Goal: Task Accomplishment & Management: Manage account settings

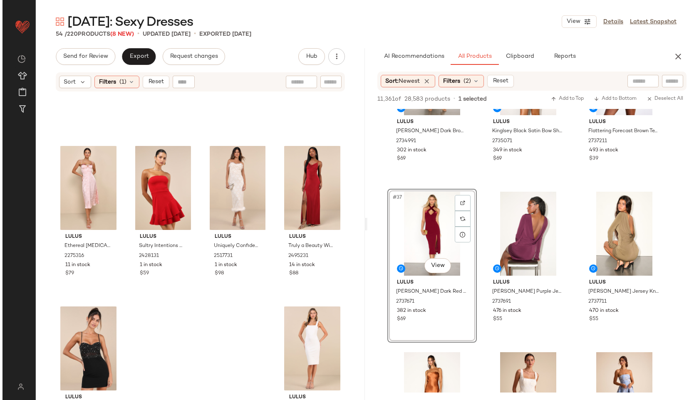
scroll to position [1885, 0]
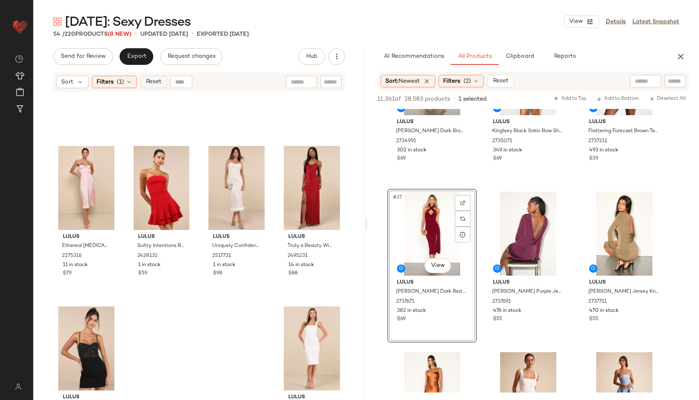
click at [154, 84] on span "Reset" at bounding box center [153, 82] width 16 height 7
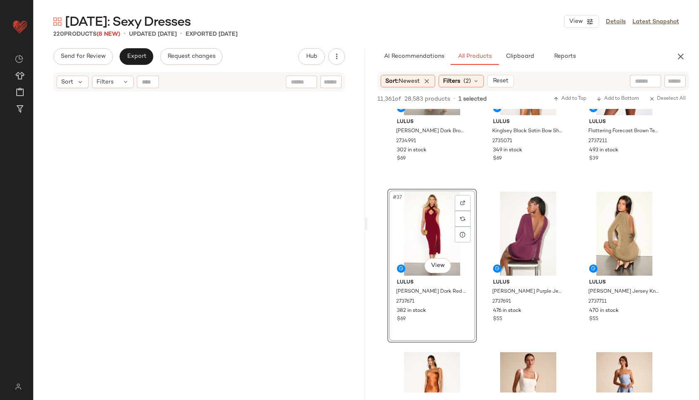
scroll to position [8507, 0]
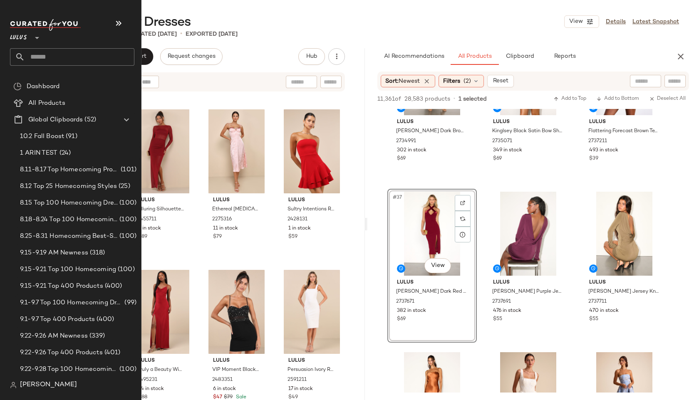
click at [52, 49] on input "text" at bounding box center [79, 56] width 109 height 17
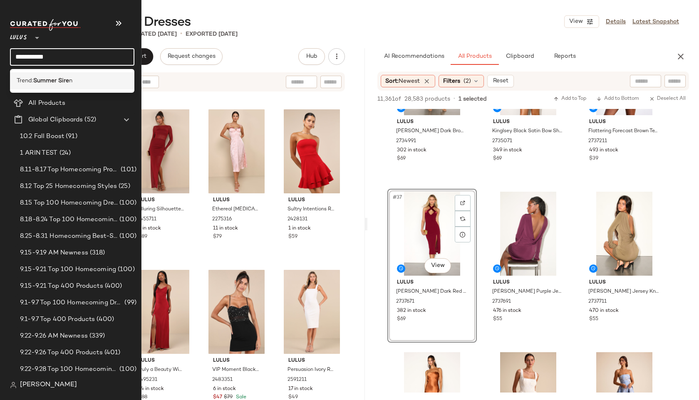
type input "**********"
click at [51, 81] on b "Summer Sire" at bounding box center [51, 81] width 36 height 9
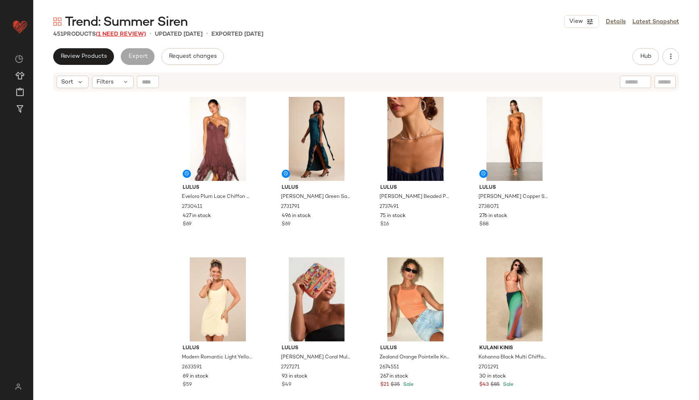
click at [127, 34] on span "(1 Need Review)" at bounding box center [121, 34] width 50 height 6
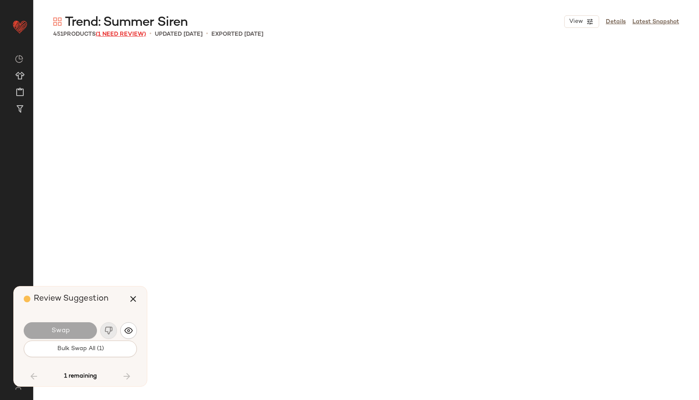
scroll to position [5783, 0]
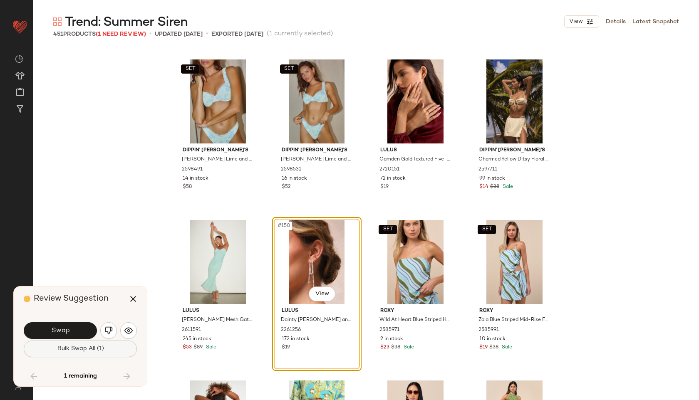
click at [88, 348] on span "Bulk Swap All (1)" at bounding box center [80, 349] width 47 height 7
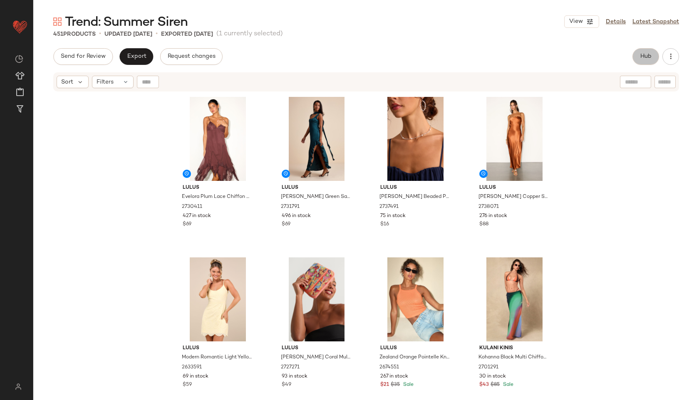
click at [504, 57] on span "Hub" at bounding box center [646, 56] width 12 height 7
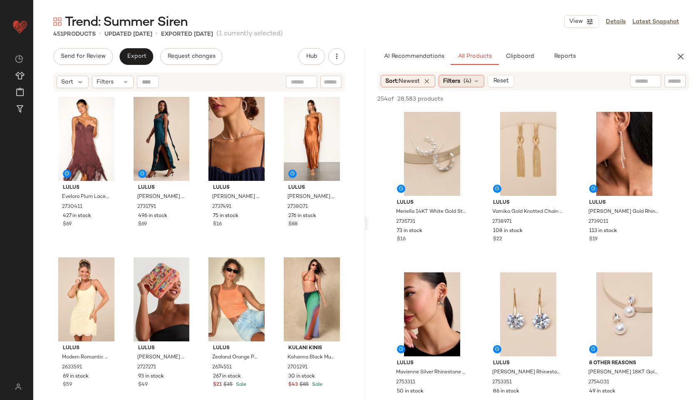
click at [466, 83] on span "(4)" at bounding box center [468, 81] width 8 height 9
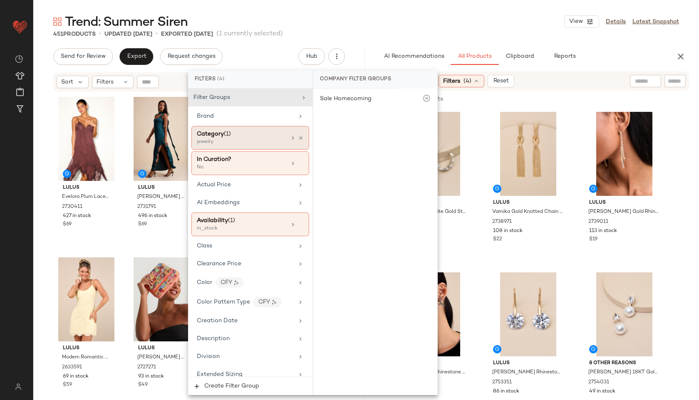
click at [274, 134] on div "Category (1)" at bounding box center [241, 134] width 89 height 9
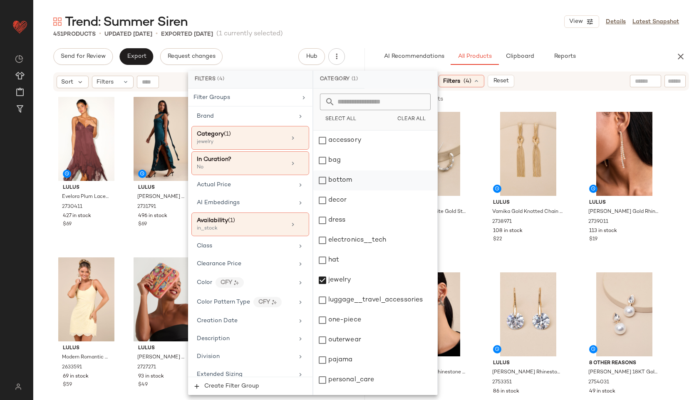
click at [335, 178] on div "bottom" at bounding box center [375, 181] width 124 height 20
click at [342, 283] on div "jewelry" at bounding box center [375, 280] width 124 height 20
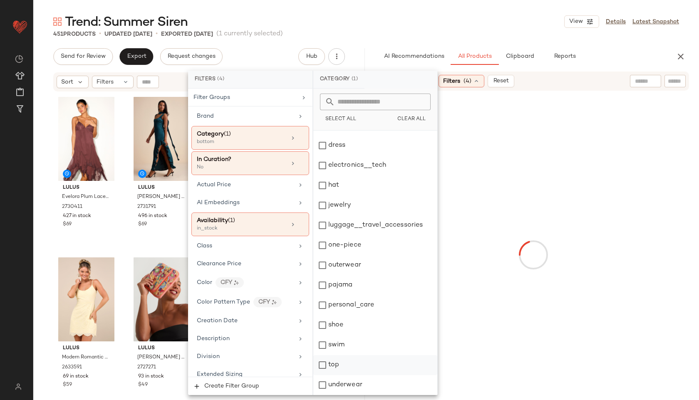
click at [333, 364] on div "top" at bounding box center [375, 365] width 124 height 20
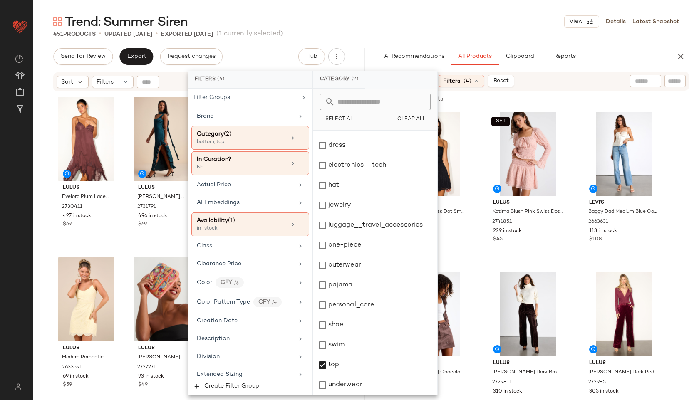
click at [394, 12] on main "Trend: Summer Siren View Details Latest Snapshot 451 Products • updated Oct 1st…" at bounding box center [349, 200] width 699 height 400
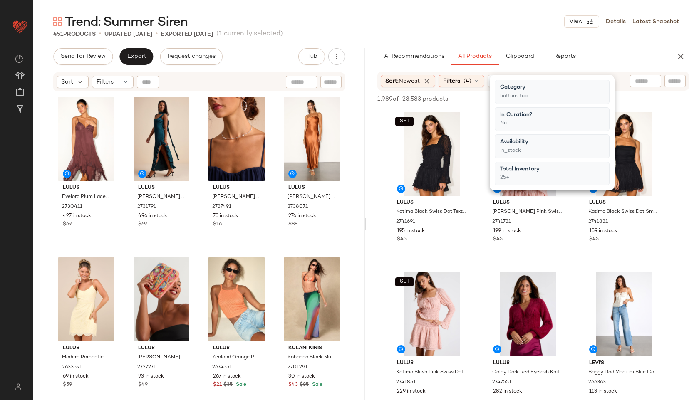
click at [440, 22] on div "Trend: Summer Siren View Details Latest Snapshot" at bounding box center [366, 21] width 666 height 17
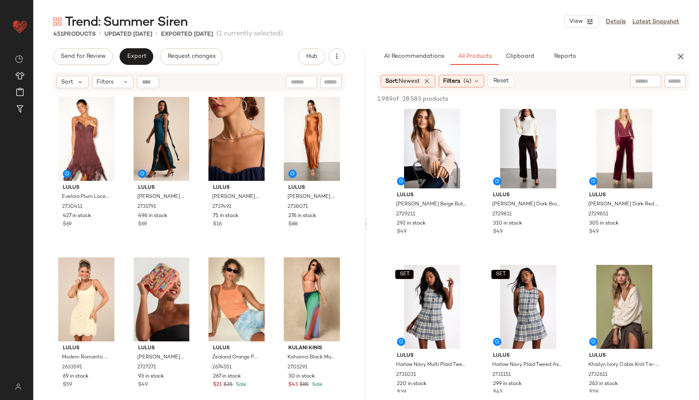
scroll to position [491, 0]
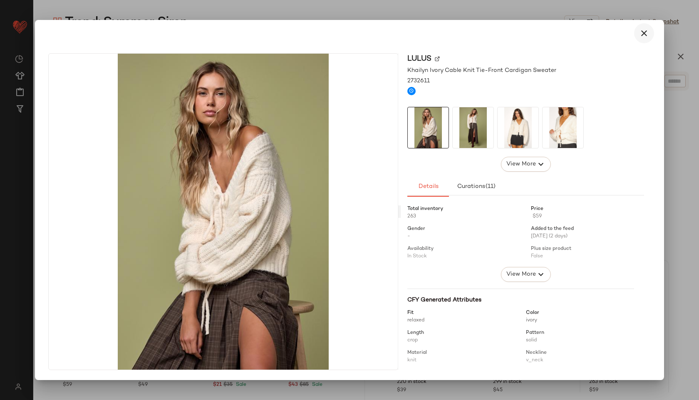
click at [504, 33] on icon "button" at bounding box center [644, 33] width 10 height 10
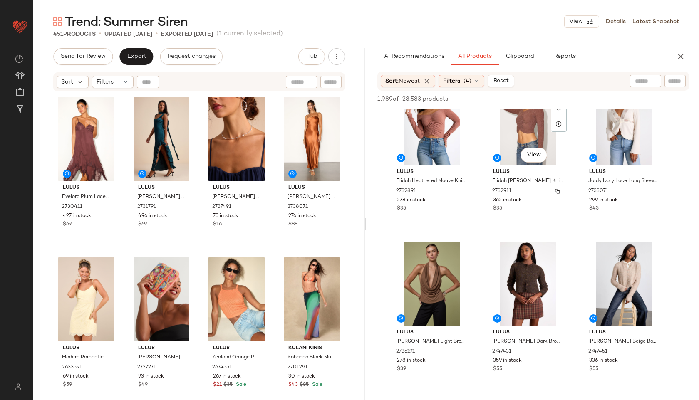
scroll to position [856, 0]
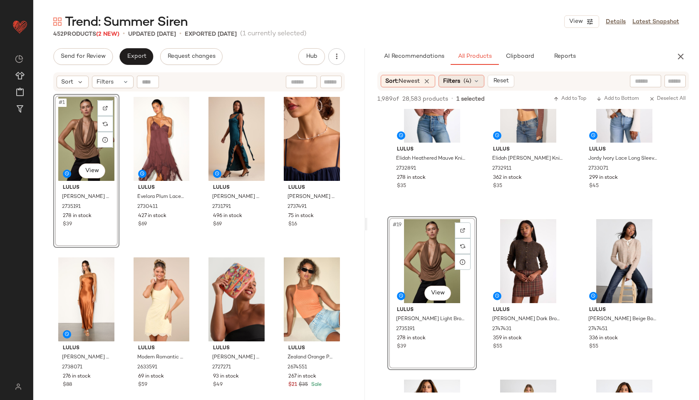
click at [471, 79] on span "(4)" at bounding box center [468, 81] width 8 height 9
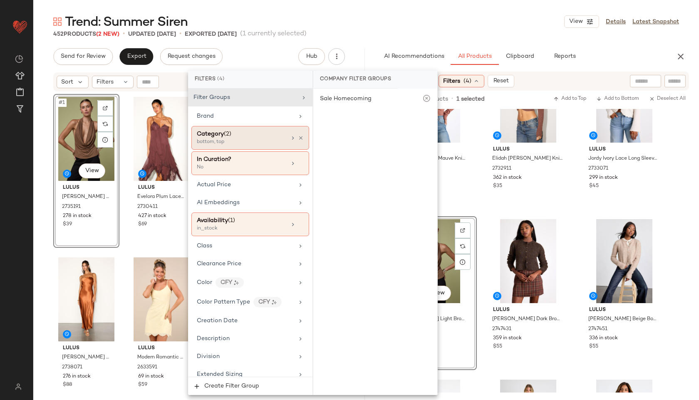
click at [232, 135] on div "Category (2)" at bounding box center [241, 134] width 89 height 9
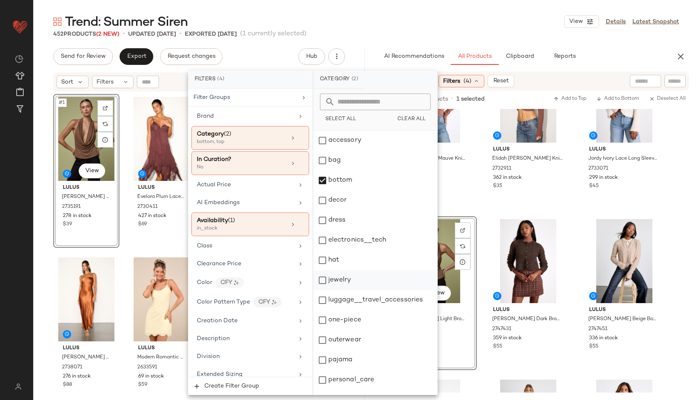
scroll to position [75, 0]
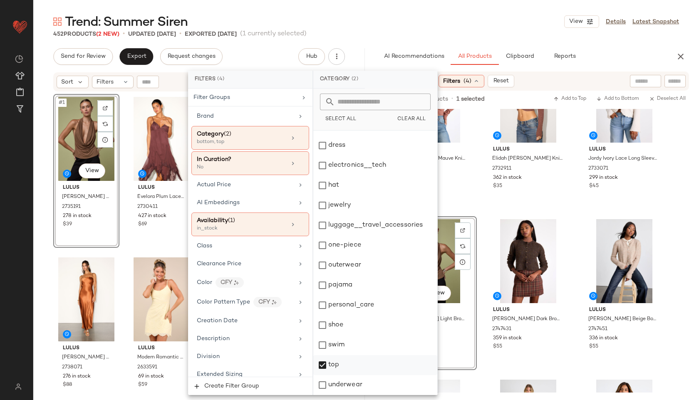
click at [336, 362] on div "top" at bounding box center [375, 365] width 124 height 20
click at [450, 19] on div "Trend: Summer Siren View Details Latest Snapshot" at bounding box center [366, 21] width 666 height 17
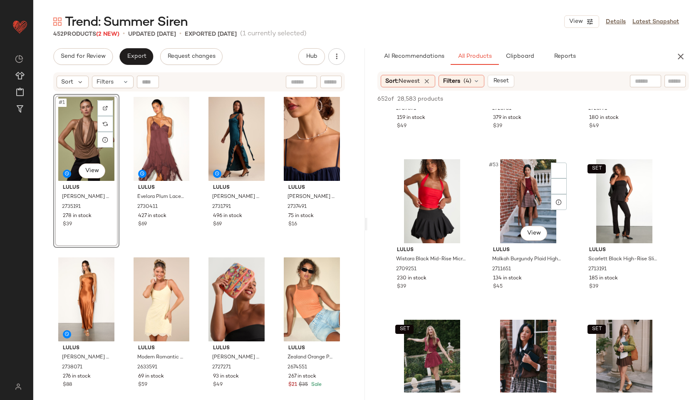
scroll to position [2707, 0]
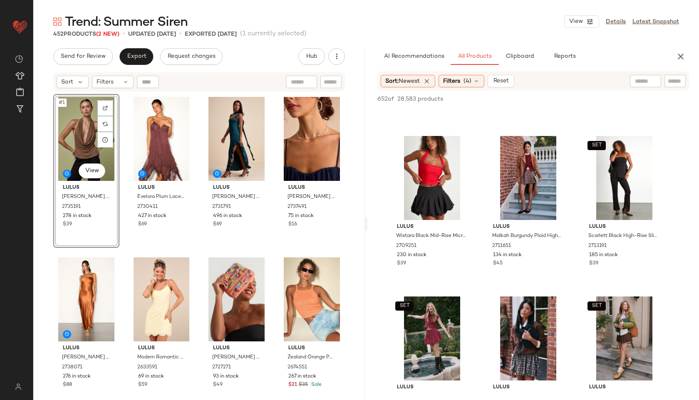
click at [504, 82] on input "text" at bounding box center [645, 81] width 21 height 9
type input "*******"
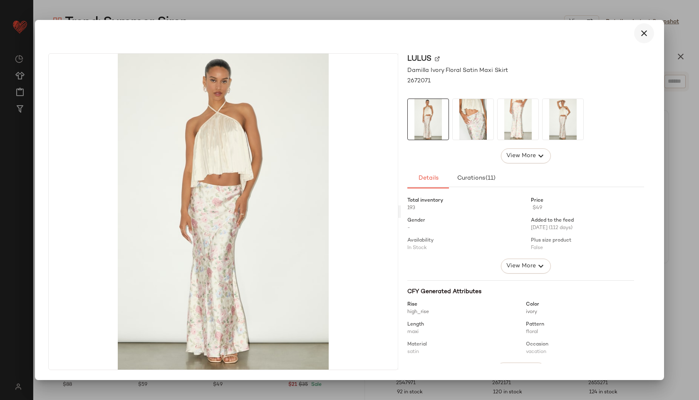
click at [504, 33] on icon "button" at bounding box center [644, 33] width 10 height 10
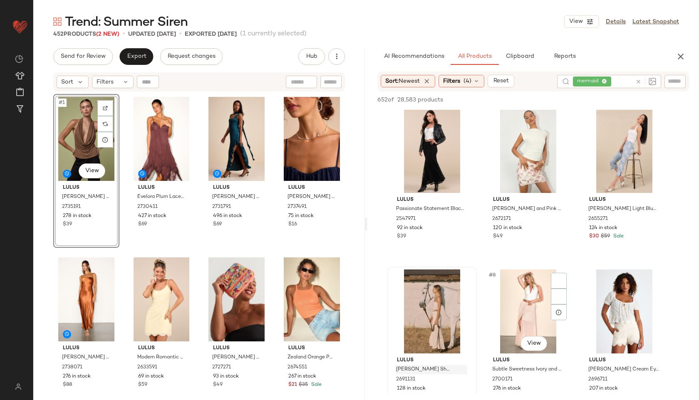
scroll to position [246, 0]
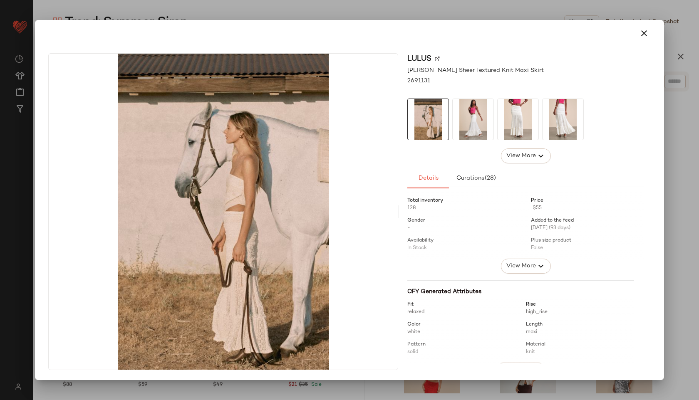
click at [473, 119] on img at bounding box center [473, 119] width 41 height 41
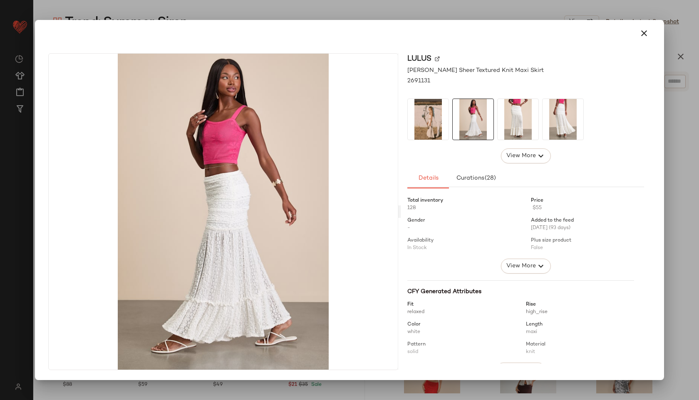
click at [504, 116] on img at bounding box center [518, 119] width 41 height 41
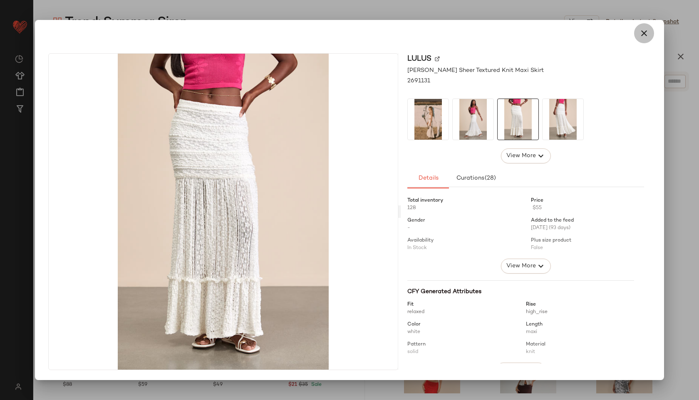
click at [504, 30] on icon "button" at bounding box center [644, 33] width 10 height 10
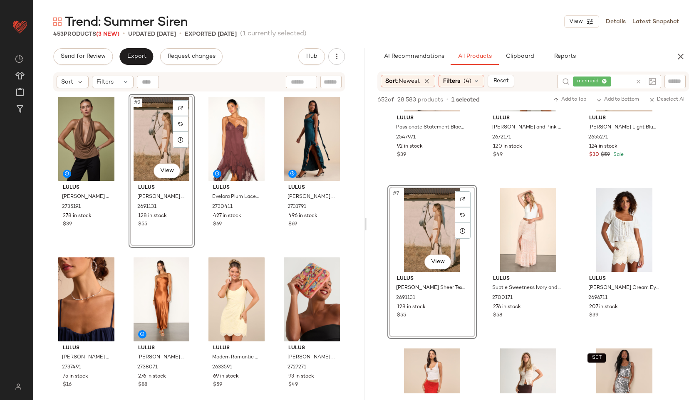
click at [504, 82] on div "mermaid" at bounding box center [602, 81] width 59 height 13
click at [504, 80] on icon at bounding box center [596, 81] width 5 height 5
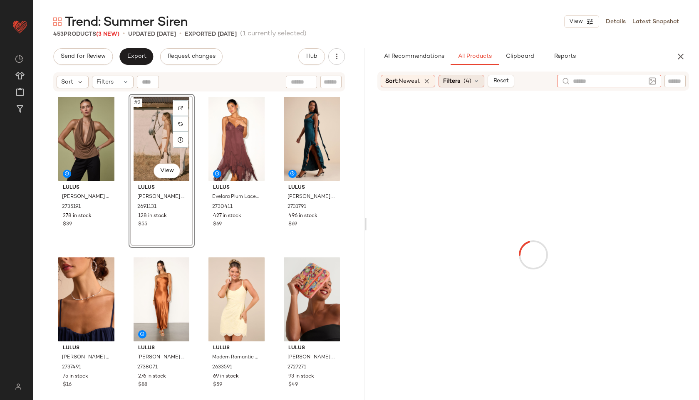
click at [460, 80] on span "Filters" at bounding box center [451, 81] width 17 height 9
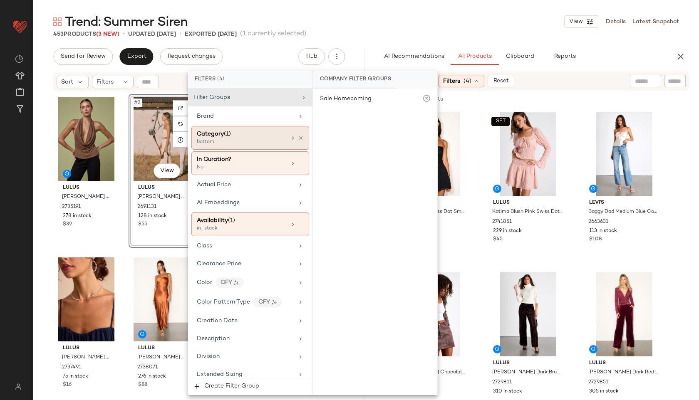
click at [223, 146] on div "Category (1) bottom" at bounding box center [250, 138] width 118 height 24
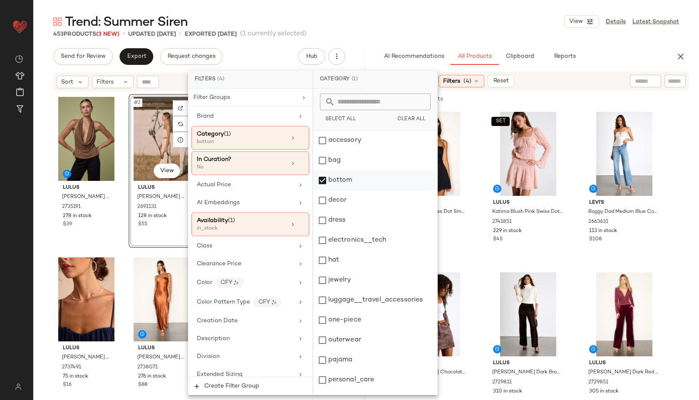
click at [339, 181] on div "bottom" at bounding box center [375, 181] width 124 height 20
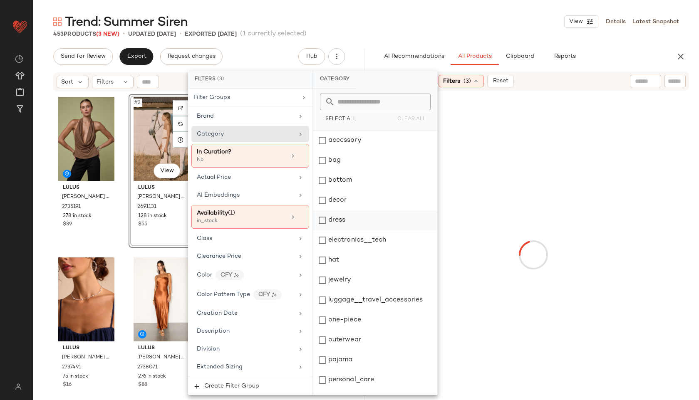
click at [349, 218] on div "dress" at bounding box center [375, 221] width 124 height 20
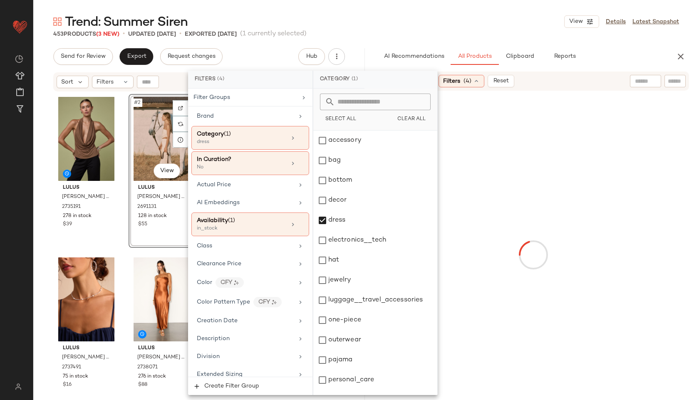
click at [504, 88] on div "Sort: Newest Filters (4) Reset" at bounding box center [533, 81] width 312 height 19
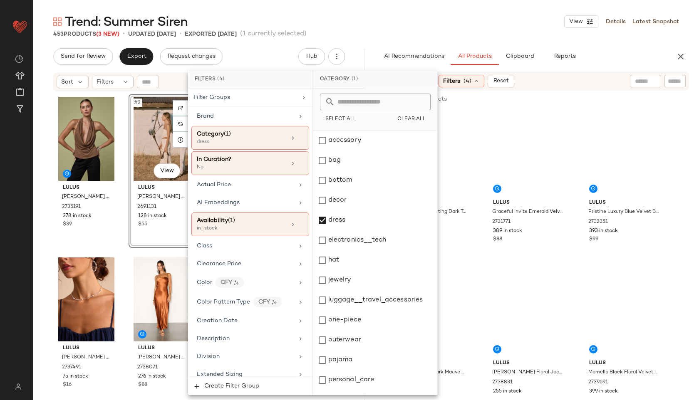
click at [504, 79] on input "text" at bounding box center [645, 81] width 21 height 9
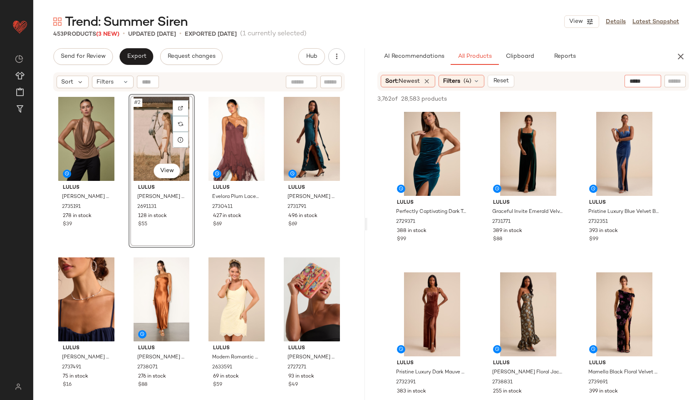
type input "******"
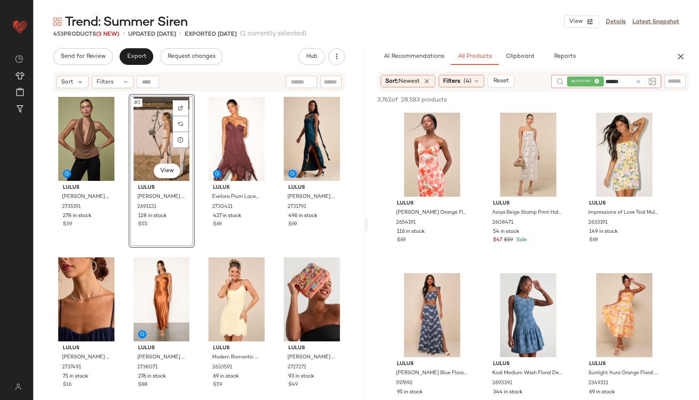
type input "*******"
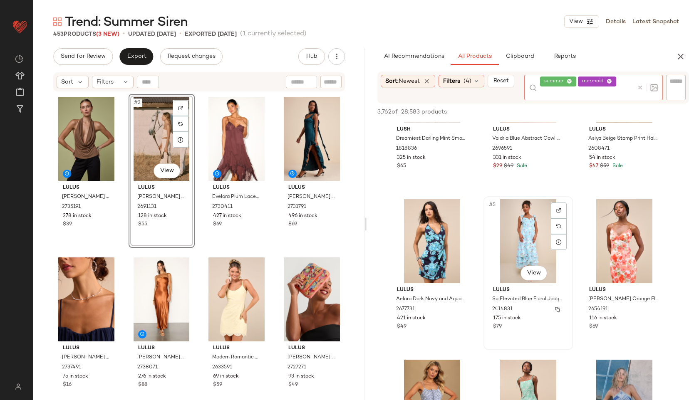
scroll to position [109, 0]
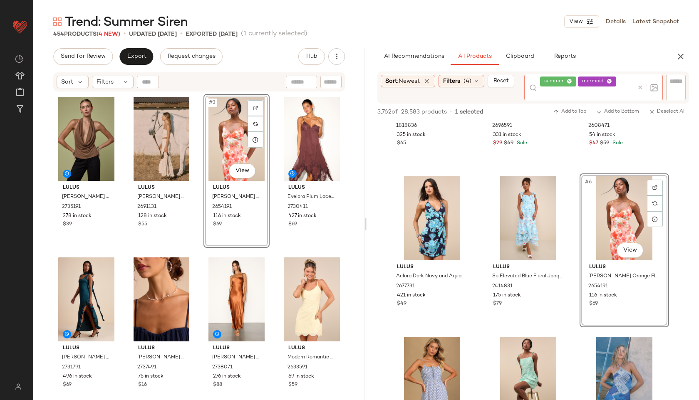
click at [504, 81] on div at bounding box center [646, 87] width 24 height 25
click at [504, 86] on icon at bounding box center [640, 87] width 6 height 6
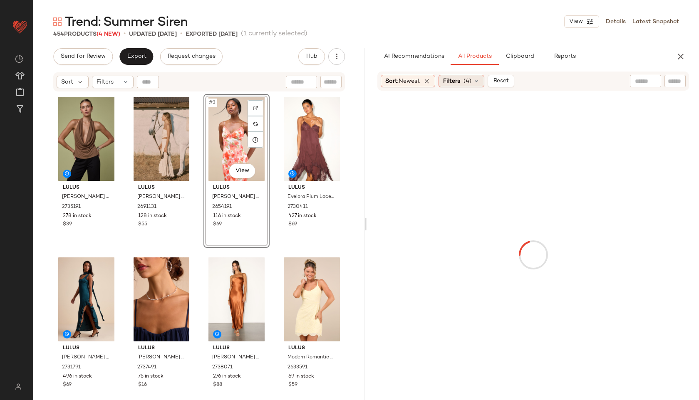
click at [454, 81] on span "Filters" at bounding box center [451, 81] width 17 height 9
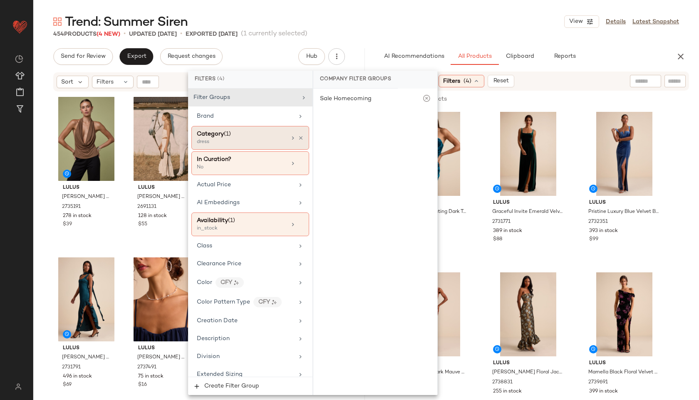
click at [260, 135] on div "Category (1)" at bounding box center [241, 134] width 89 height 9
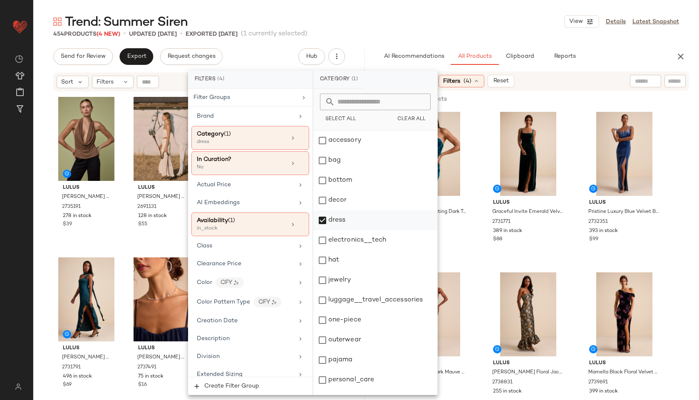
click at [334, 220] on div "dress" at bounding box center [375, 221] width 124 height 20
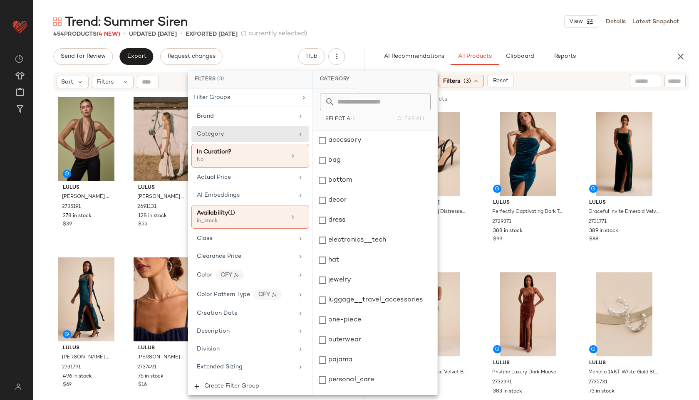
click at [377, 35] on div "454 Products (4 New) • updated Oct 3rd • Exported Oct 1st (1 currently selected)" at bounding box center [366, 34] width 666 height 8
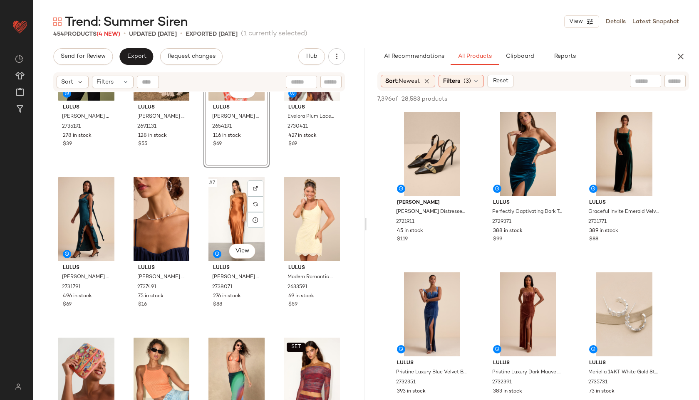
scroll to position [44, 0]
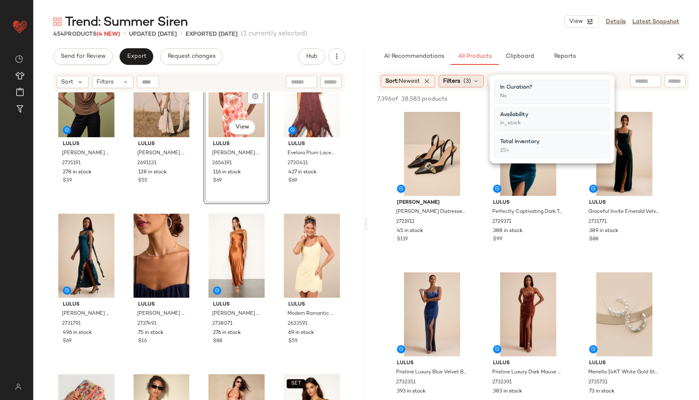
click at [479, 81] on icon at bounding box center [476, 81] width 7 height 7
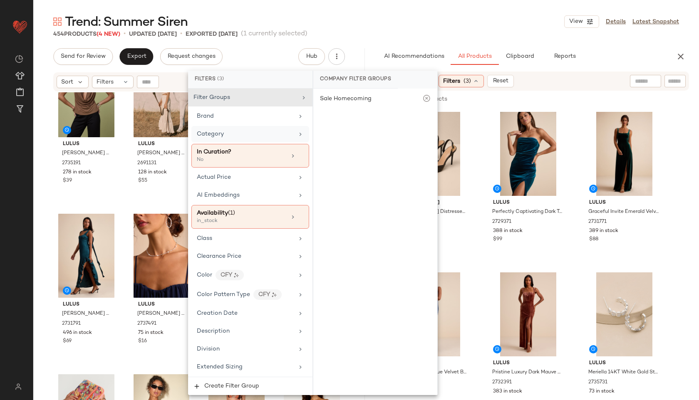
click at [242, 134] on div "Category" at bounding box center [245, 134] width 97 height 9
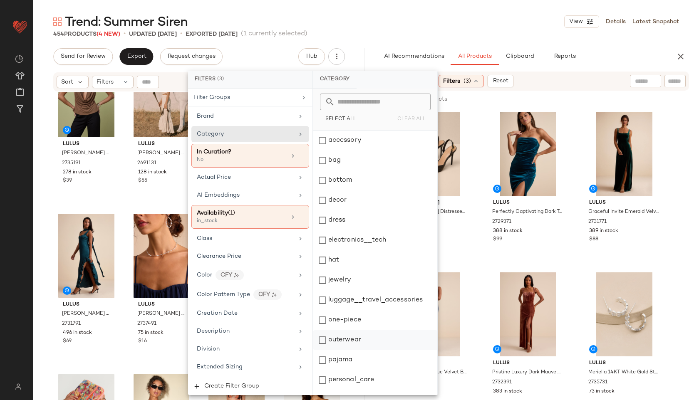
scroll to position [75, 0]
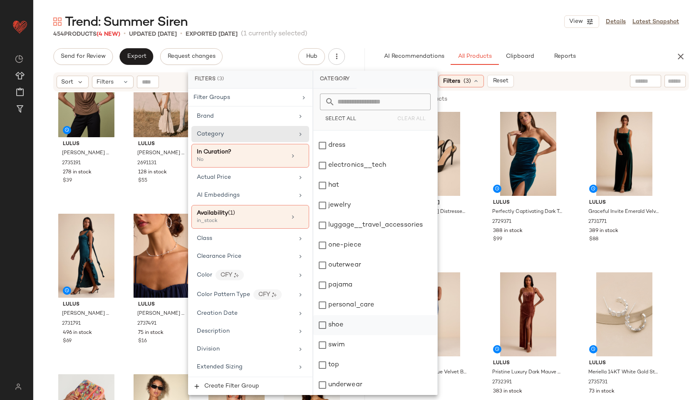
click at [354, 321] on div "shoe" at bounding box center [375, 325] width 124 height 20
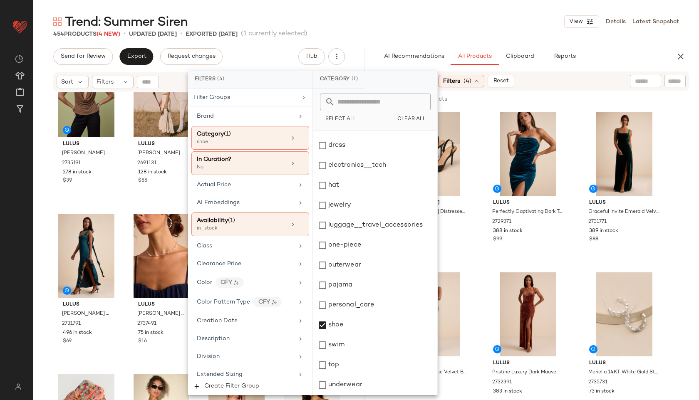
click at [468, 32] on div "454 Products (4 New) • updated Oct 3rd • Exported Oct 1st (1 currently selected)" at bounding box center [366, 34] width 666 height 8
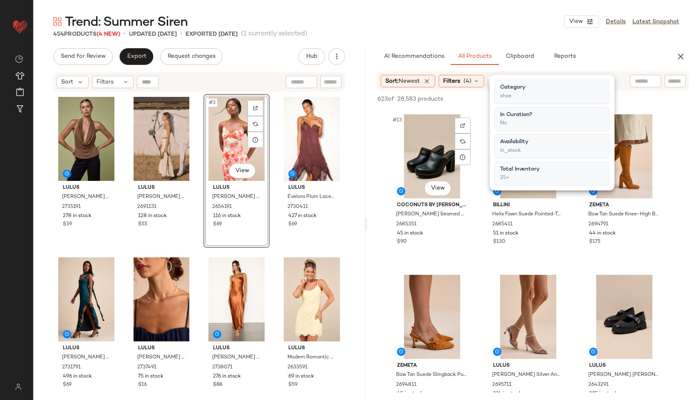
scroll to position [658, 0]
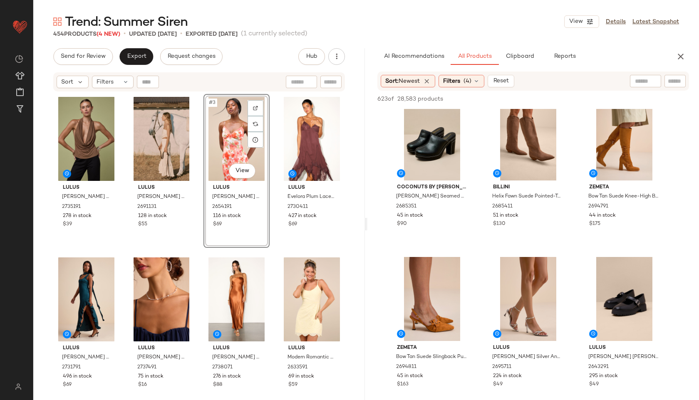
click at [504, 77] on input "text" at bounding box center [645, 81] width 21 height 9
type input "******"
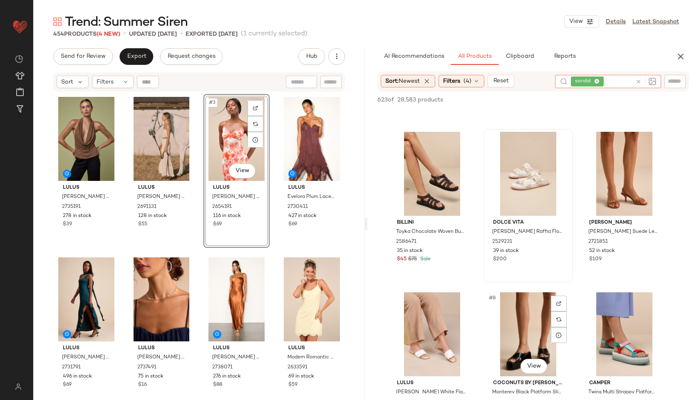
scroll to position [140, 0]
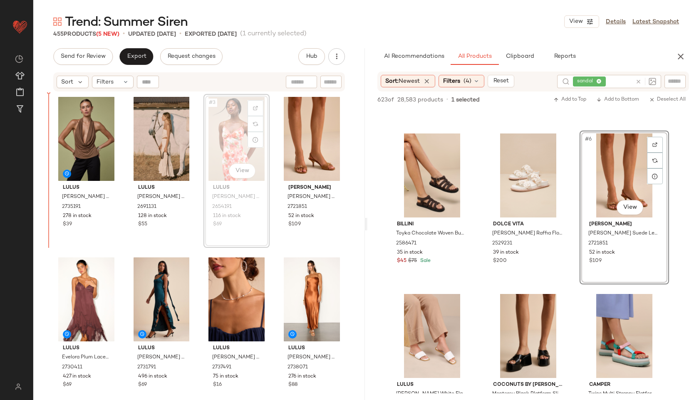
drag, startPoint x: 243, startPoint y: 151, endPoint x: 237, endPoint y: 150, distance: 5.9
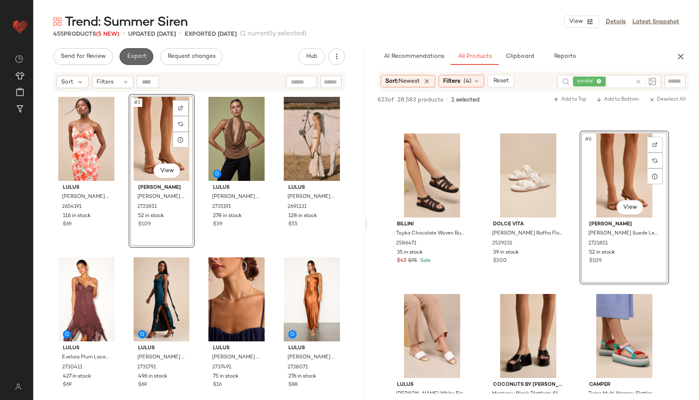
click at [140, 50] on button "Export" at bounding box center [136, 56] width 34 height 17
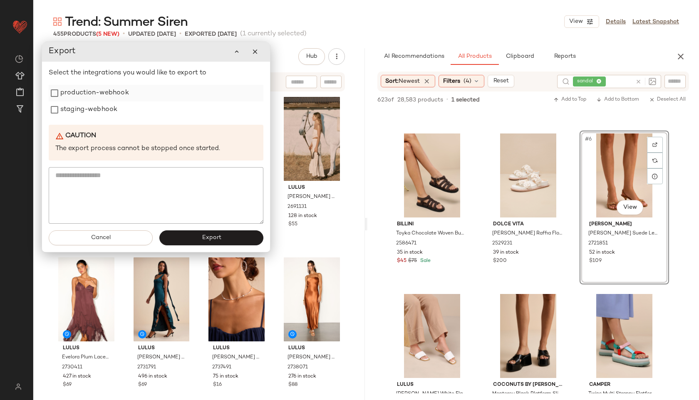
click at [81, 91] on label "production-webhook" at bounding box center [94, 93] width 69 height 17
click at [75, 114] on label "staging-webhook" at bounding box center [88, 110] width 57 height 17
click at [192, 243] on button "Export" at bounding box center [211, 238] width 104 height 15
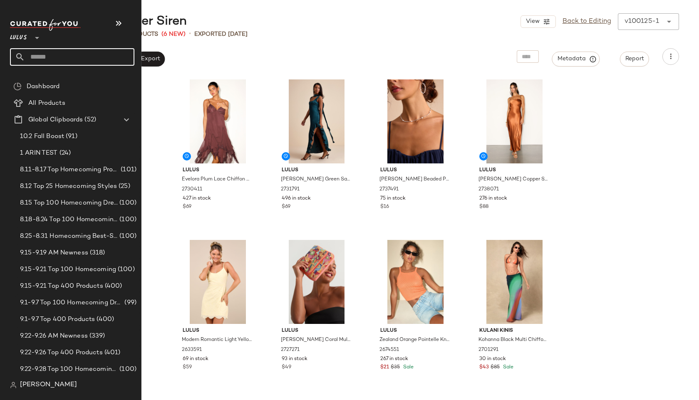
click at [52, 53] on input "text" at bounding box center [79, 56] width 109 height 17
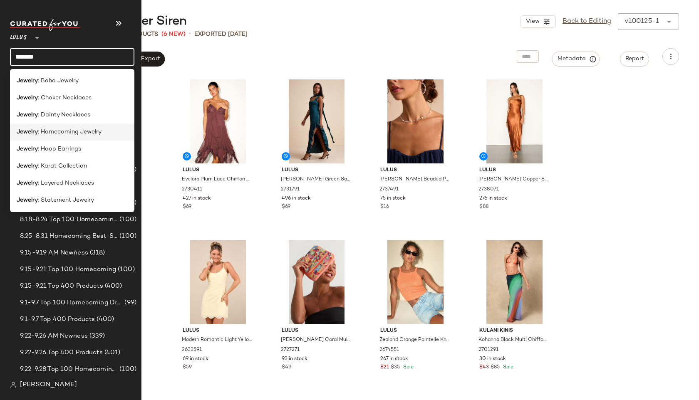
type input "*******"
click at [60, 131] on span ": Homecoming Jewelry" at bounding box center [70, 132] width 64 height 9
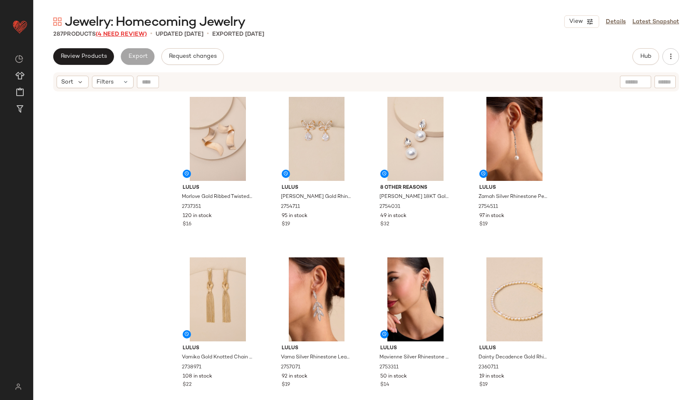
click at [129, 34] on span "(4 Need Review)" at bounding box center [121, 34] width 51 height 6
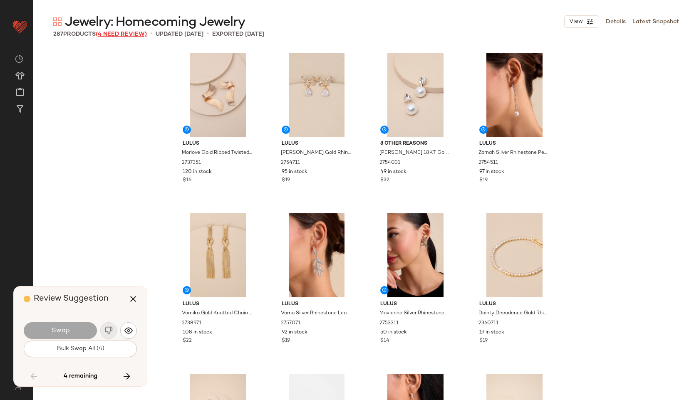
scroll to position [9798, 0]
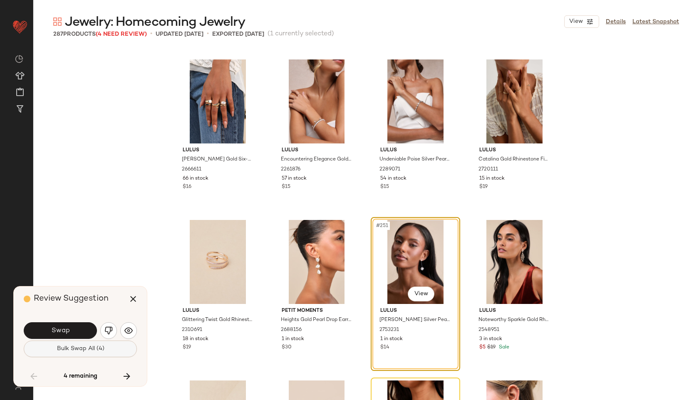
click at [91, 347] on span "Bulk Swap All (4)" at bounding box center [80, 349] width 48 height 7
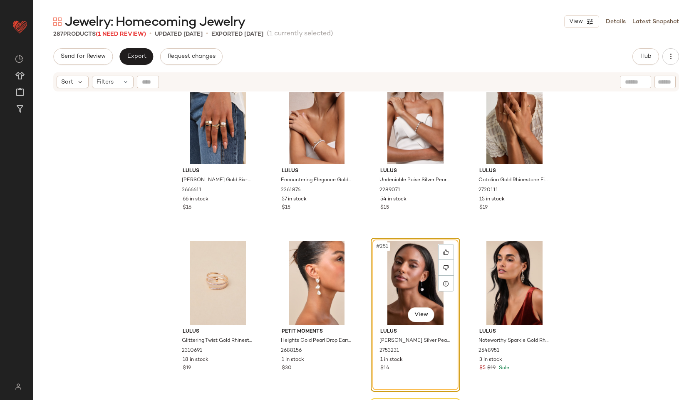
scroll to position [9833, 0]
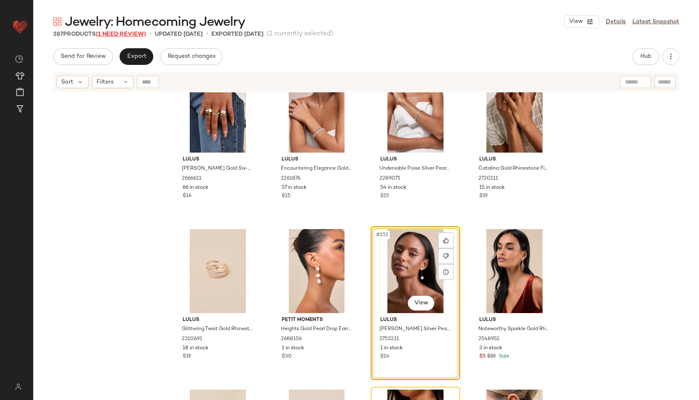
click at [131, 31] on span "(1 Need Review)" at bounding box center [121, 34] width 50 height 6
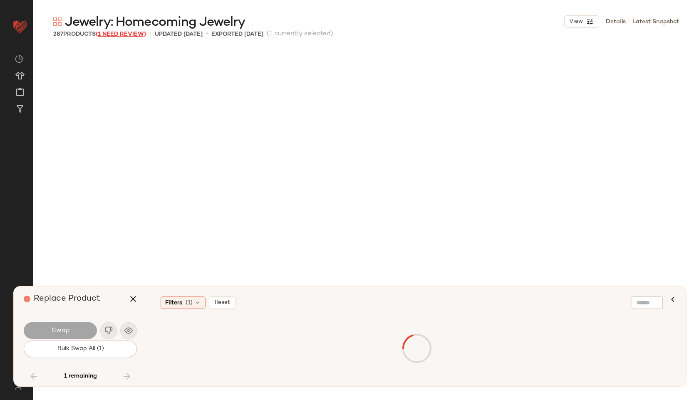
scroll to position [11083, 0]
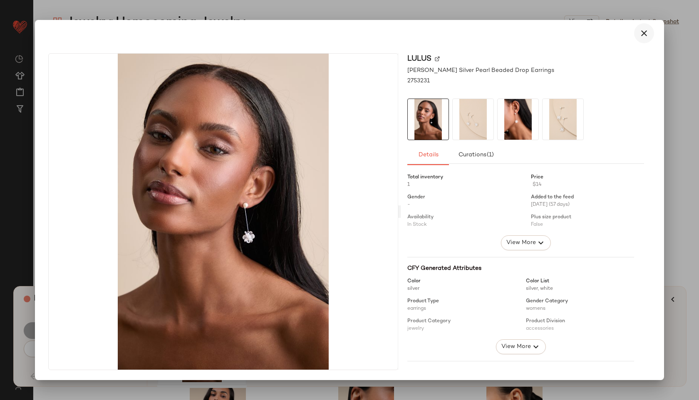
click at [504, 32] on icon "button" at bounding box center [644, 33] width 10 height 10
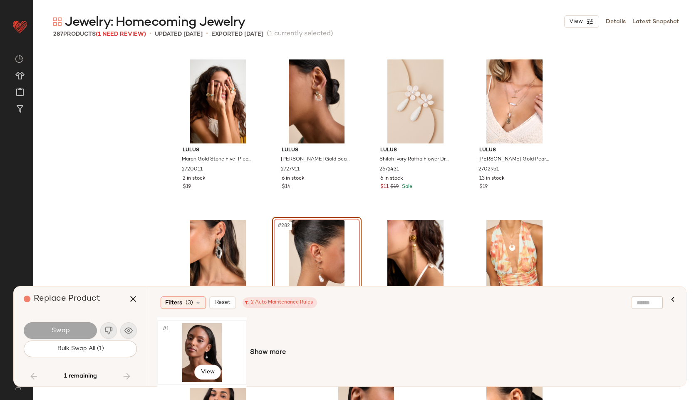
click at [198, 332] on div "#1 View" at bounding box center [202, 352] width 84 height 59
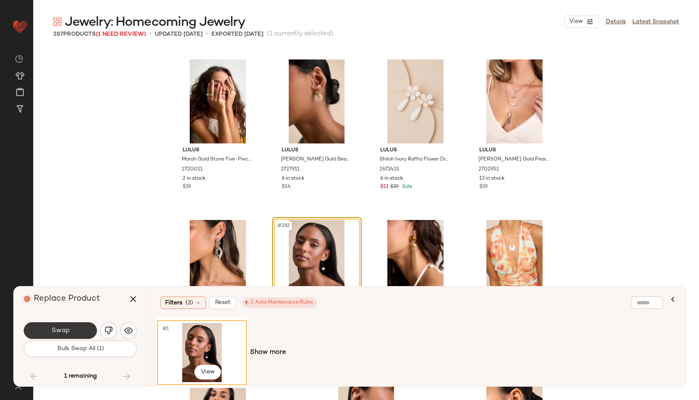
click at [73, 327] on button "Swap" at bounding box center [60, 331] width 73 height 17
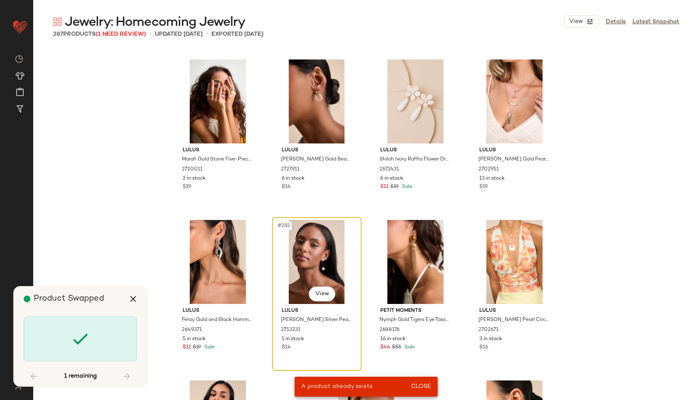
click at [318, 250] on div "#282 View" at bounding box center [317, 262] width 84 height 84
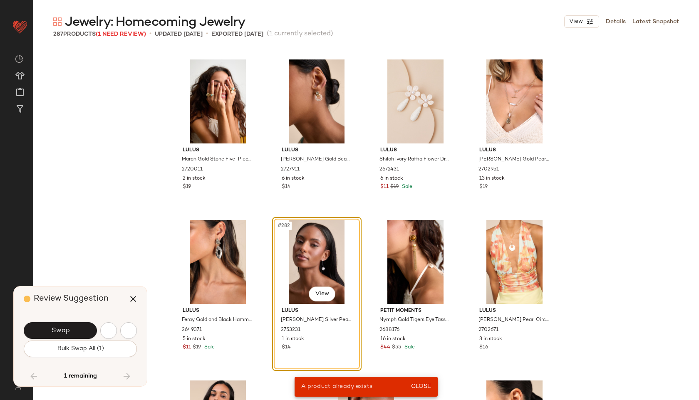
scroll to position [9798, 0]
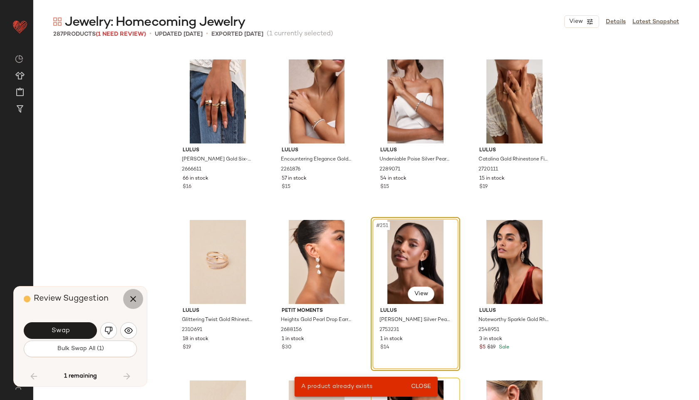
click at [131, 299] on icon "button" at bounding box center [133, 299] width 10 height 10
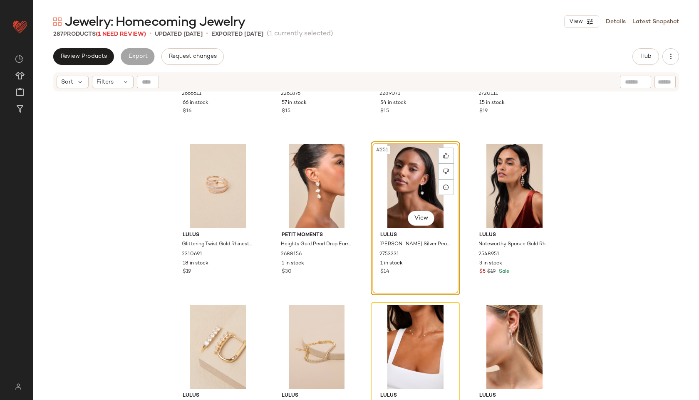
scroll to position [9919, 0]
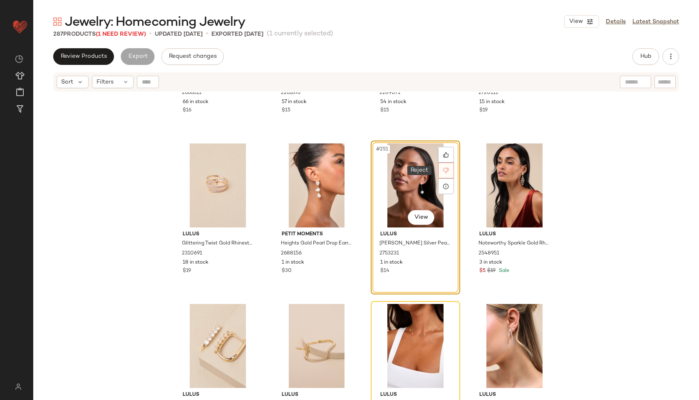
click at [449, 168] on div at bounding box center [446, 171] width 16 height 16
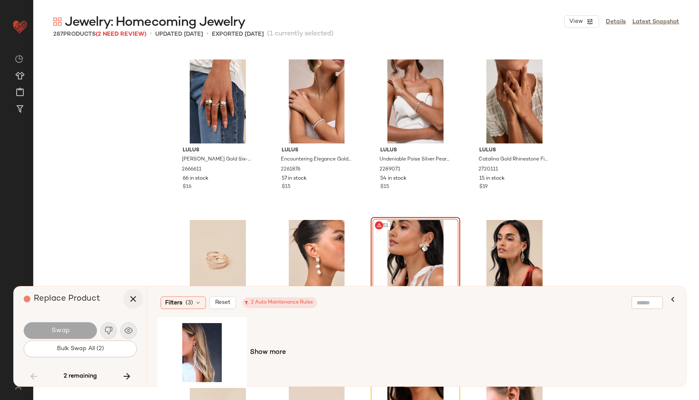
click at [140, 299] on button "button" at bounding box center [133, 299] width 20 height 20
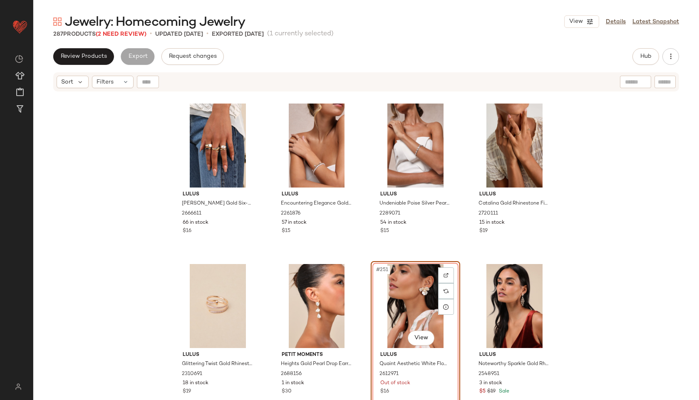
click at [390, 295] on div "#251 View" at bounding box center [416, 306] width 84 height 84
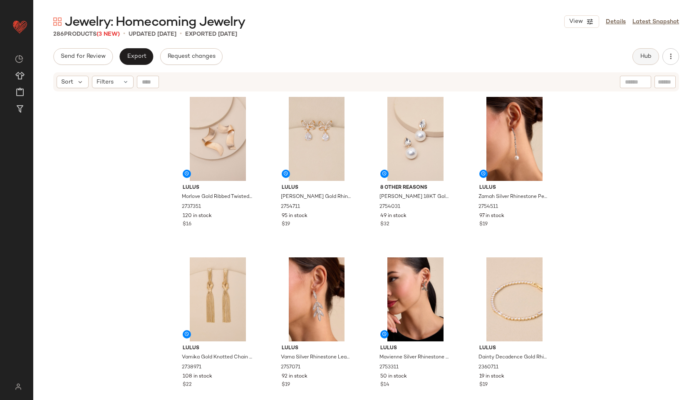
click at [504, 59] on span "Hub" at bounding box center [646, 56] width 12 height 7
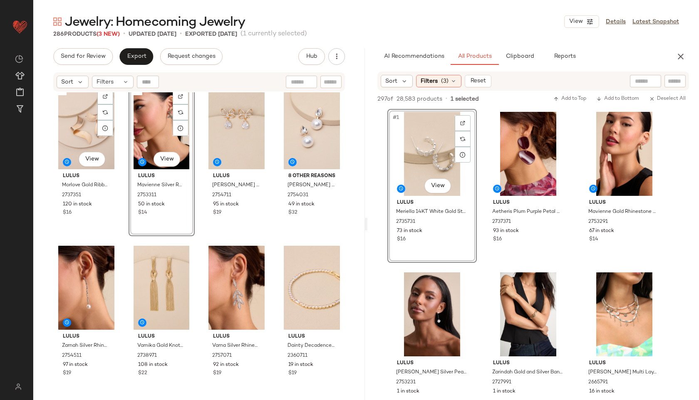
scroll to position [12, 0]
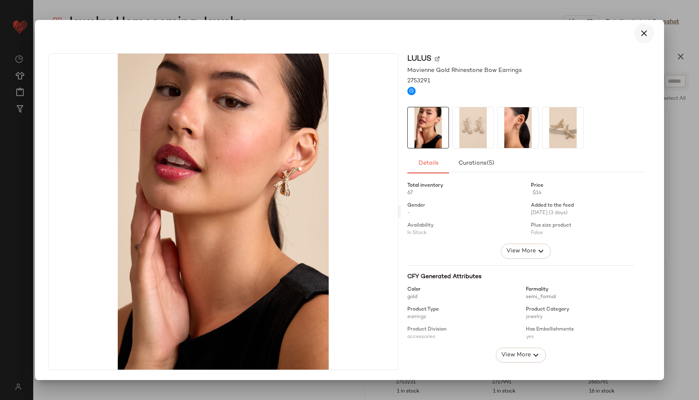
click at [504, 27] on button "button" at bounding box center [644, 33] width 20 height 20
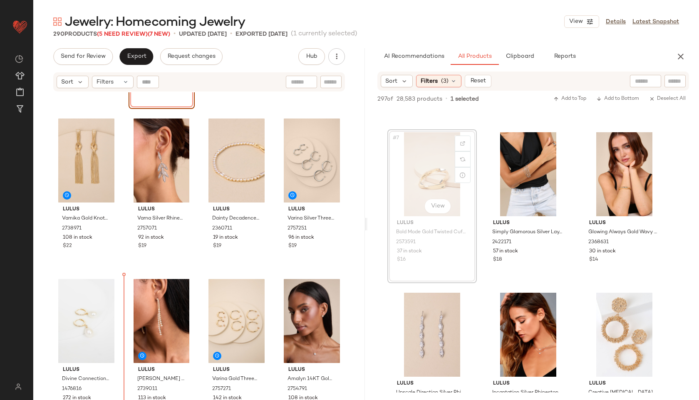
scroll to position [308, 0]
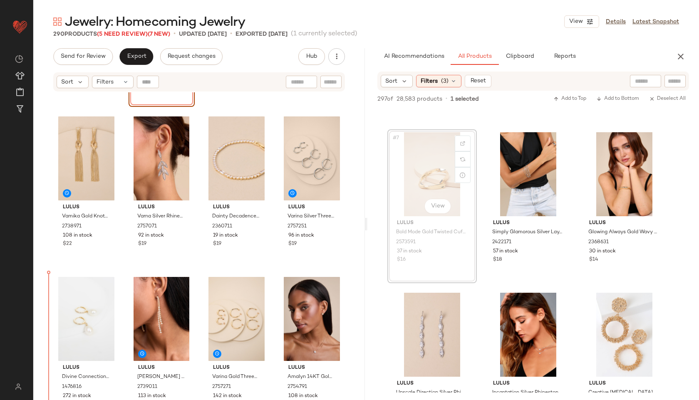
drag, startPoint x: 439, startPoint y: 175, endPoint x: 433, endPoint y: 176, distance: 5.9
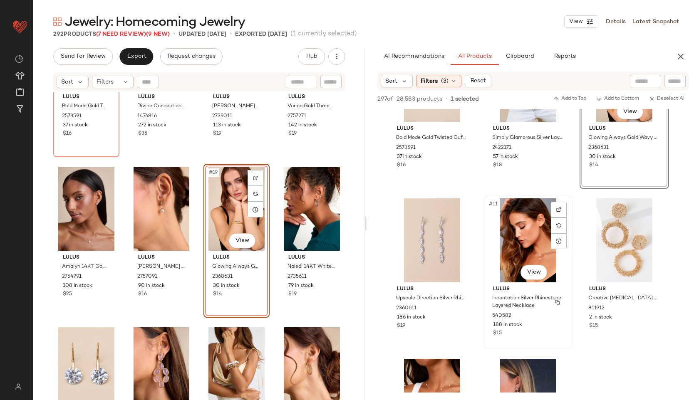
scroll to position [425, 0]
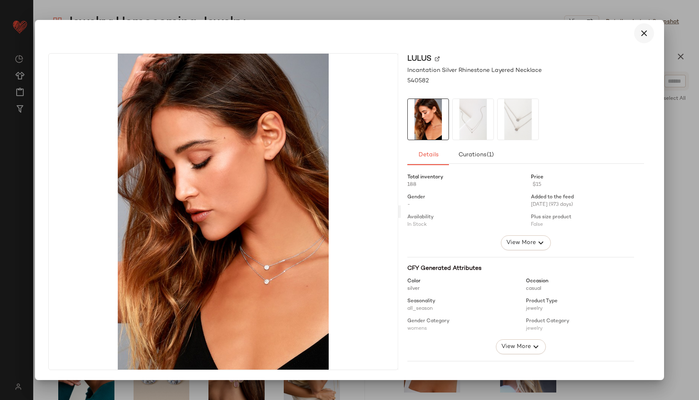
click at [504, 35] on icon "button" at bounding box center [644, 33] width 10 height 10
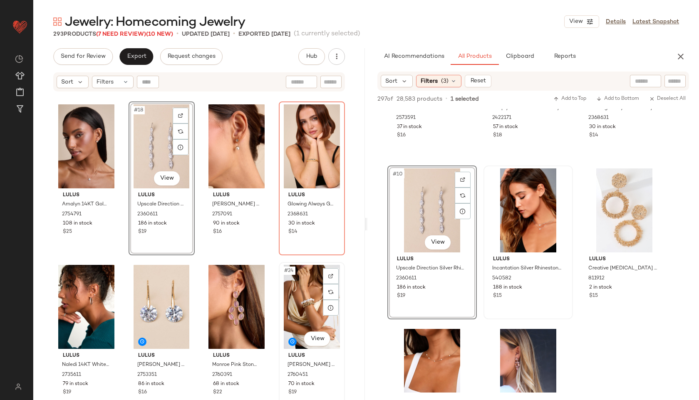
scroll to position [637, 0]
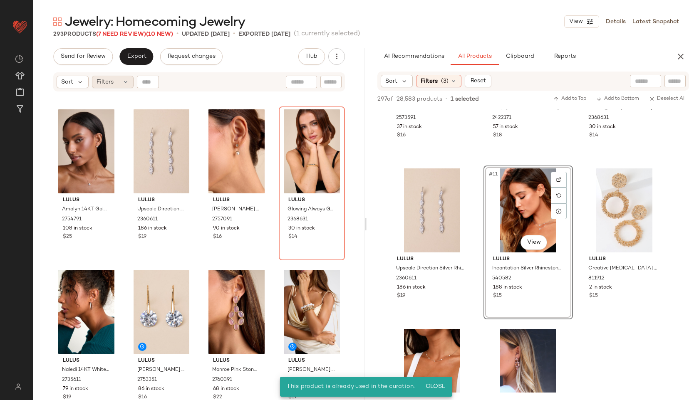
click at [119, 86] on div "Filters" at bounding box center [113, 82] width 42 height 12
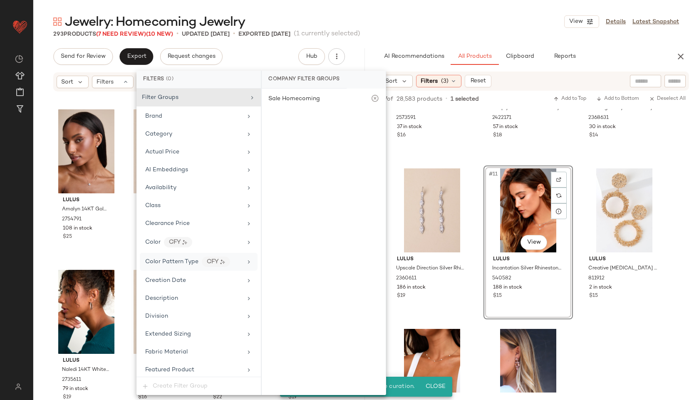
scroll to position [397, 0]
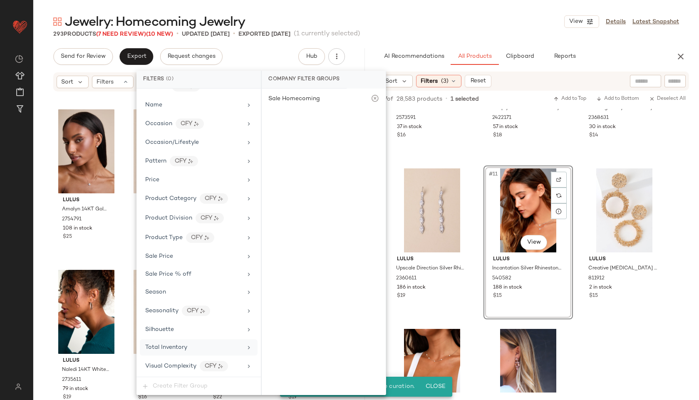
click at [186, 345] on span "Total Inventory" at bounding box center [166, 348] width 42 height 6
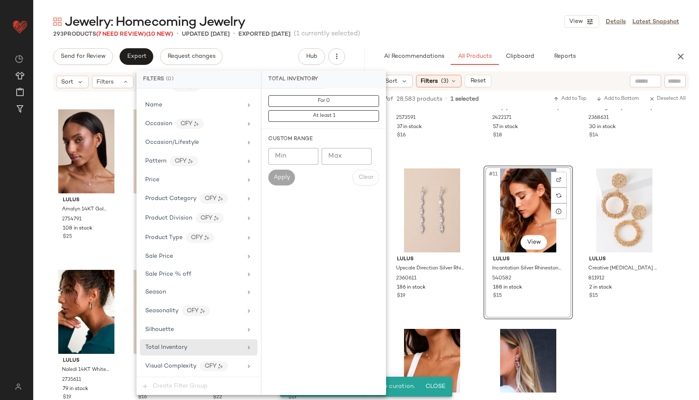
click at [338, 156] on input "Max" at bounding box center [347, 156] width 50 height 17
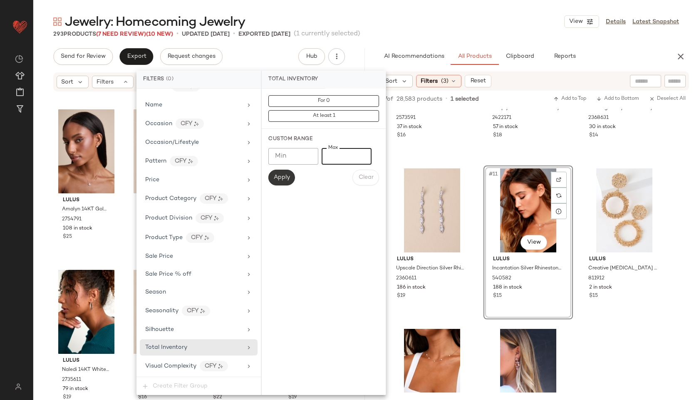
type input "**"
click at [283, 174] on span "Apply" at bounding box center [281, 177] width 17 height 7
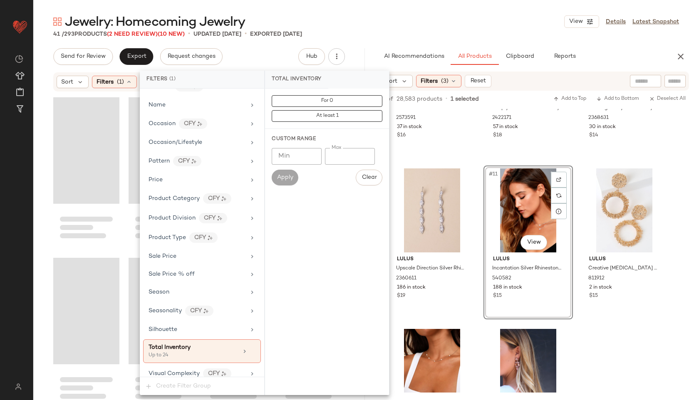
click at [348, 10] on main "Jewelry: Homecoming Jewelry View Details Latest Snapshot 41 / 293 Products (2 N…" at bounding box center [349, 200] width 699 height 400
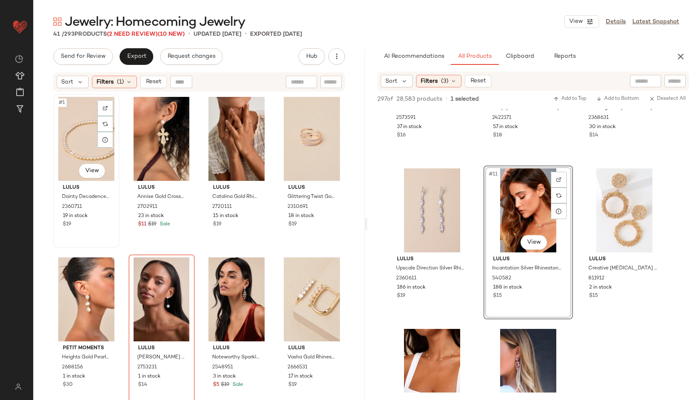
click at [78, 140] on div "#1 View" at bounding box center [86, 139] width 60 height 84
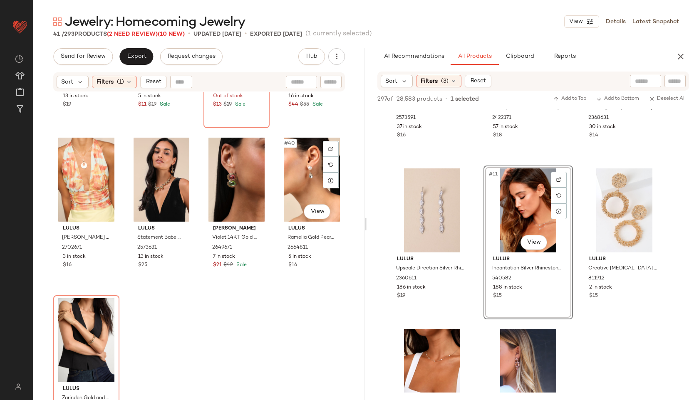
scroll to position [1440, 0]
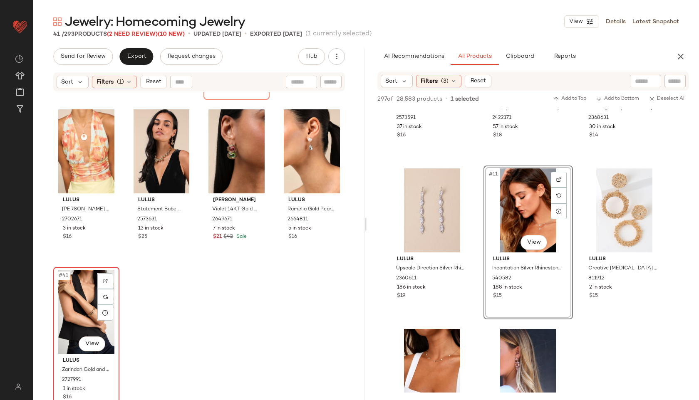
click at [72, 313] on div "#41 View" at bounding box center [86, 312] width 60 height 84
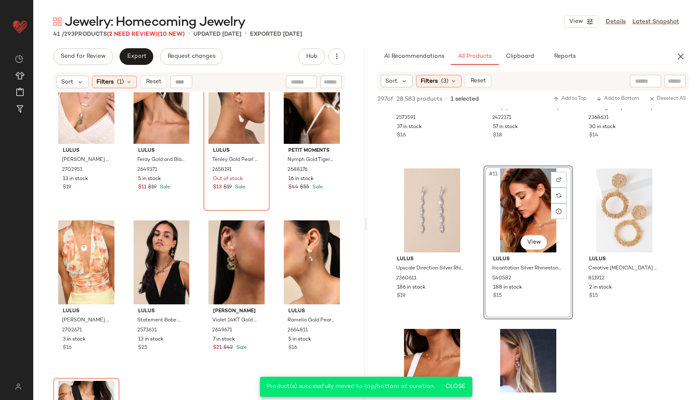
scroll to position [1303, 0]
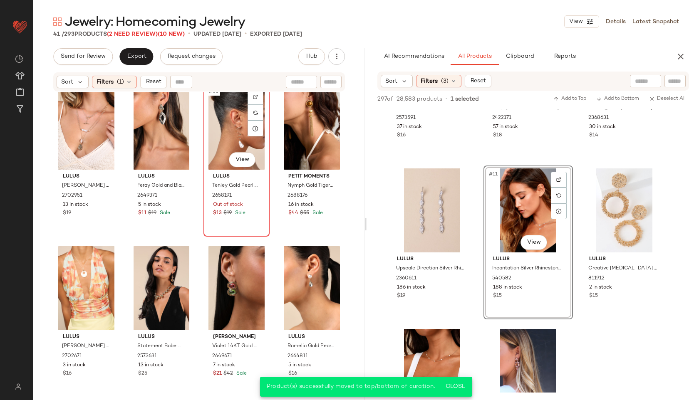
click at [231, 119] on div "#35 View" at bounding box center [236, 128] width 60 height 84
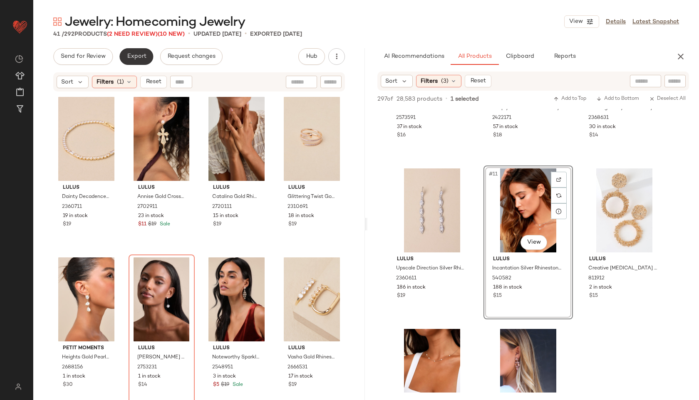
click at [132, 64] on button "Export" at bounding box center [136, 56] width 34 height 17
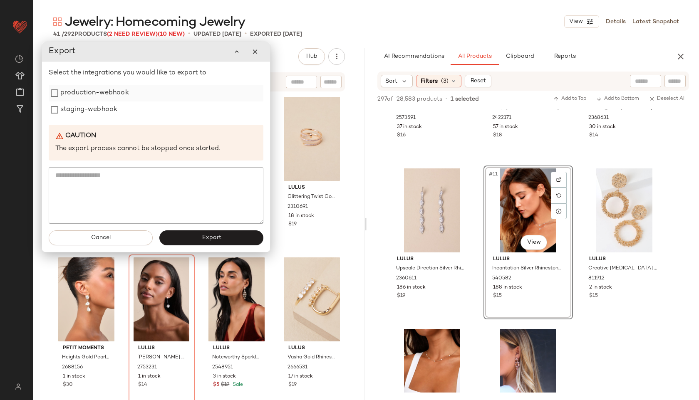
click at [94, 92] on label "production-webhook" at bounding box center [94, 93] width 69 height 17
click at [90, 114] on label "staging-webhook" at bounding box center [88, 110] width 57 height 17
click at [200, 232] on button "Export" at bounding box center [211, 238] width 104 height 15
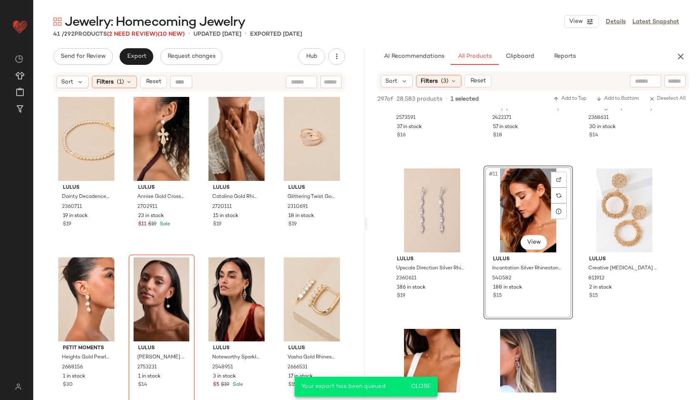
scroll to position [586, 0]
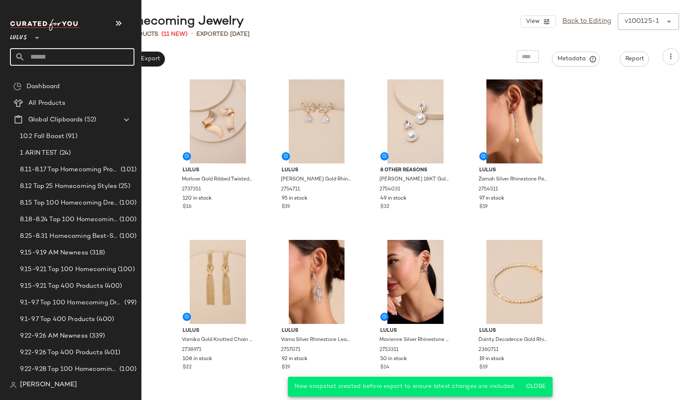
click at [31, 58] on input "text" at bounding box center [79, 56] width 109 height 17
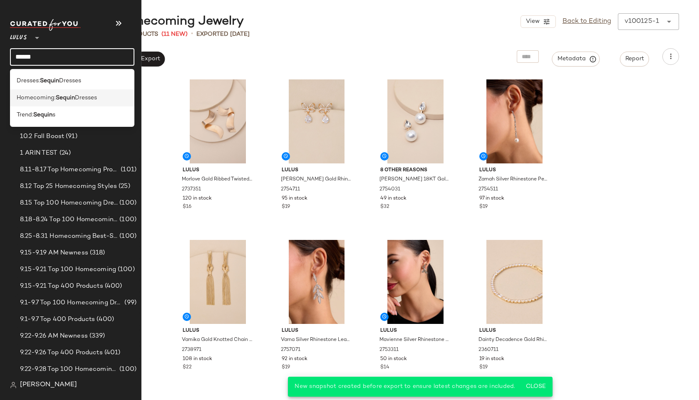
type input "******"
click at [40, 94] on span "Homecoming:" at bounding box center [36, 98] width 39 height 9
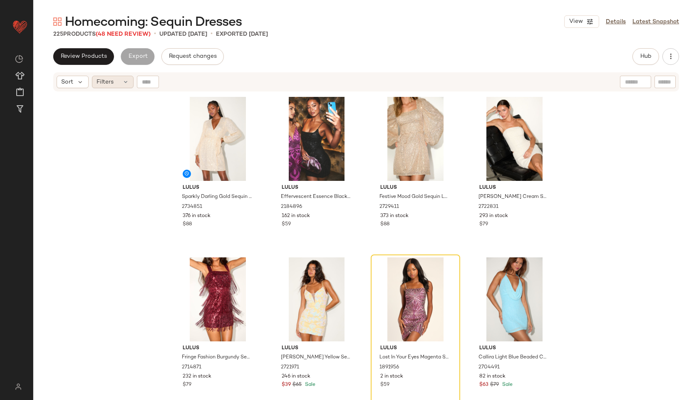
click at [126, 80] on icon at bounding box center [125, 82] width 7 height 7
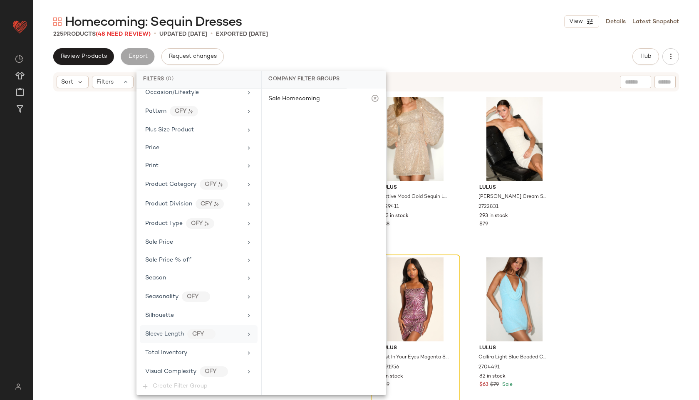
scroll to position [511, 0]
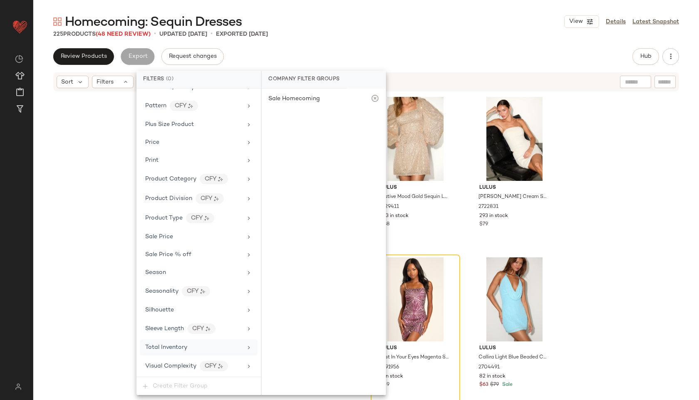
click at [169, 351] on div "Total Inventory" at bounding box center [166, 347] width 42 height 9
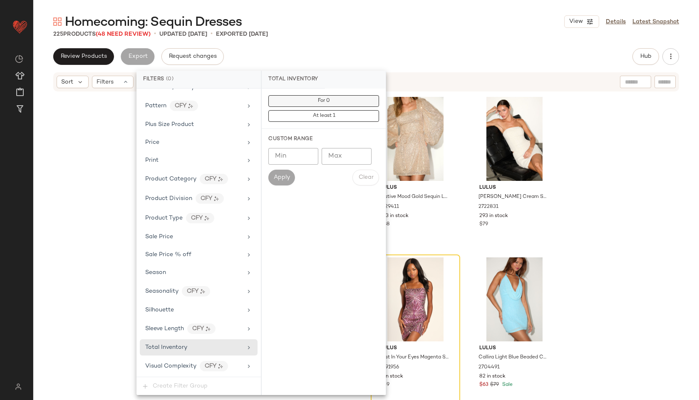
click at [328, 101] on span "For 0" at bounding box center [324, 101] width 12 height 6
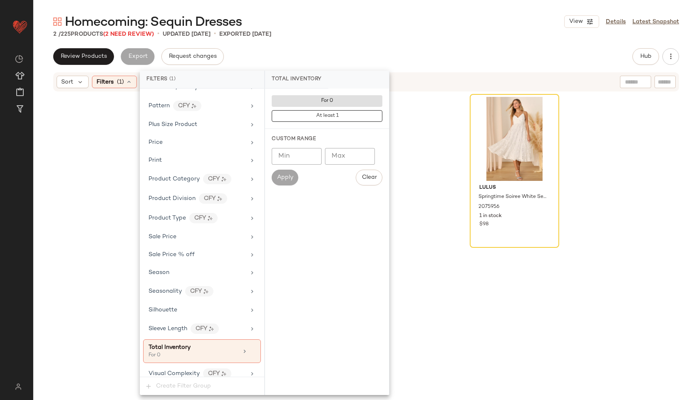
click at [329, 65] on div "Review Products Export Request changes Hub Send for Review External Review Inte…" at bounding box center [366, 224] width 666 height 352
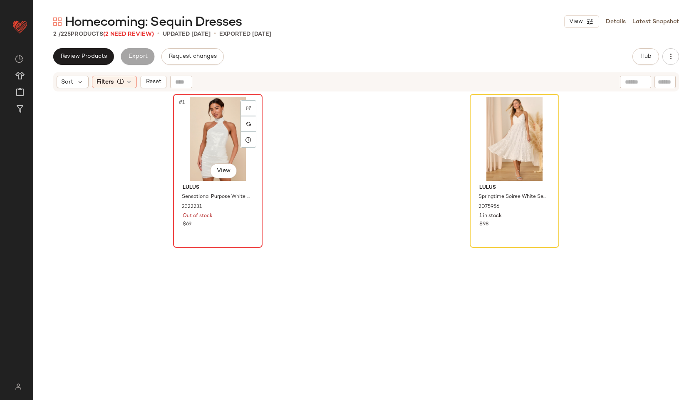
click at [213, 146] on div "#1 View" at bounding box center [218, 139] width 84 height 84
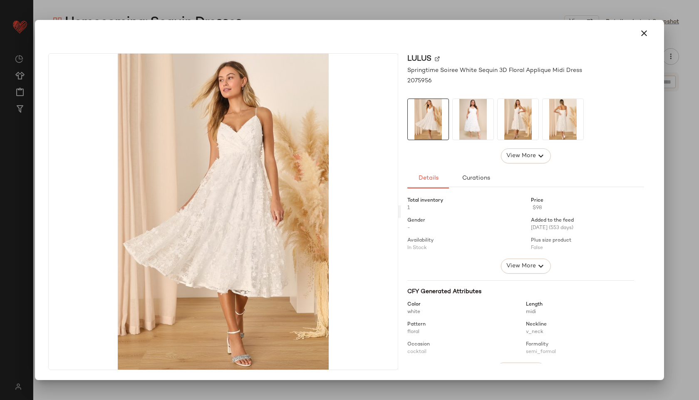
click at [477, 121] on img at bounding box center [473, 119] width 41 height 41
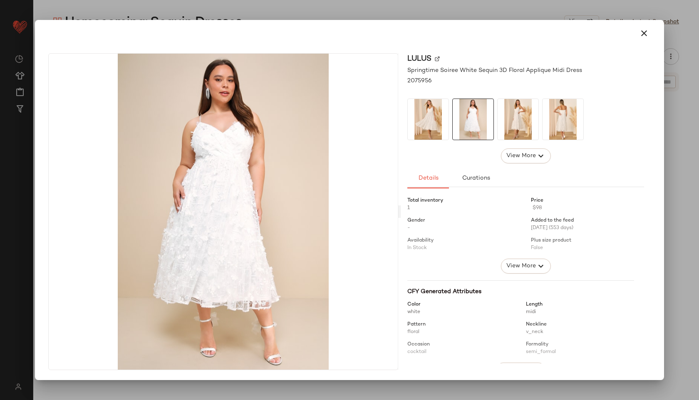
click at [504, 117] on img at bounding box center [518, 119] width 41 height 41
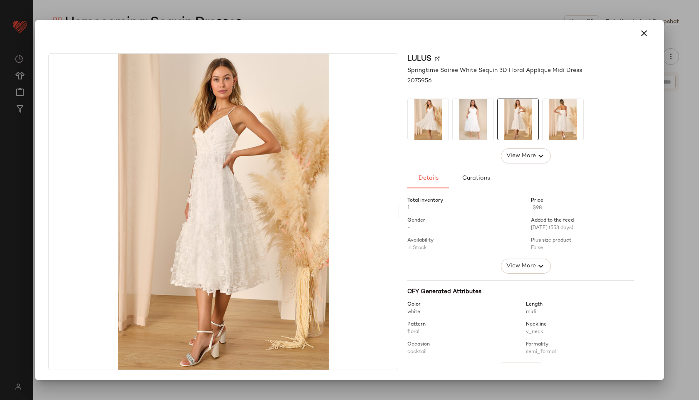
click at [504, 119] on img at bounding box center [563, 119] width 41 height 41
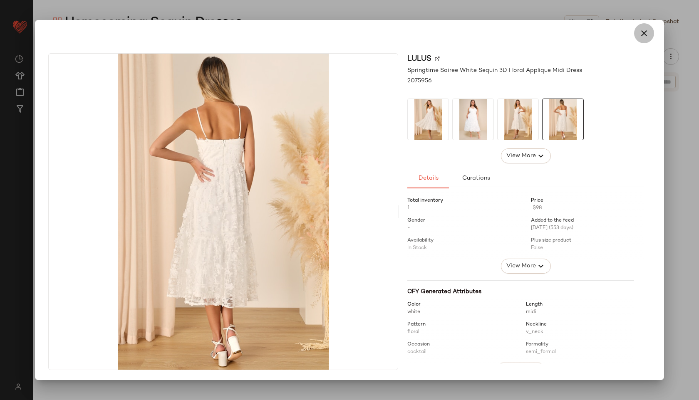
click at [504, 37] on icon "button" at bounding box center [644, 33] width 10 height 10
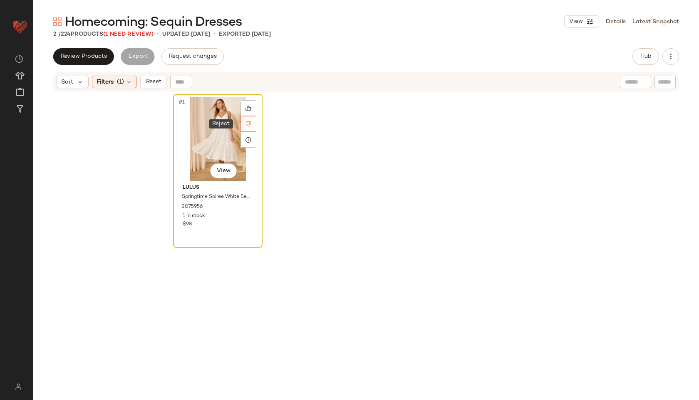
click at [243, 116] on div at bounding box center [249, 124] width 16 height 16
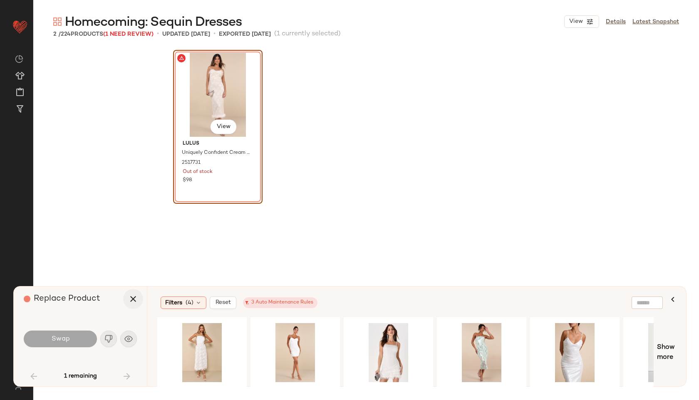
click at [134, 299] on icon "button" at bounding box center [133, 299] width 10 height 10
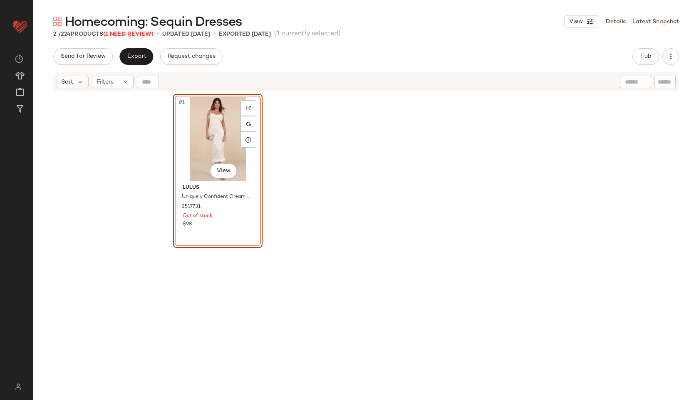
click at [203, 140] on div "#1 View" at bounding box center [218, 139] width 84 height 84
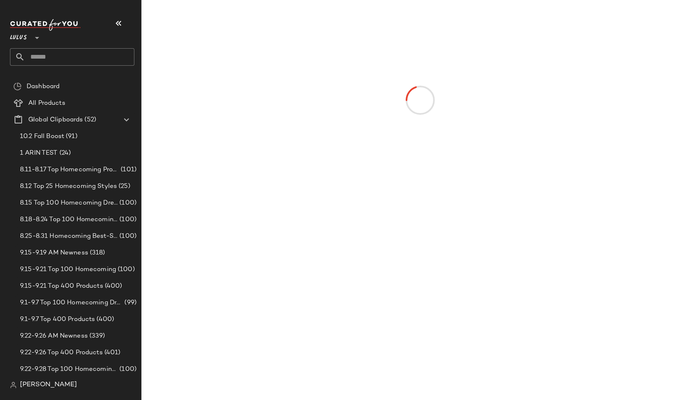
click at [122, 25] on icon "button" at bounding box center [119, 23] width 10 height 10
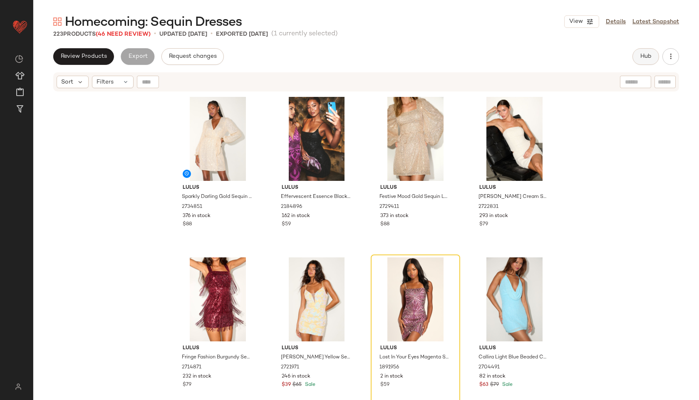
click at [648, 56] on span "Hub" at bounding box center [646, 56] width 12 height 7
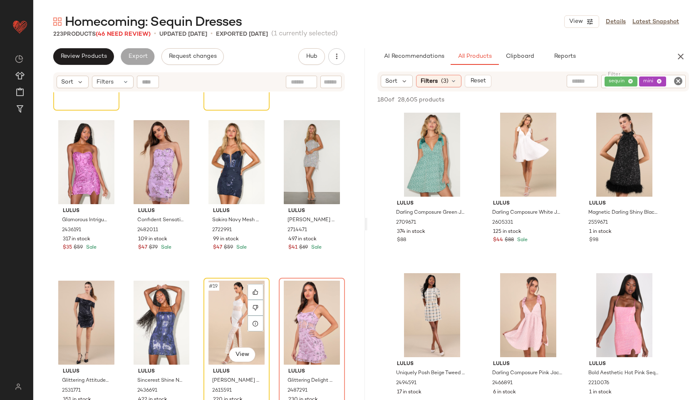
scroll to position [614, 0]
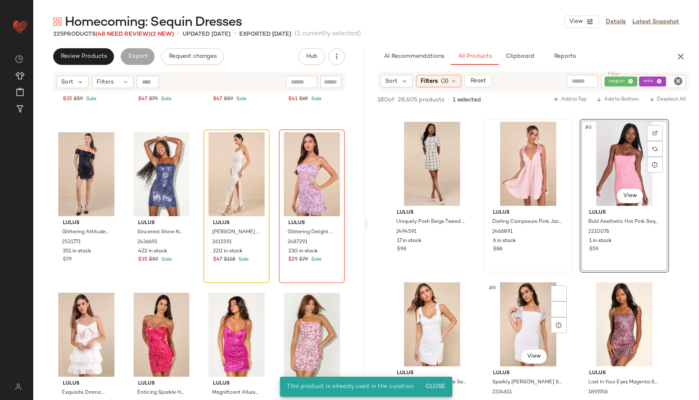
scroll to position [270, 0]
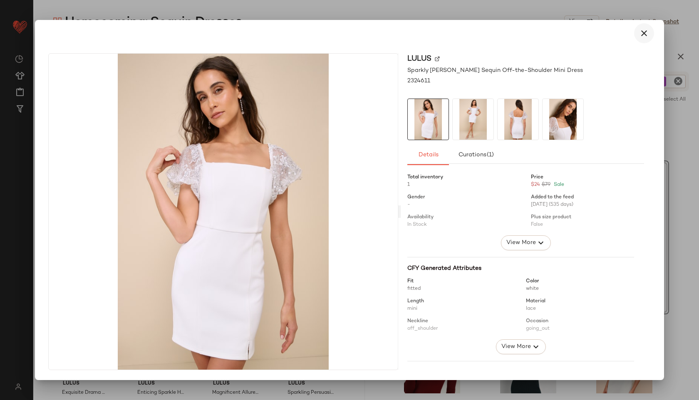
click at [638, 37] on button "button" at bounding box center [644, 33] width 20 height 20
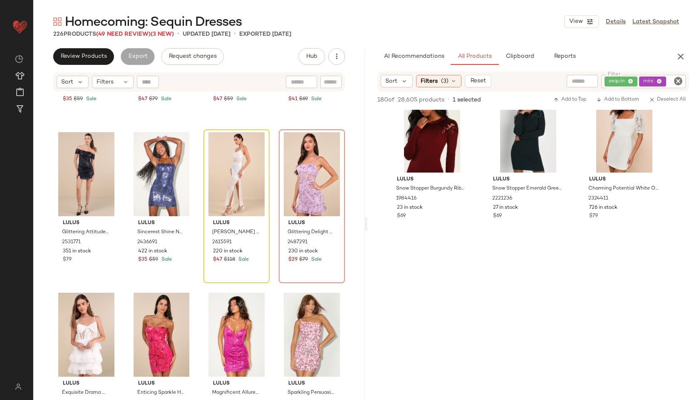
scroll to position [512, 0]
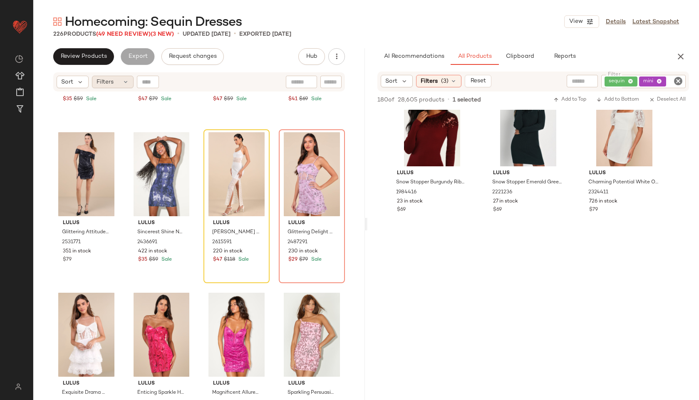
click at [124, 84] on icon at bounding box center [125, 82] width 7 height 7
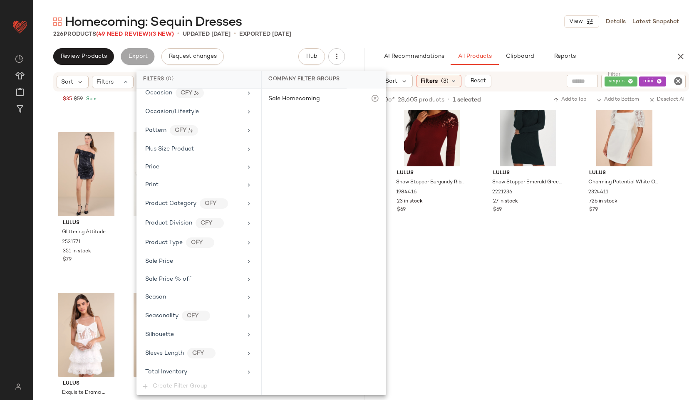
scroll to position [511, 0]
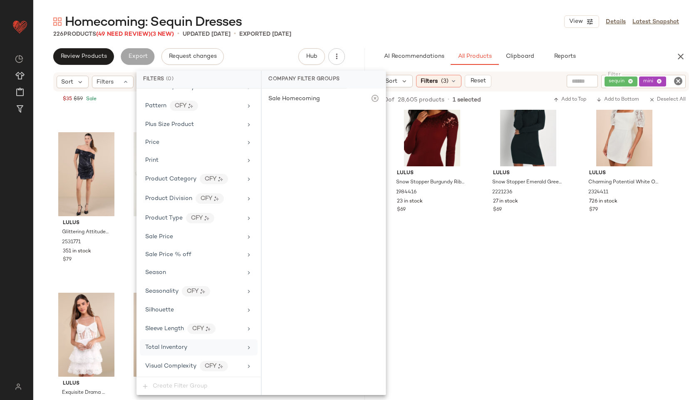
click at [181, 343] on div "Total Inventory" at bounding box center [199, 348] width 118 height 16
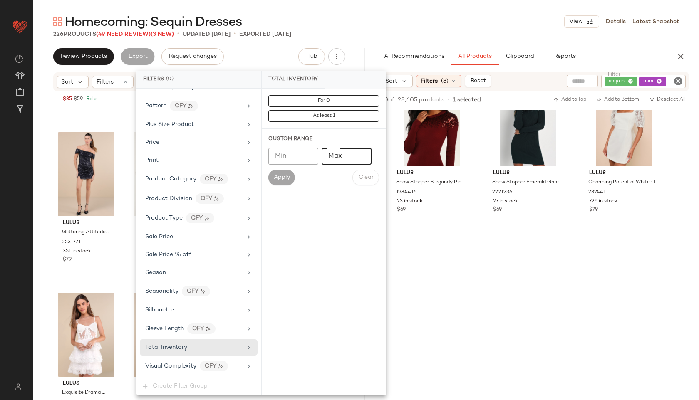
click at [347, 154] on input "Max" at bounding box center [347, 156] width 50 height 17
type input "**"
click at [277, 176] on span "Apply" at bounding box center [281, 177] width 17 height 7
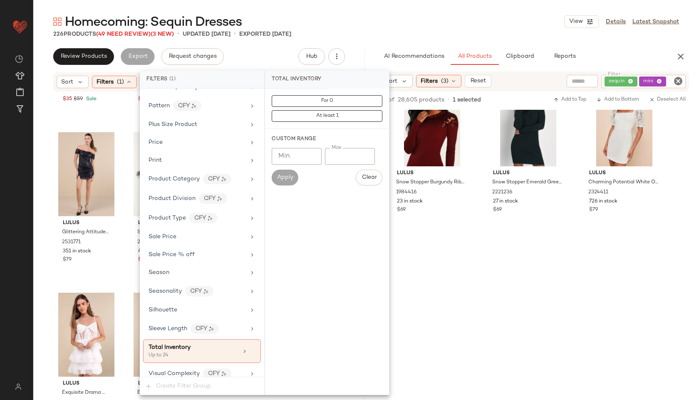
click at [372, 25] on div "Homecoming: Sequin Dresses View Details Latest Snapshot" at bounding box center [366, 21] width 666 height 17
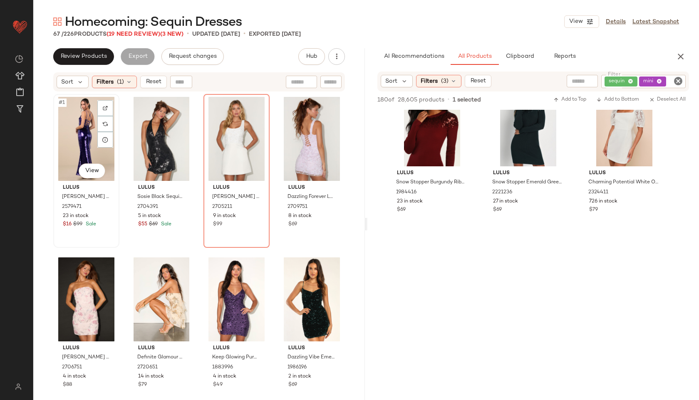
click at [76, 126] on div "#1 View" at bounding box center [86, 139] width 60 height 84
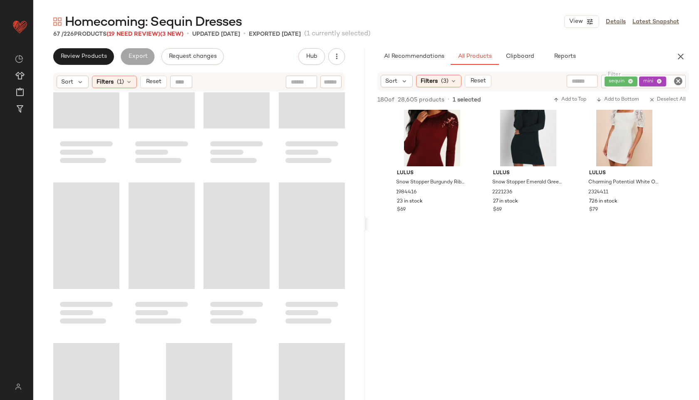
scroll to position [2404, 0]
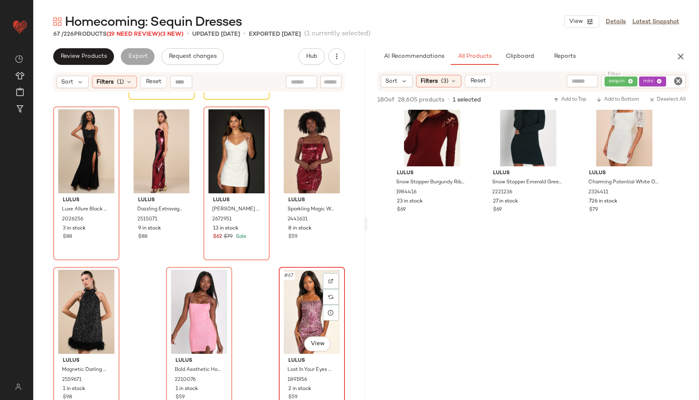
click at [303, 298] on div "#67 View" at bounding box center [312, 312] width 60 height 84
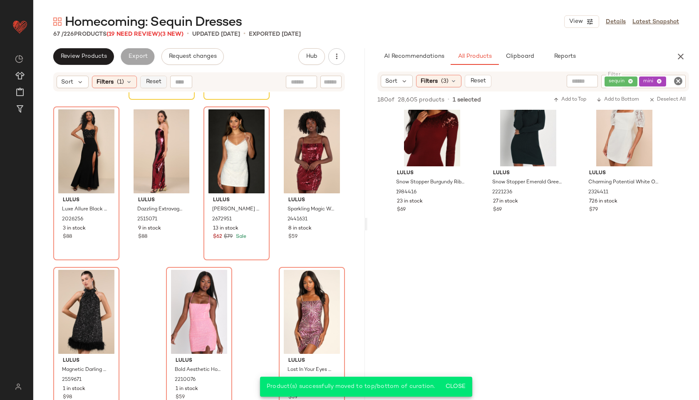
click at [154, 85] on button "Reset" at bounding box center [153, 82] width 27 height 12
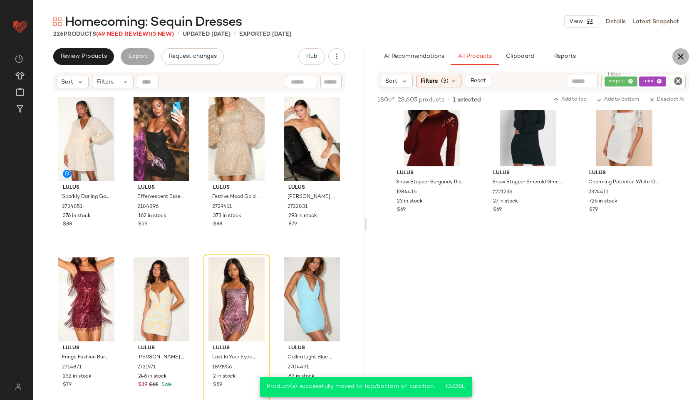
click at [675, 55] on button "button" at bounding box center [680, 56] width 17 height 17
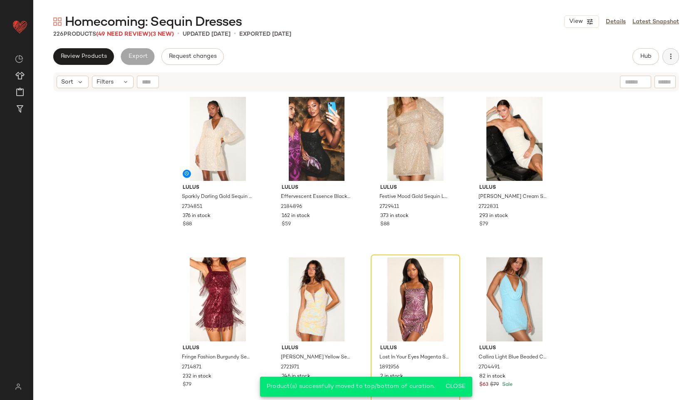
click at [673, 60] on icon "button" at bounding box center [671, 56] width 8 height 8
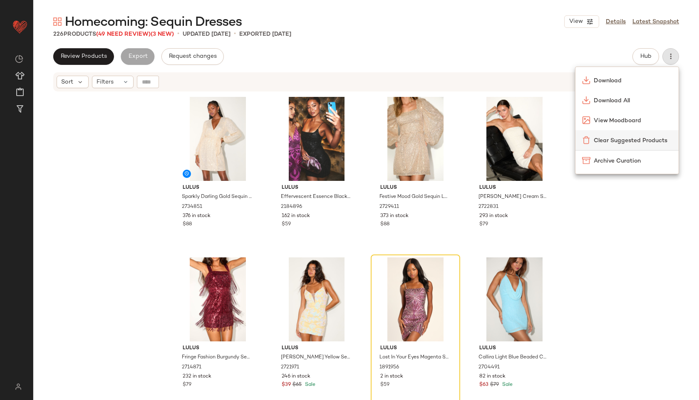
click at [635, 132] on div "Clear Suggested Products" at bounding box center [627, 140] width 103 height 20
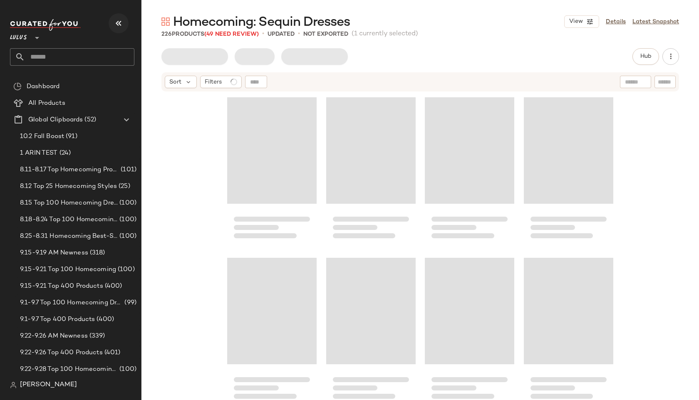
click at [114, 23] on icon "button" at bounding box center [119, 23] width 10 height 10
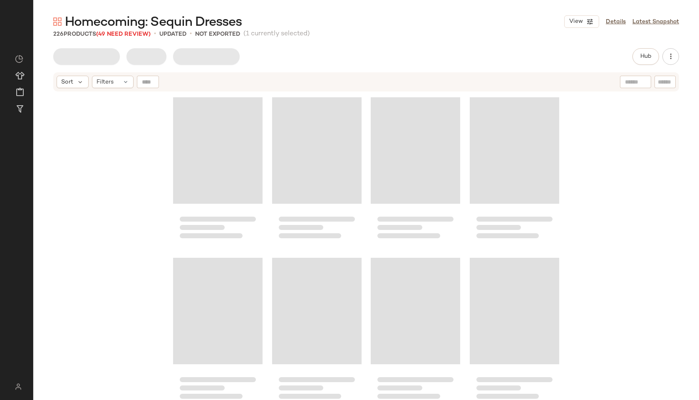
scroll to position [8829, 0]
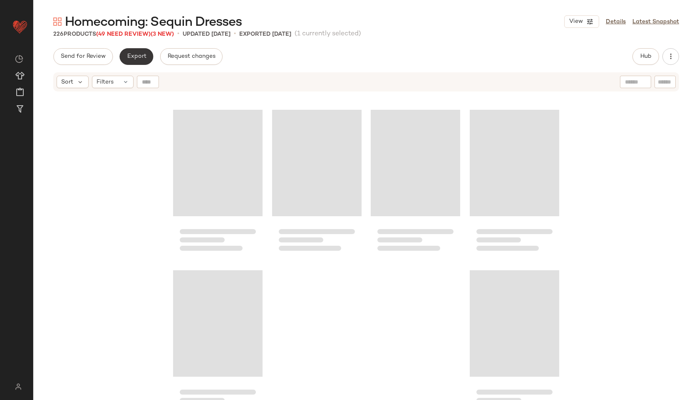
click at [135, 54] on span "Export" at bounding box center [137, 56] width 20 height 7
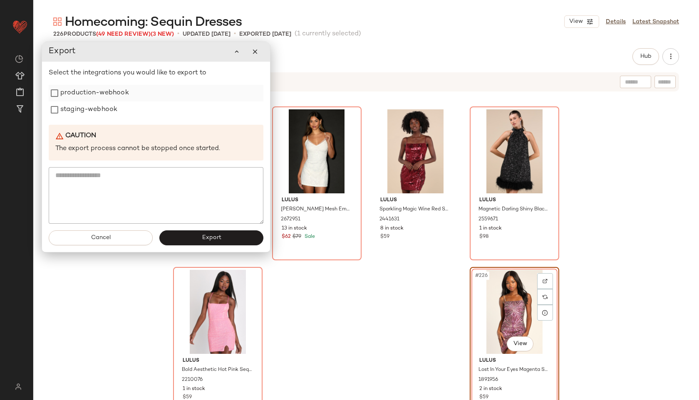
click at [107, 91] on label "production-webhook" at bounding box center [94, 93] width 69 height 17
click at [104, 107] on label "staging-webhook" at bounding box center [88, 110] width 57 height 17
click at [210, 239] on span "Export" at bounding box center [211, 238] width 20 height 7
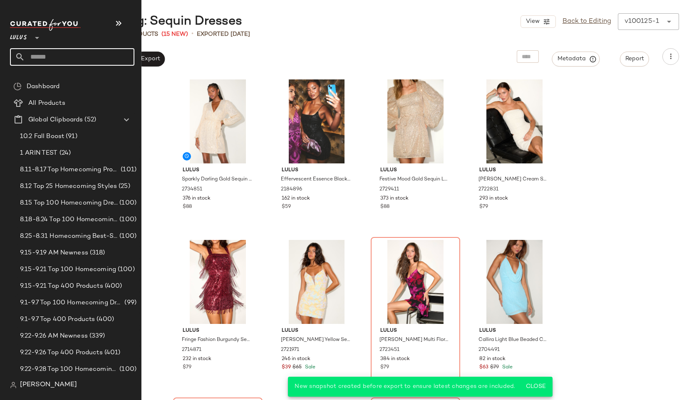
click at [60, 58] on input "text" at bounding box center [79, 56] width 109 height 17
type input "******"
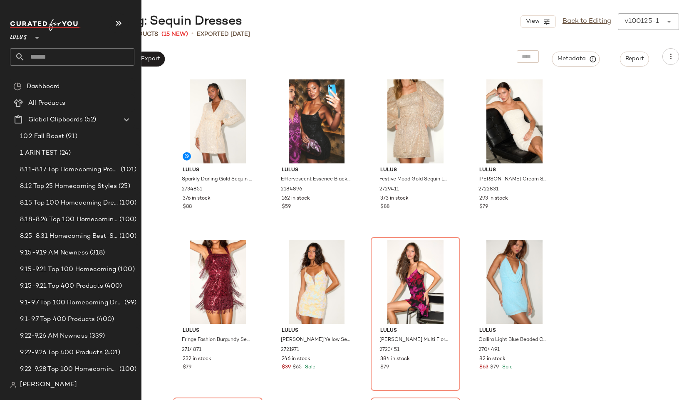
click at [45, 62] on input "text" at bounding box center [79, 56] width 109 height 17
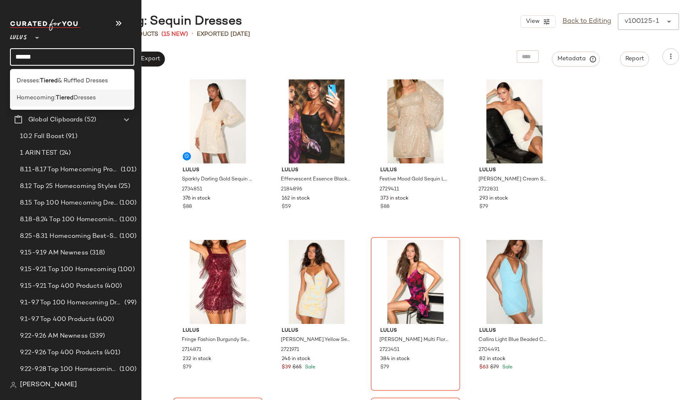
type input "******"
click at [35, 97] on span "Homecoming:" at bounding box center [36, 98] width 39 height 9
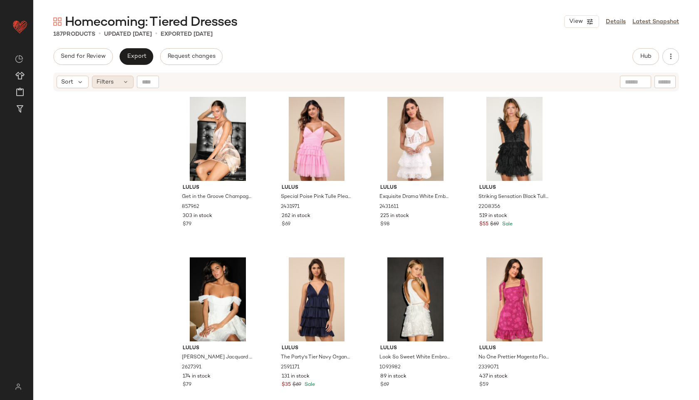
click at [117, 77] on div "Filters" at bounding box center [113, 82] width 42 height 12
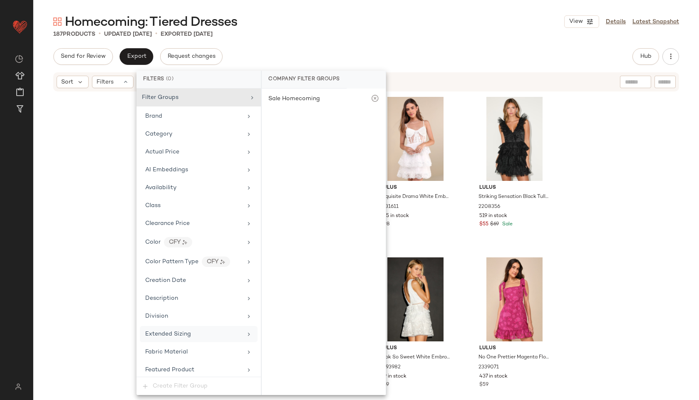
scroll to position [511, 0]
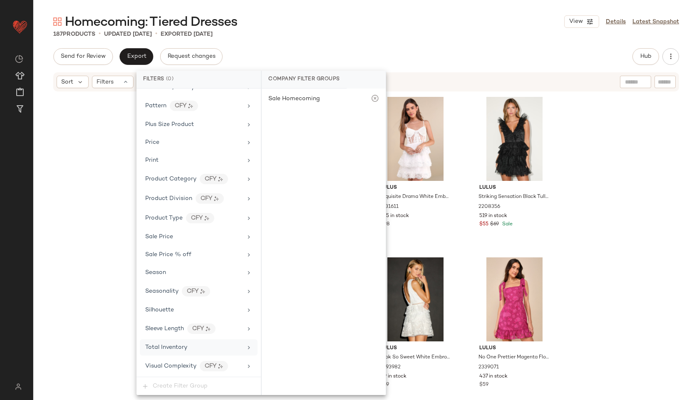
click at [181, 345] on span "Total Inventory" at bounding box center [166, 348] width 42 height 6
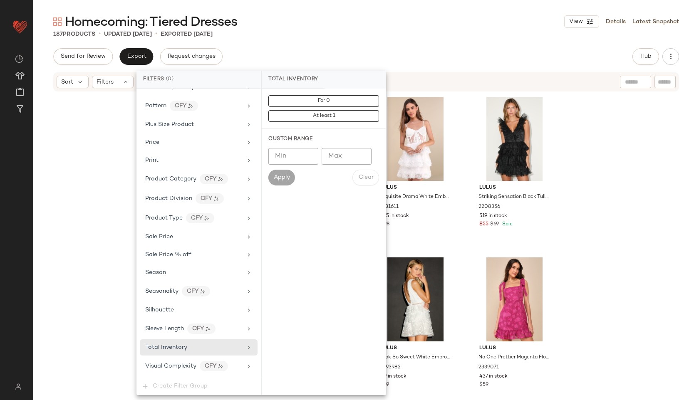
click at [338, 159] on input "Max" at bounding box center [347, 156] width 50 height 17
type input "**"
click at [286, 176] on span "Apply" at bounding box center [281, 177] width 17 height 7
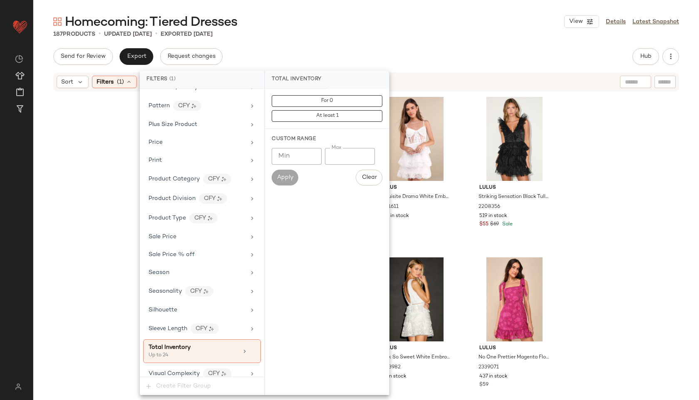
click at [350, 28] on div "Homecoming: Tiered Dresses View Details Latest Snapshot" at bounding box center [366, 21] width 666 height 17
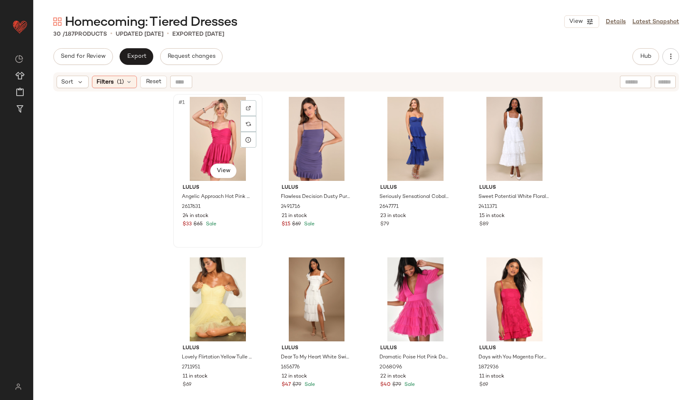
click at [204, 131] on div "#1 View" at bounding box center [218, 139] width 84 height 84
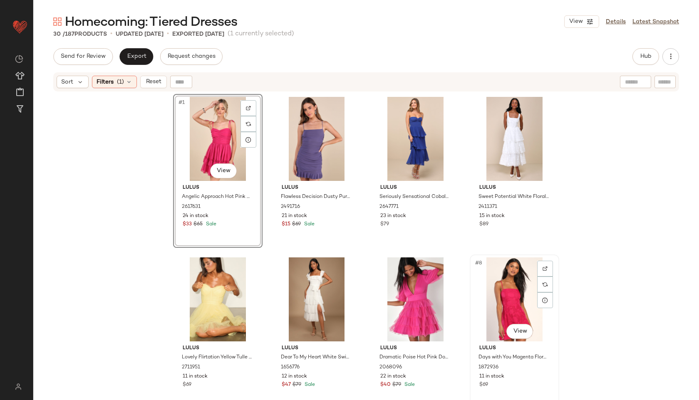
scroll to position [958, 0]
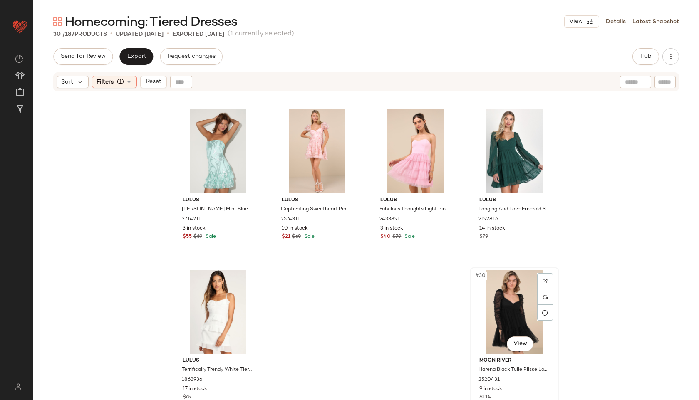
click at [525, 307] on div "#30 View" at bounding box center [515, 312] width 84 height 84
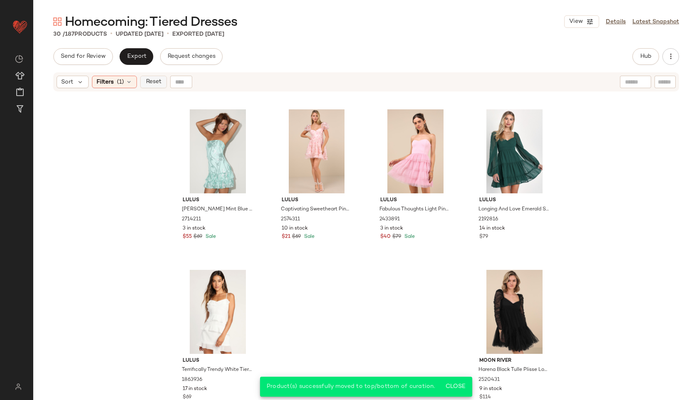
click at [153, 82] on span "Reset" at bounding box center [153, 82] width 16 height 7
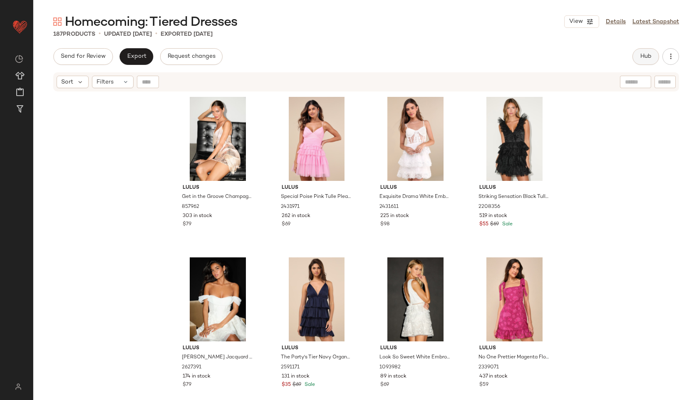
click at [642, 50] on button "Hub" at bounding box center [646, 56] width 27 height 17
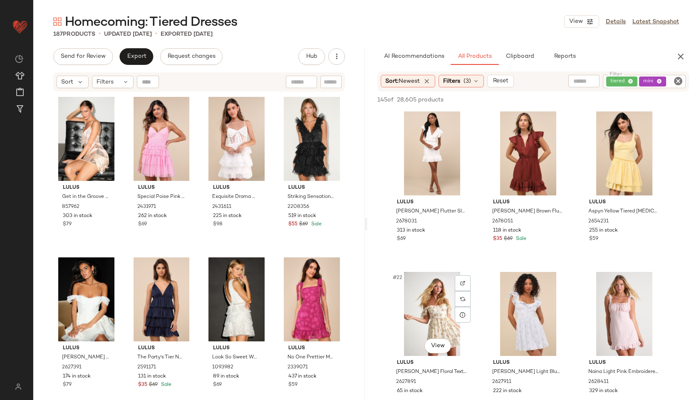
scroll to position [964, 0]
click at [112, 86] on span "Filters" at bounding box center [105, 82] width 17 height 9
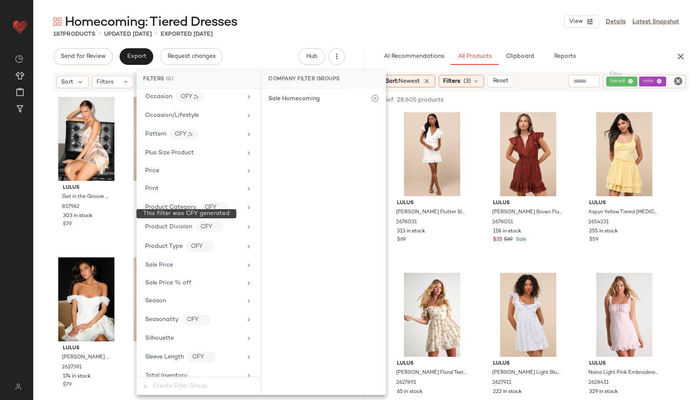
scroll to position [511, 0]
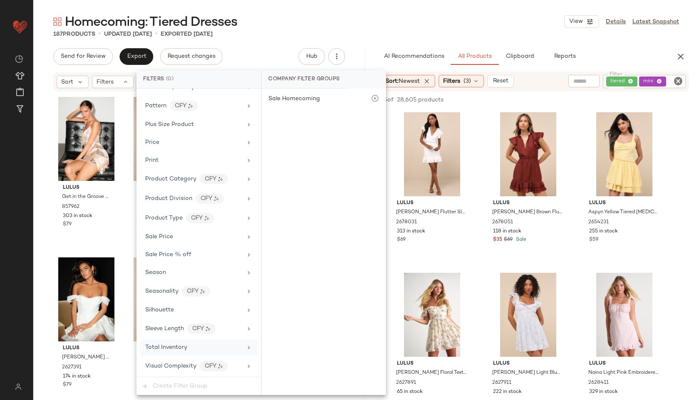
click at [183, 347] on span "Total Inventory" at bounding box center [166, 348] width 42 height 6
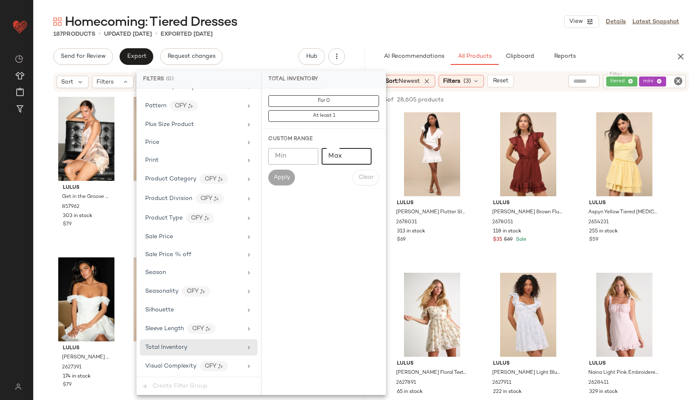
click at [345, 158] on input "Max" at bounding box center [347, 156] width 50 height 17
click at [390, 22] on div "Homecoming: Tiered Dresses View Details Latest Snapshot" at bounding box center [366, 21] width 666 height 17
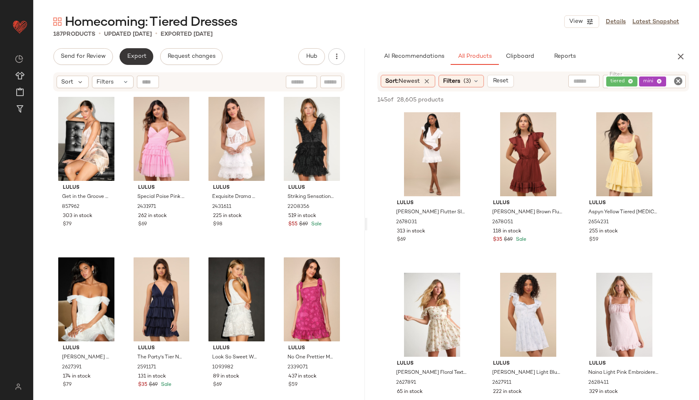
click at [139, 57] on span "Export" at bounding box center [137, 56] width 20 height 7
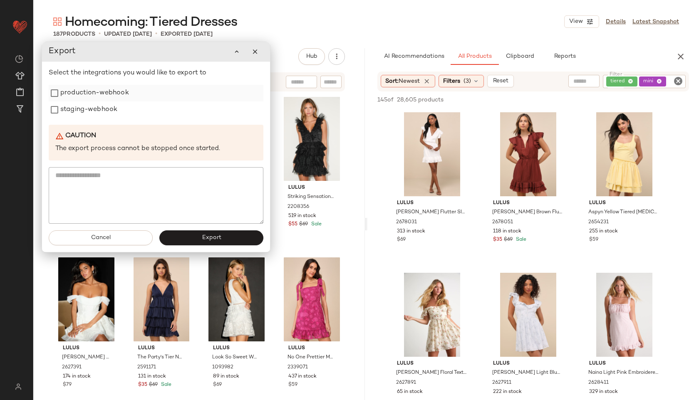
click at [96, 91] on label "production-webhook" at bounding box center [94, 93] width 69 height 17
click at [93, 110] on label "staging-webhook" at bounding box center [88, 110] width 57 height 17
click at [197, 240] on button "Export" at bounding box center [211, 238] width 104 height 15
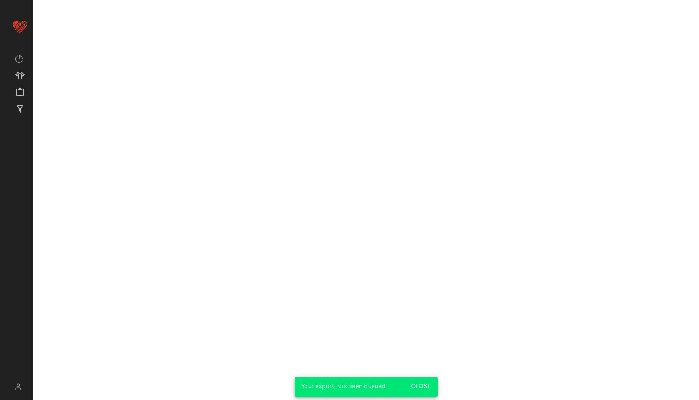
scroll to position [1446, 0]
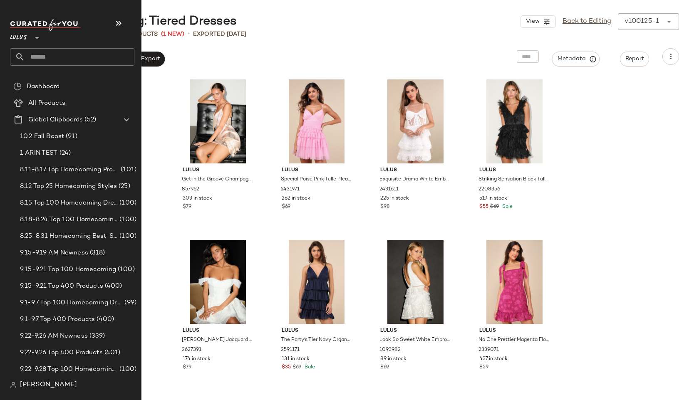
click at [45, 55] on input "text" at bounding box center [79, 56] width 109 height 17
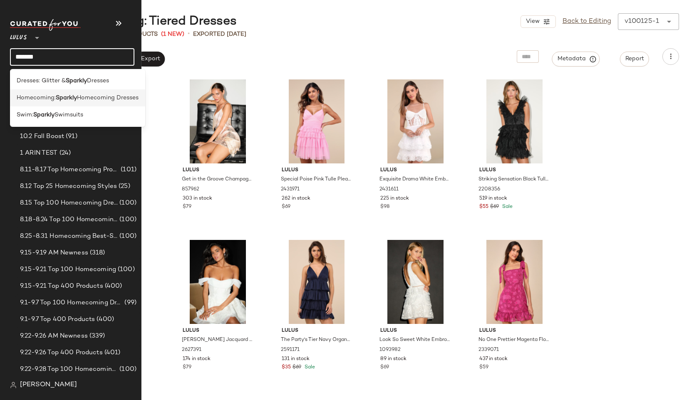
type input "*******"
click at [49, 98] on span "Homecoming:" at bounding box center [36, 98] width 39 height 9
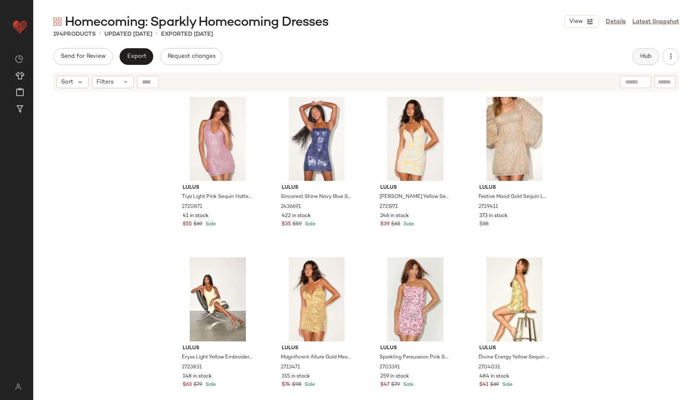
click at [645, 57] on span "Hub" at bounding box center [646, 56] width 12 height 7
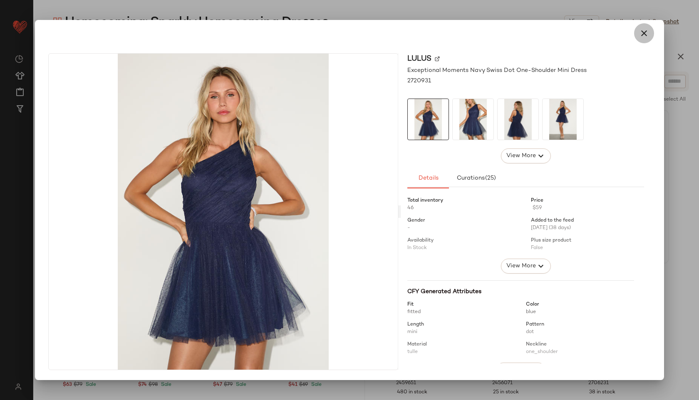
click at [645, 32] on icon "button" at bounding box center [644, 33] width 10 height 10
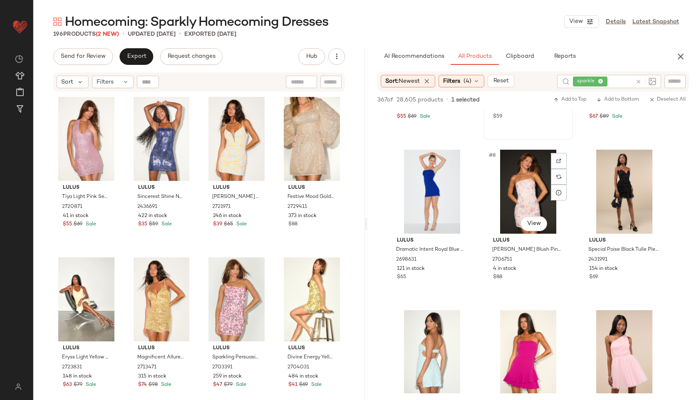
scroll to position [285, 0]
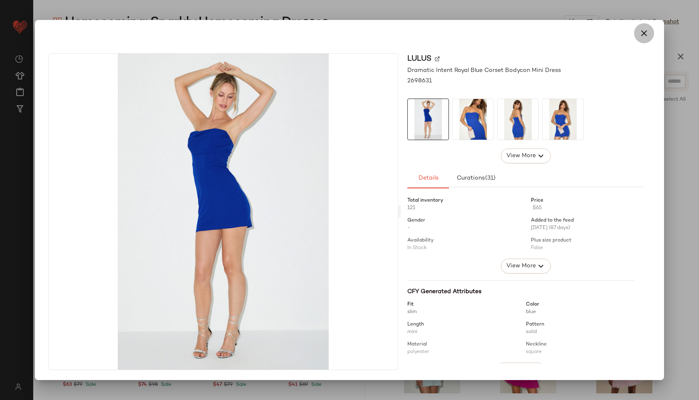
click at [648, 36] on icon "button" at bounding box center [644, 33] width 10 height 10
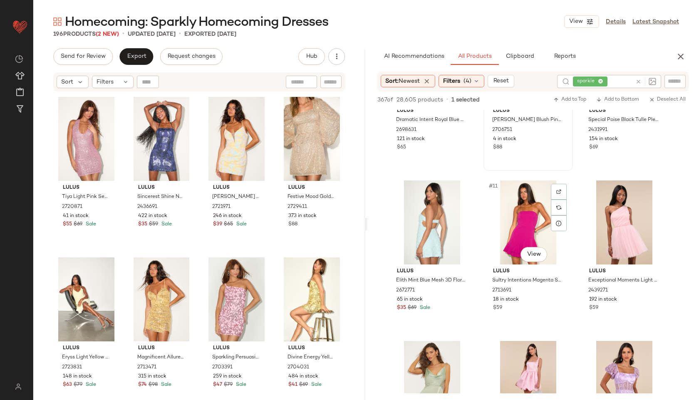
scroll to position [413, 0]
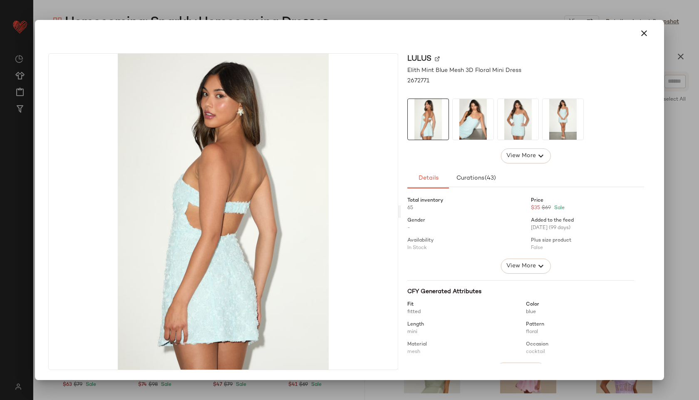
click at [649, 24] on div at bounding box center [349, 33] width 609 height 20
click at [648, 32] on icon "button" at bounding box center [644, 33] width 10 height 10
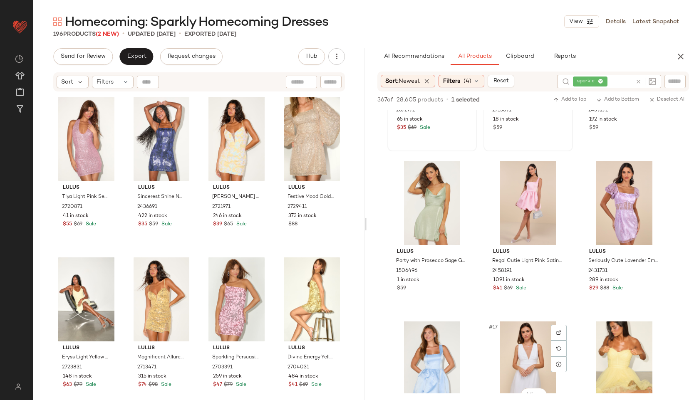
scroll to position [592, 0]
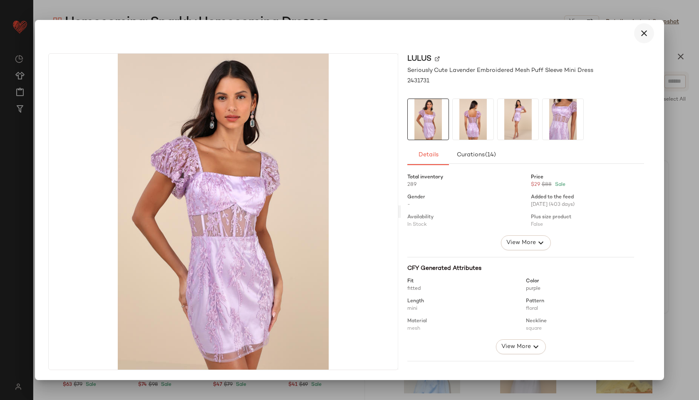
click at [642, 31] on icon "button" at bounding box center [644, 33] width 10 height 10
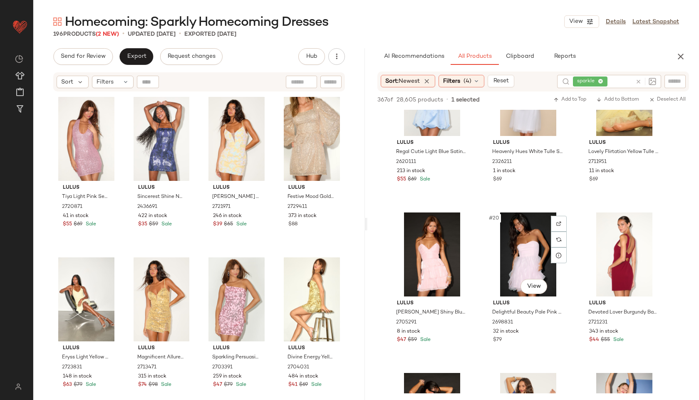
scroll to position [865, 0]
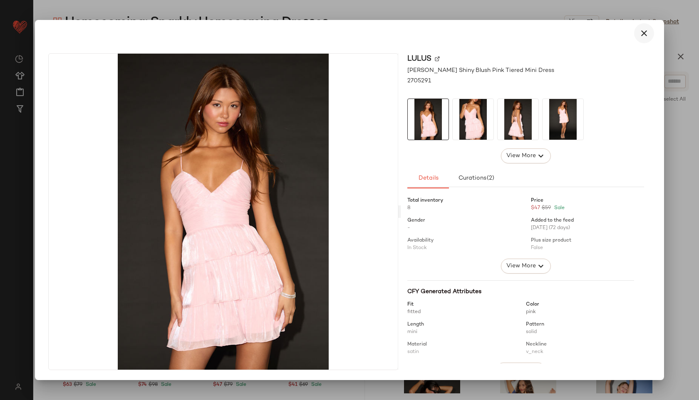
click at [648, 24] on button "button" at bounding box center [644, 33] width 20 height 20
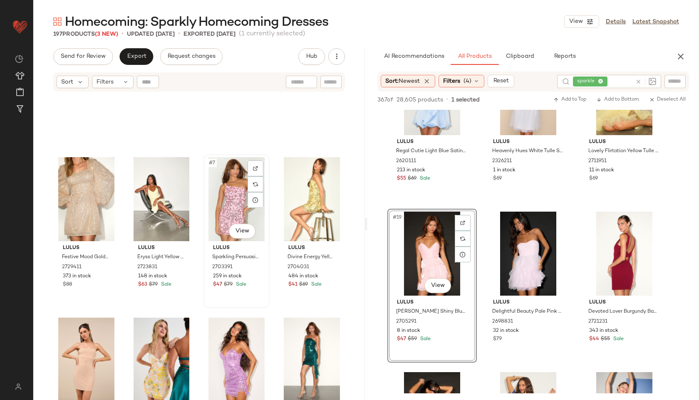
scroll to position [223, 0]
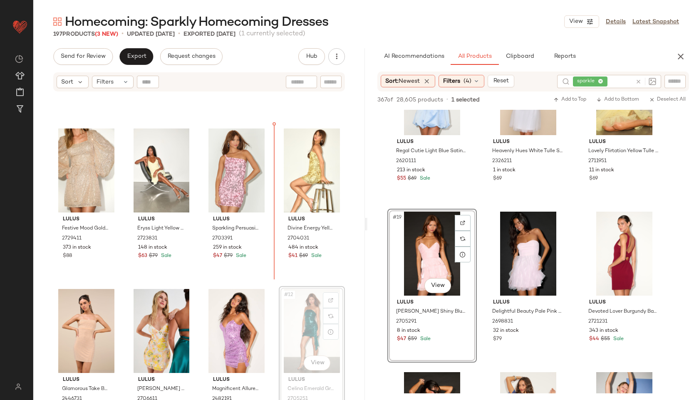
scroll to position [133, 0]
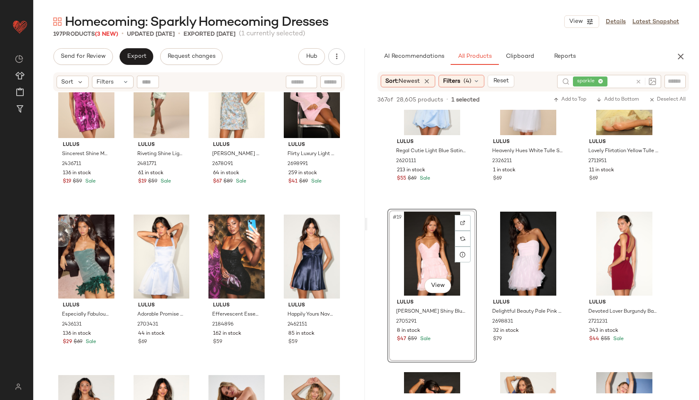
scroll to position [705, 0]
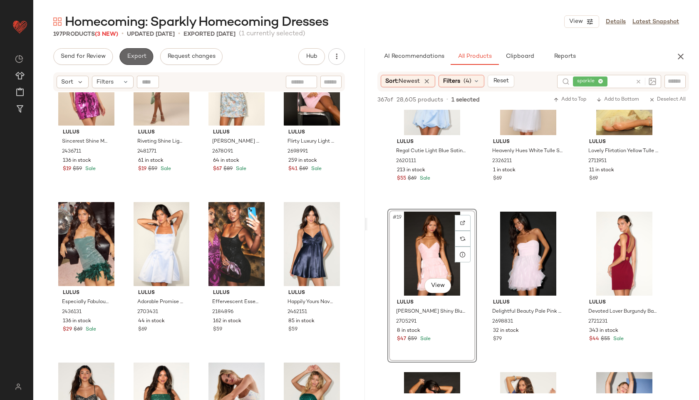
click at [139, 55] on span "Export" at bounding box center [137, 56] width 20 height 7
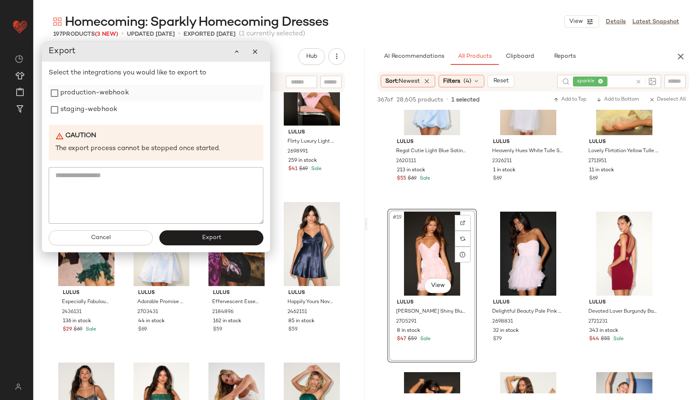
click at [83, 94] on label "production-webhook" at bounding box center [94, 93] width 69 height 17
click at [83, 102] on label "staging-webhook" at bounding box center [88, 110] width 57 height 17
click at [203, 235] on span "Export" at bounding box center [211, 238] width 20 height 7
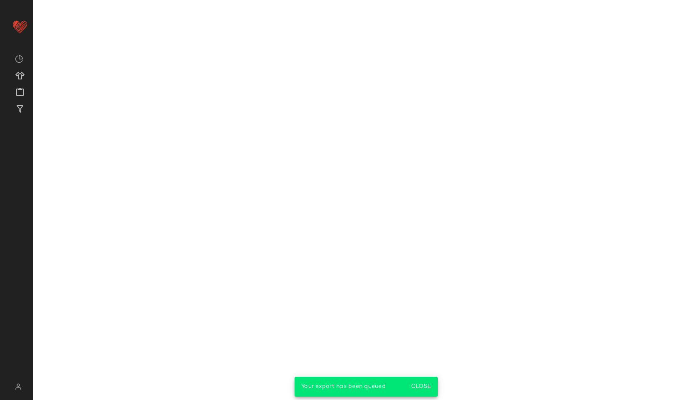
scroll to position [1186, 0]
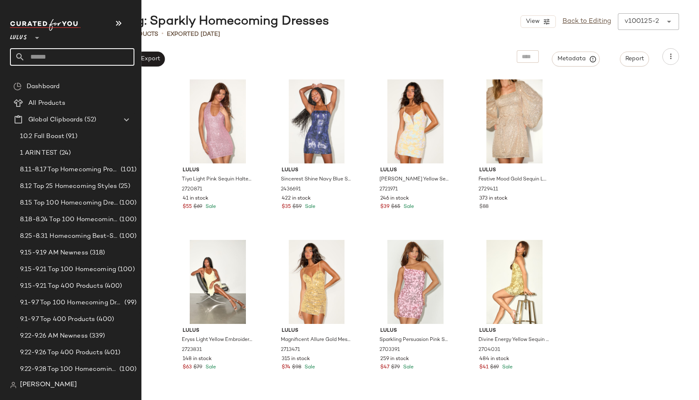
click at [51, 55] on input "text" at bounding box center [79, 56] width 109 height 17
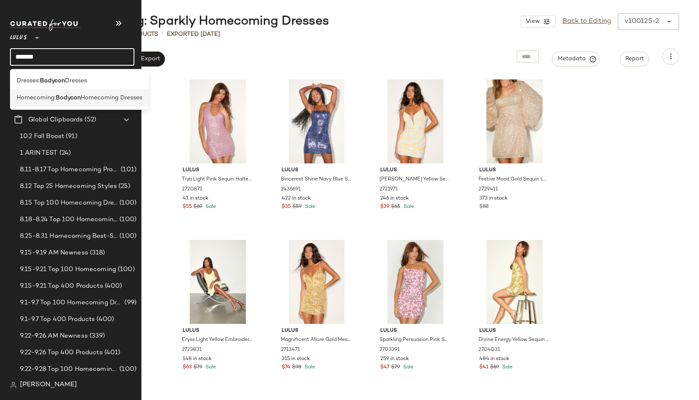
type input "*******"
click at [34, 95] on span "Homecoming:" at bounding box center [36, 98] width 39 height 9
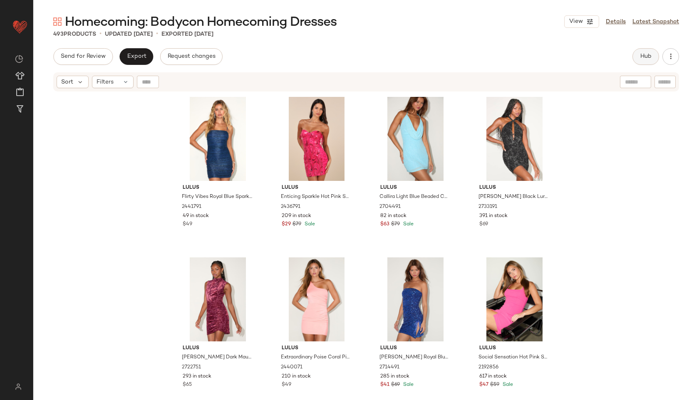
click at [633, 58] on button "Hub" at bounding box center [646, 56] width 27 height 17
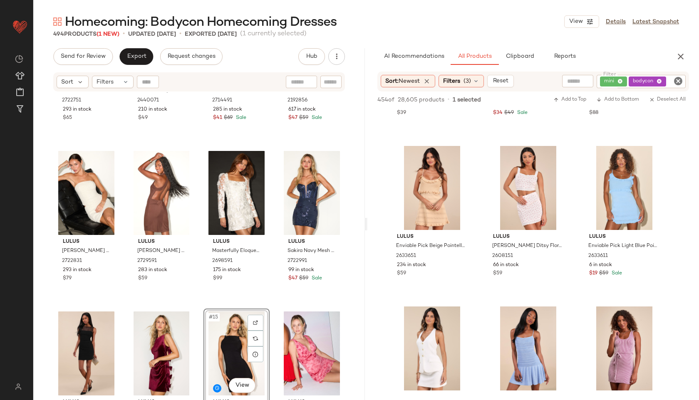
scroll to position [1413, 0]
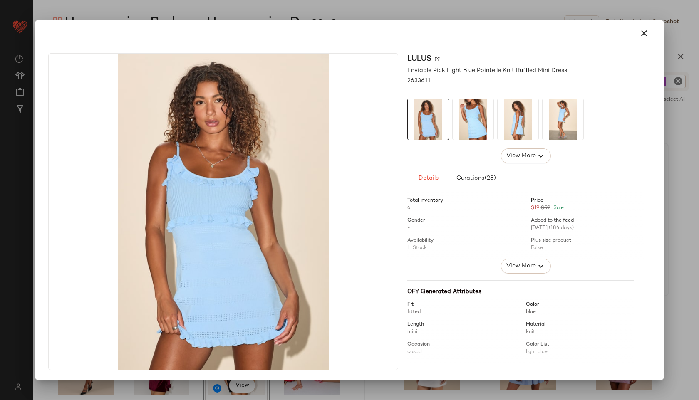
click at [481, 116] on img at bounding box center [473, 119] width 41 height 41
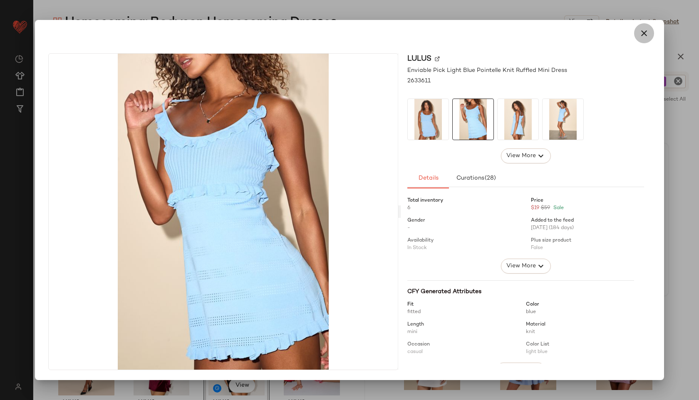
click at [650, 30] on button "button" at bounding box center [644, 33] width 20 height 20
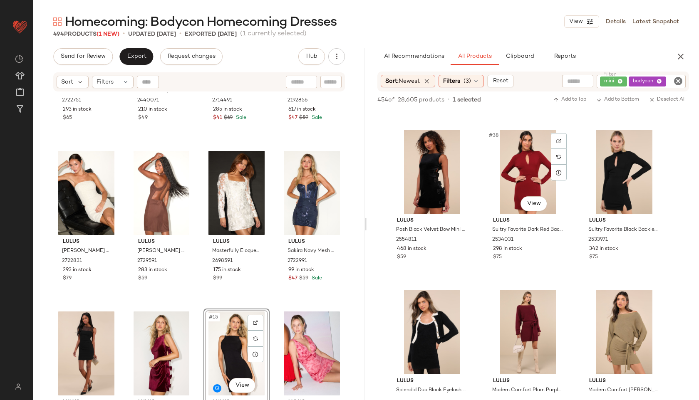
scroll to position [1912, 0]
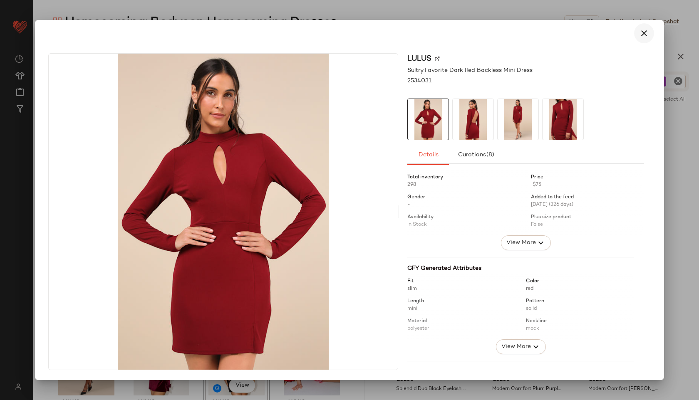
click at [645, 31] on icon "button" at bounding box center [644, 33] width 10 height 10
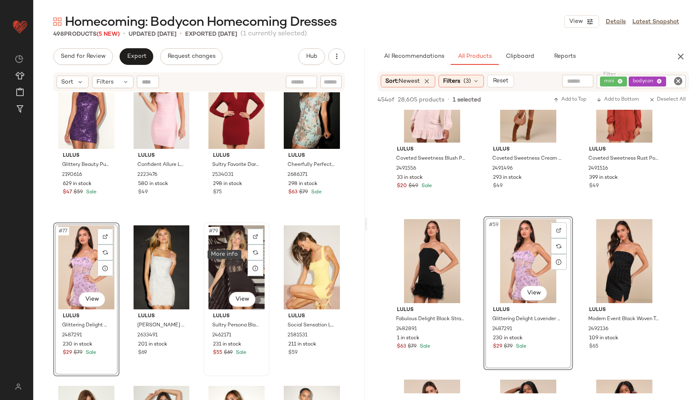
scroll to position [3053, 0]
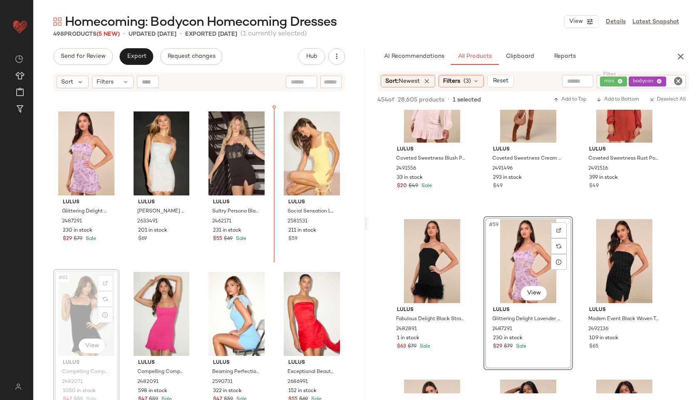
drag, startPoint x: 86, startPoint y: 292, endPoint x: 270, endPoint y: 155, distance: 229.4
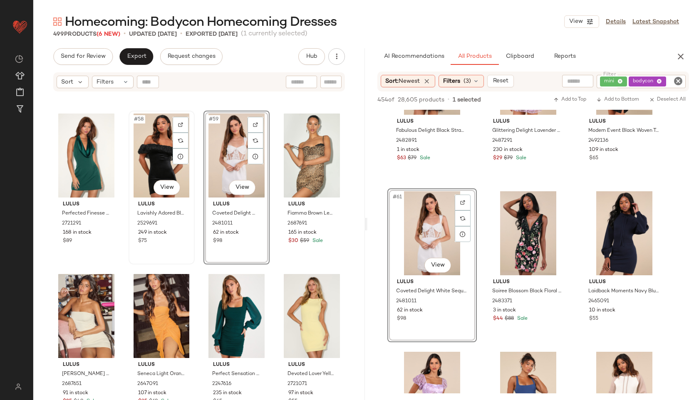
scroll to position [2244, 0]
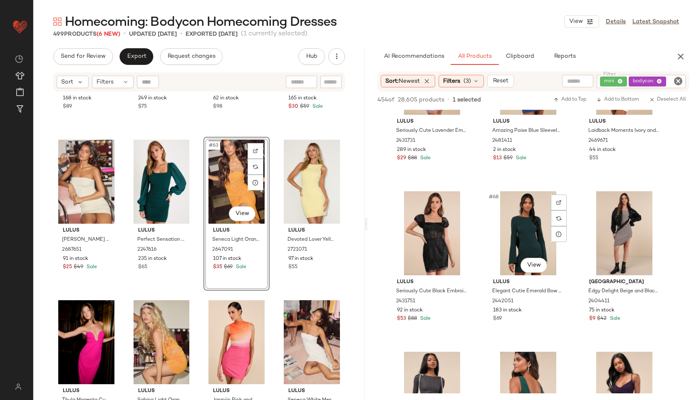
scroll to position [3456, 0]
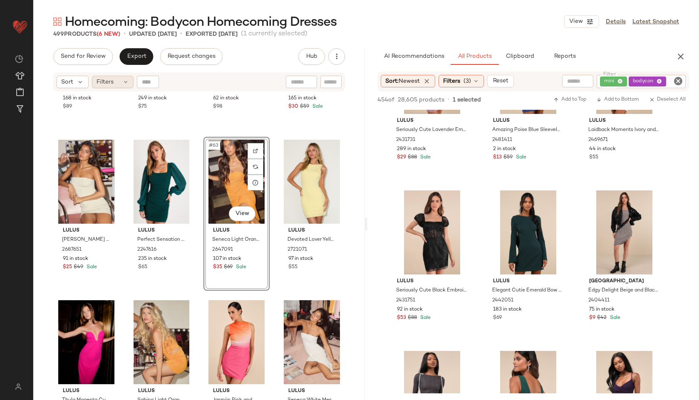
click at [109, 81] on span "Filters" at bounding box center [105, 82] width 17 height 9
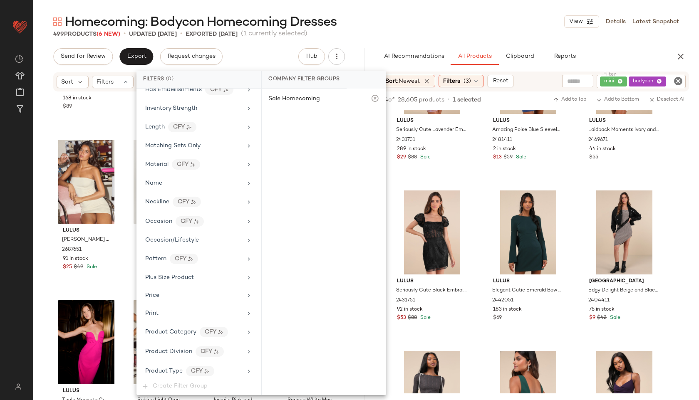
scroll to position [511, 0]
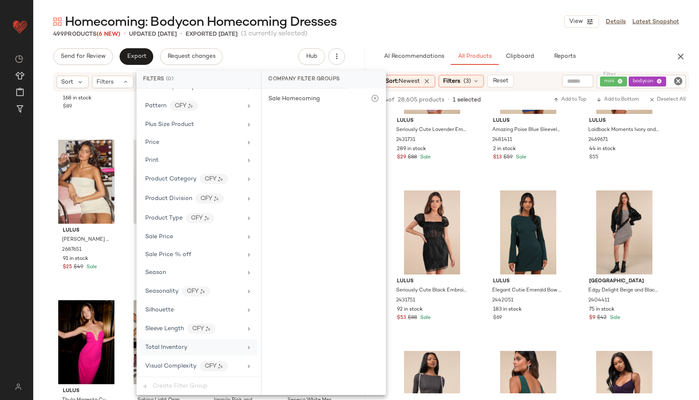
click at [183, 347] on span "Total Inventory" at bounding box center [166, 348] width 42 height 6
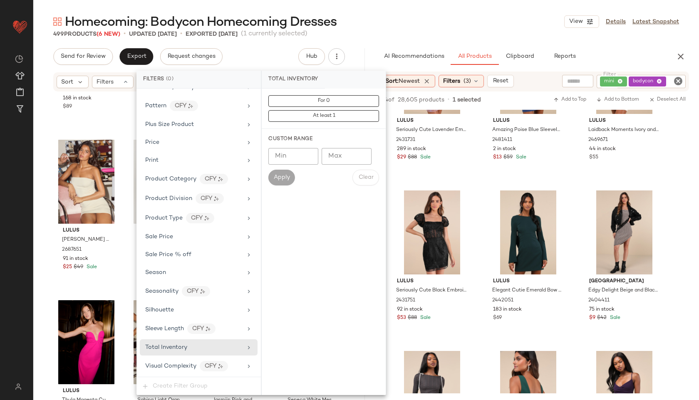
click at [345, 156] on input "Max" at bounding box center [347, 156] width 50 height 17
type input "**"
click at [273, 176] on button "Apply" at bounding box center [281, 178] width 27 height 16
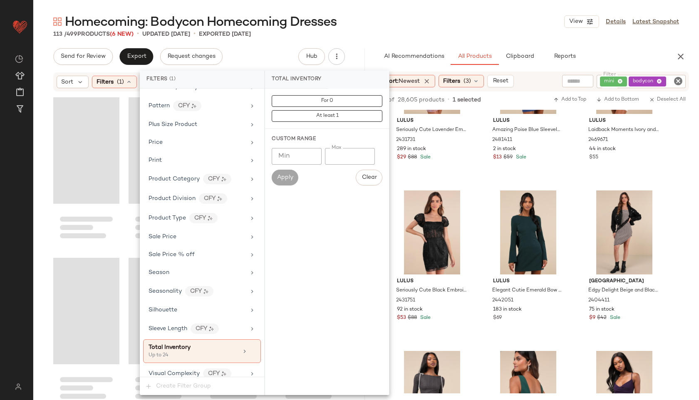
click at [377, 18] on div "Homecoming: Bodycon Homecoming Dresses View Details Latest Snapshot" at bounding box center [366, 21] width 666 height 17
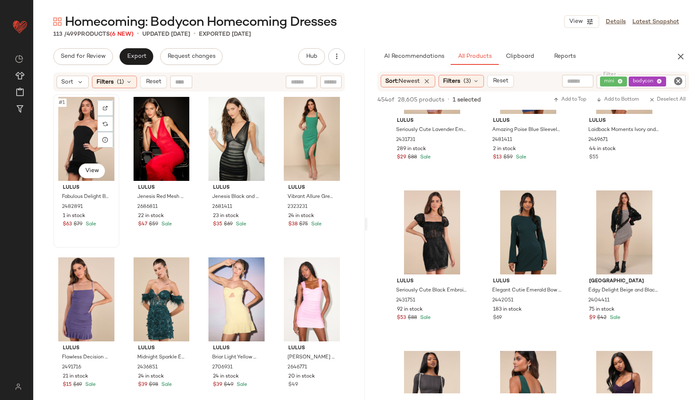
click at [75, 117] on div "#1 View" at bounding box center [86, 139] width 60 height 84
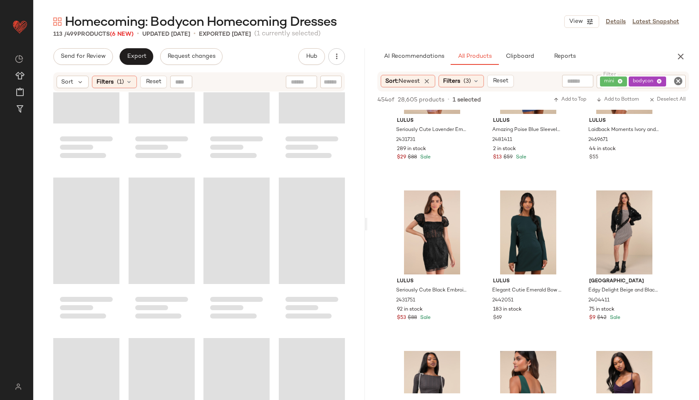
scroll to position [4331, 0]
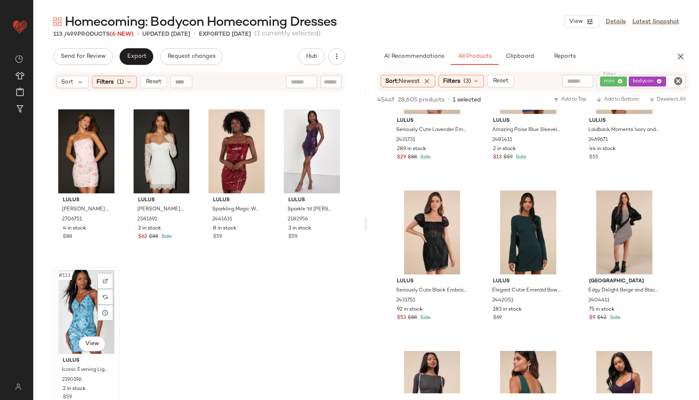
click at [76, 313] on div "#113 View" at bounding box center [86, 312] width 60 height 84
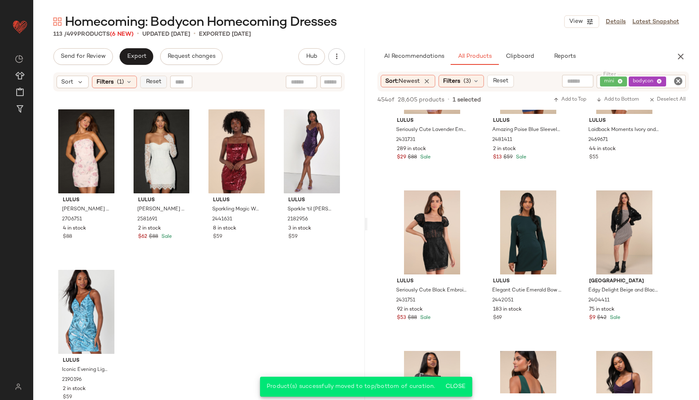
click at [158, 77] on button "Reset" at bounding box center [153, 82] width 27 height 12
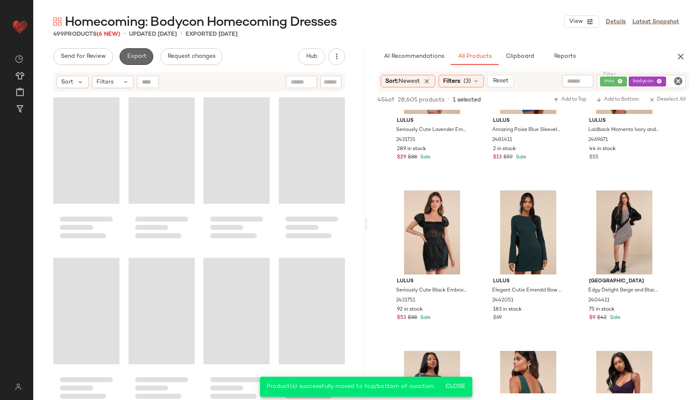
click at [142, 63] on button "Export" at bounding box center [136, 56] width 34 height 17
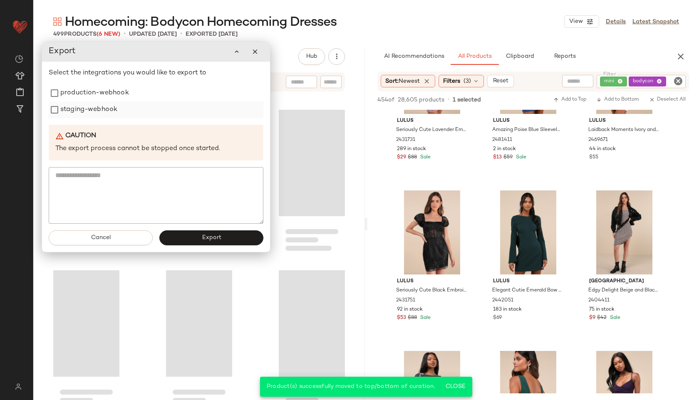
click at [102, 102] on label "staging-webhook" at bounding box center [88, 110] width 57 height 17
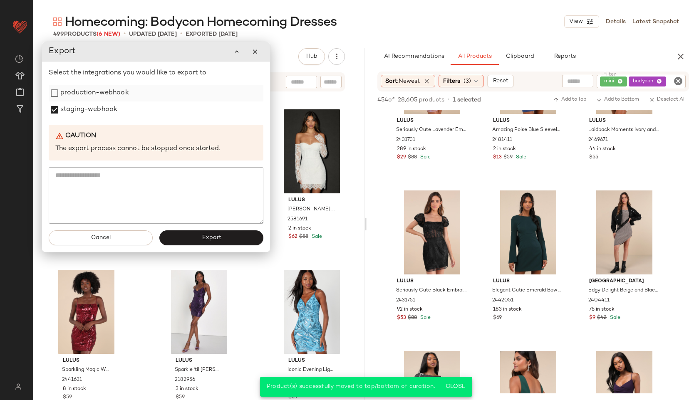
click at [102, 92] on label "production-webhook" at bounding box center [94, 93] width 69 height 17
click at [201, 237] on button "Export" at bounding box center [211, 238] width 104 height 15
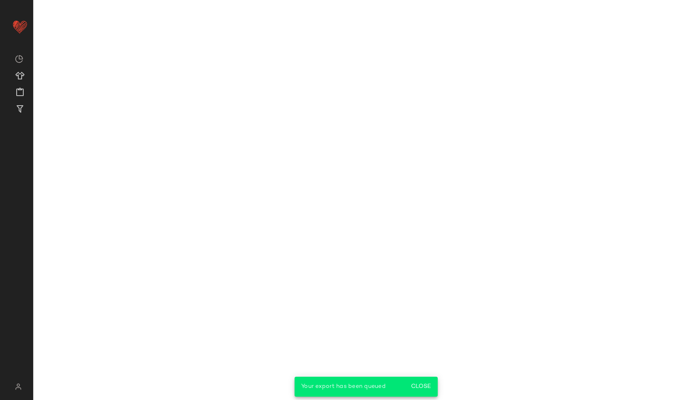
scroll to position [5062, 0]
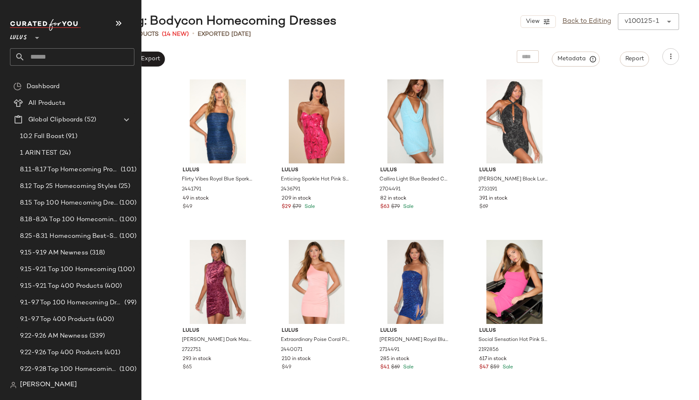
click at [41, 48] on input "text" at bounding box center [79, 56] width 109 height 17
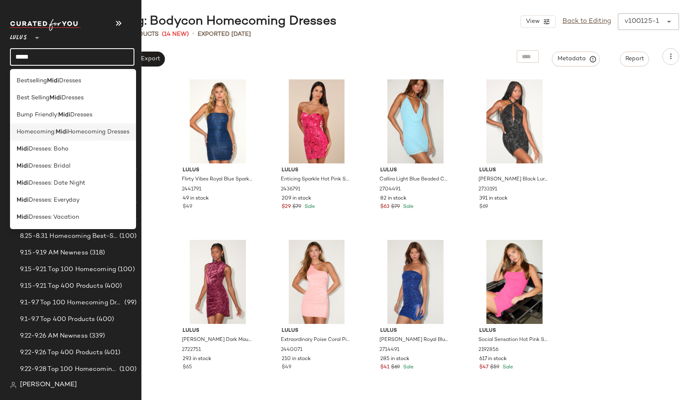
type input "****"
click at [35, 136] on div "Homecoming: Midi Homecoming Dresses" at bounding box center [73, 132] width 126 height 17
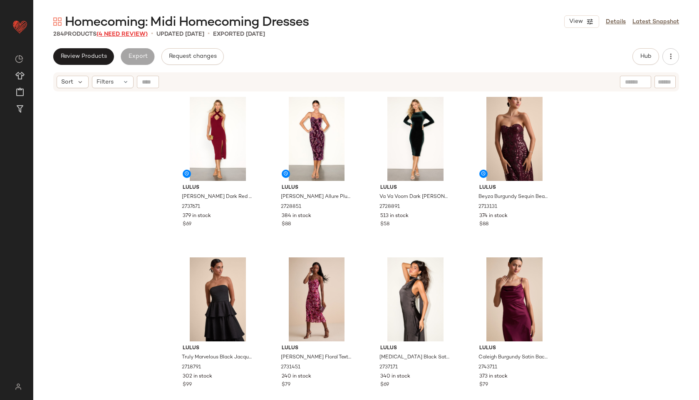
click at [128, 32] on span "(4 Need Review)" at bounding box center [122, 34] width 51 height 6
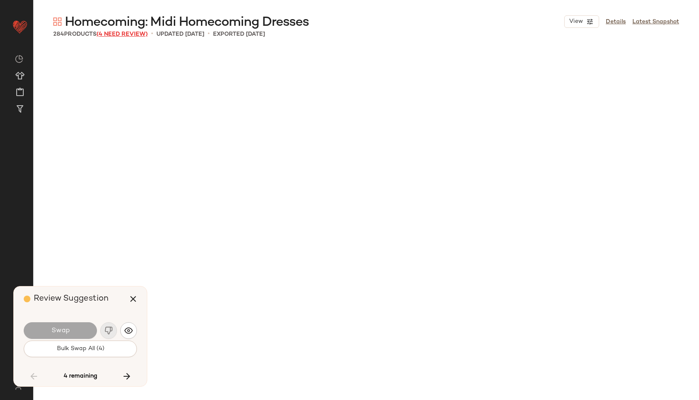
scroll to position [9638, 0]
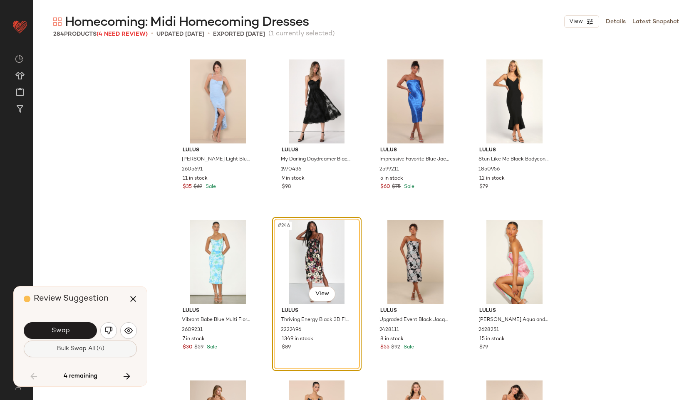
click at [88, 351] on span "Bulk Swap All (4)" at bounding box center [80, 349] width 48 height 7
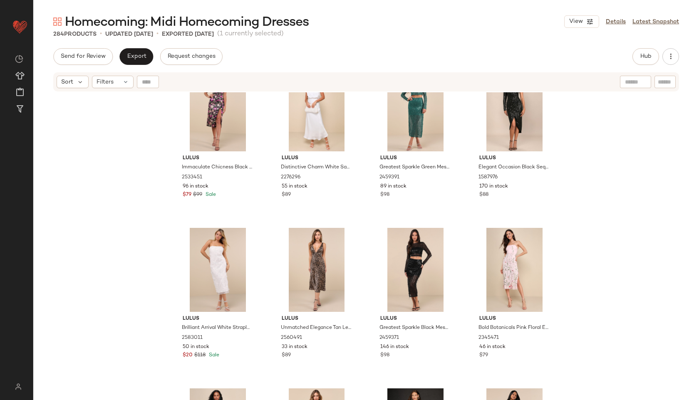
scroll to position [7891, 0]
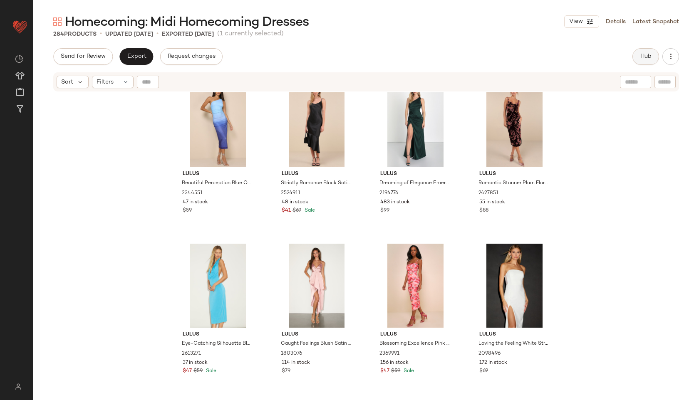
click at [644, 54] on span "Hub" at bounding box center [646, 56] width 12 height 7
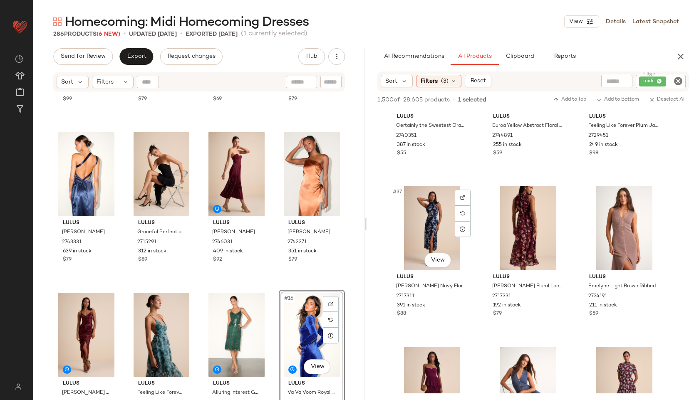
scroll to position [1853, 0]
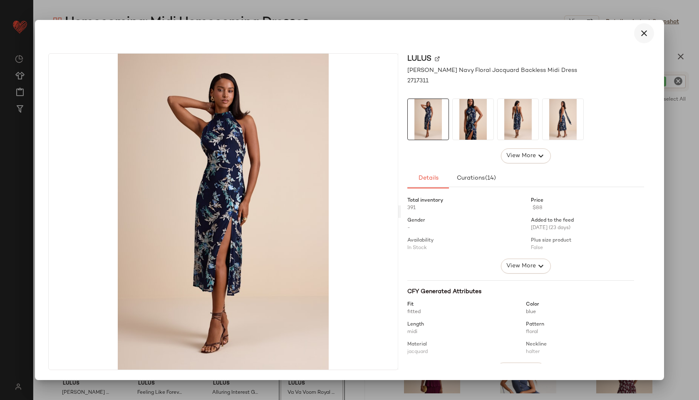
click at [647, 27] on button "button" at bounding box center [644, 33] width 20 height 20
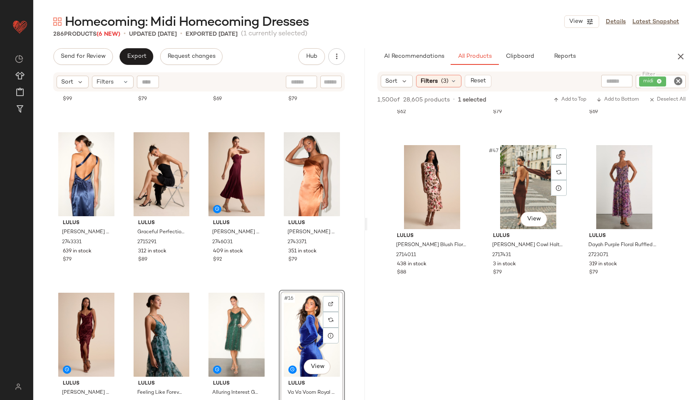
scroll to position [2378, 0]
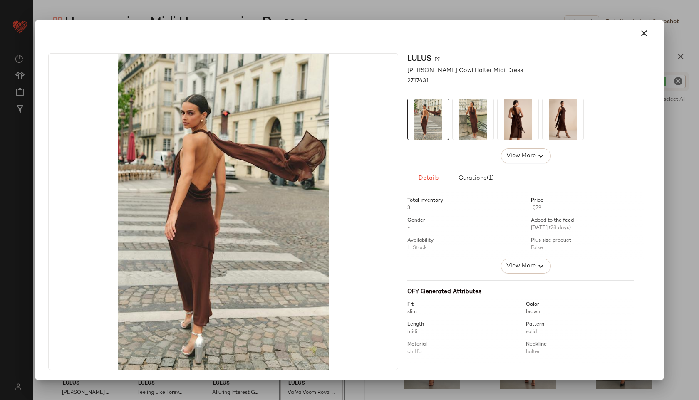
click at [514, 117] on img at bounding box center [518, 119] width 41 height 41
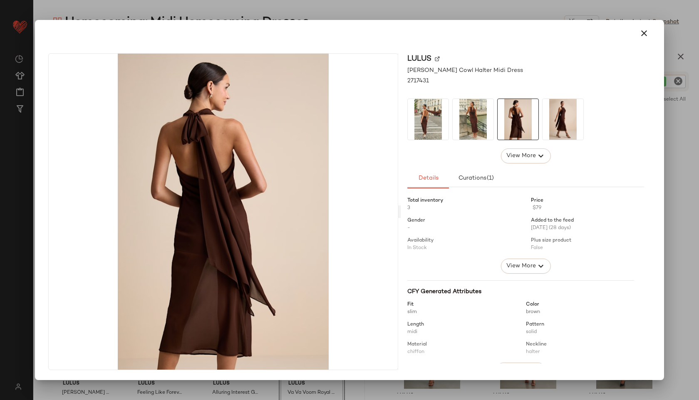
click at [546, 121] on img at bounding box center [563, 119] width 41 height 41
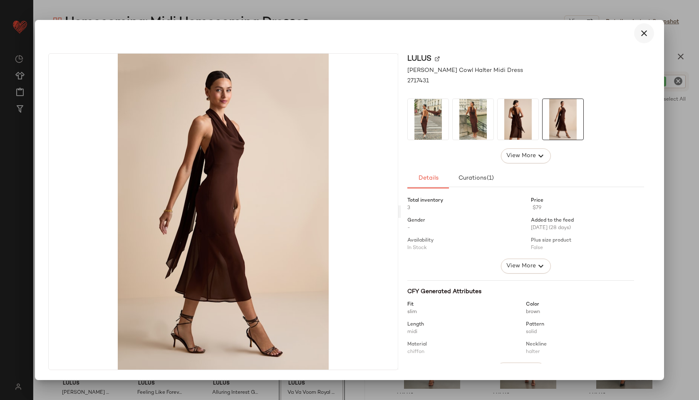
click at [644, 31] on icon "button" at bounding box center [644, 33] width 10 height 10
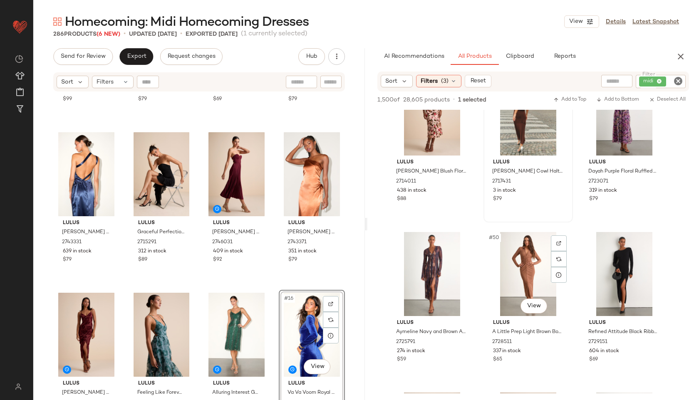
scroll to position [2452, 0]
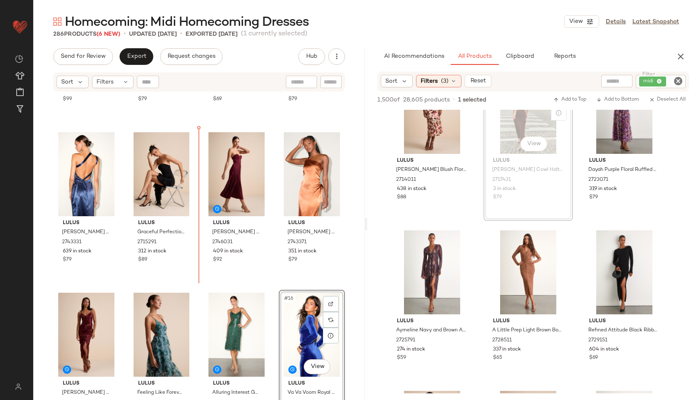
drag, startPoint x: 512, startPoint y: 124, endPoint x: 200, endPoint y: 291, distance: 353.7
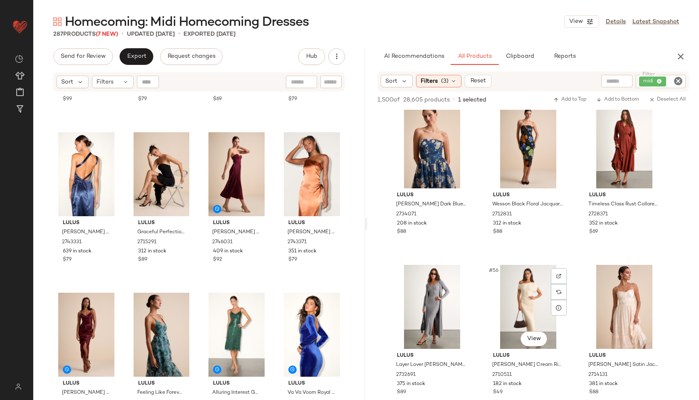
scroll to position [2739, 0]
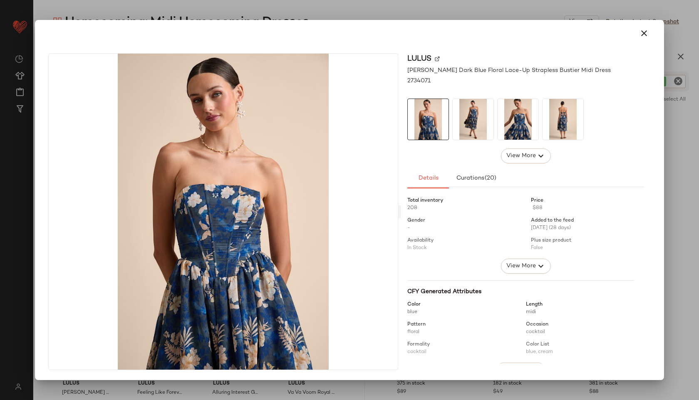
click at [474, 109] on img at bounding box center [473, 119] width 41 height 41
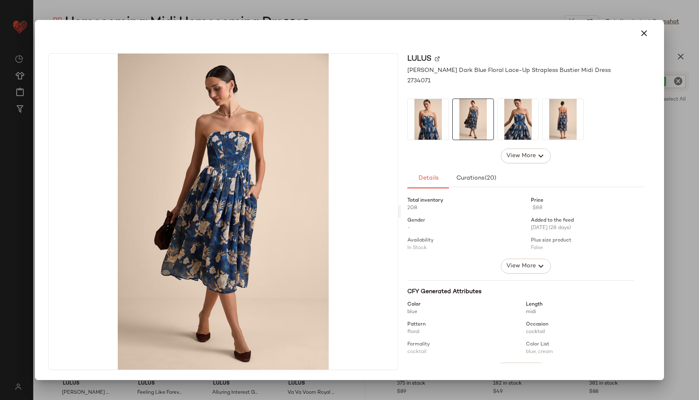
click at [512, 113] on img at bounding box center [518, 119] width 41 height 41
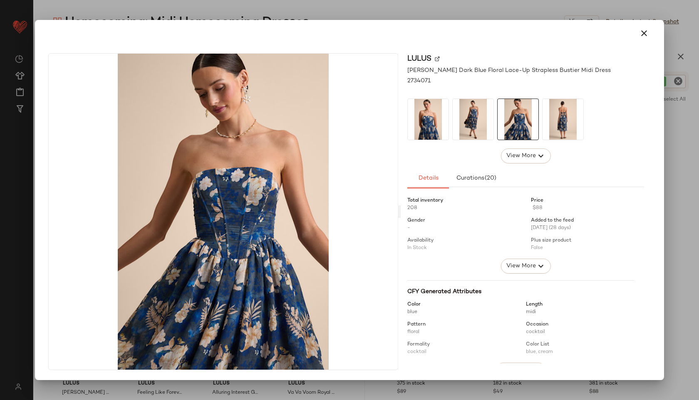
click at [556, 119] on img at bounding box center [563, 119] width 41 height 41
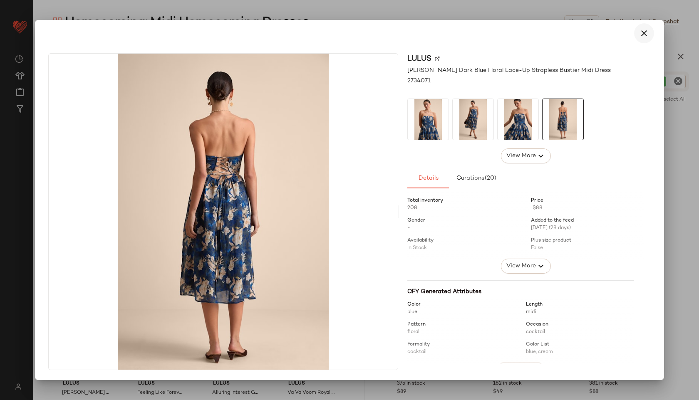
click at [643, 31] on icon "button" at bounding box center [644, 33] width 10 height 10
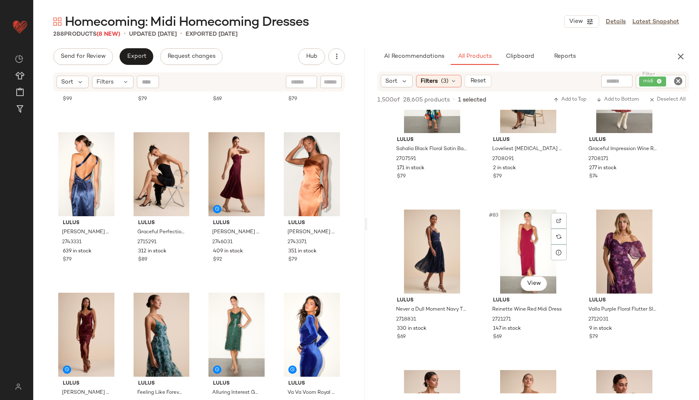
scroll to position [4241, 0]
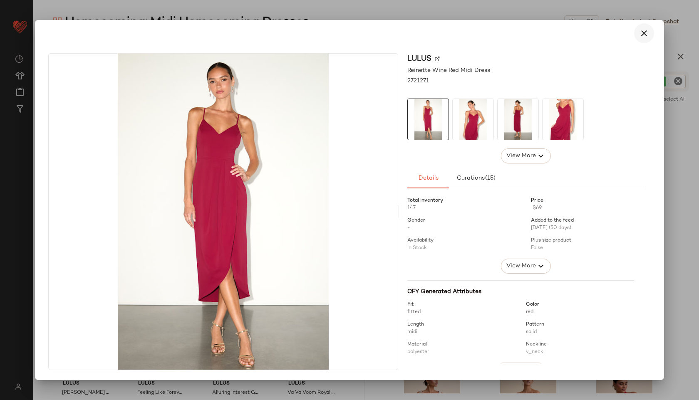
click at [643, 31] on icon "button" at bounding box center [644, 33] width 10 height 10
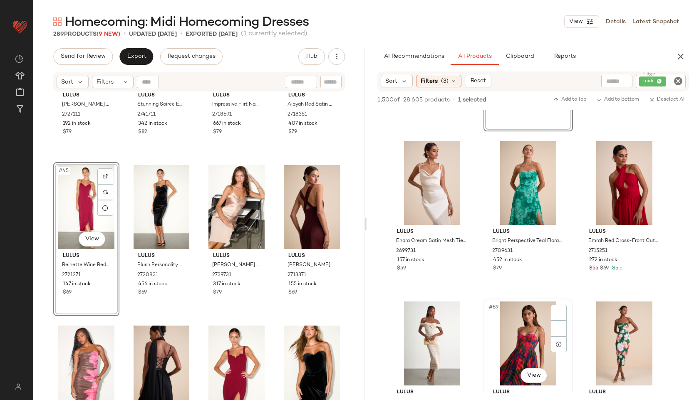
scroll to position [4477, 0]
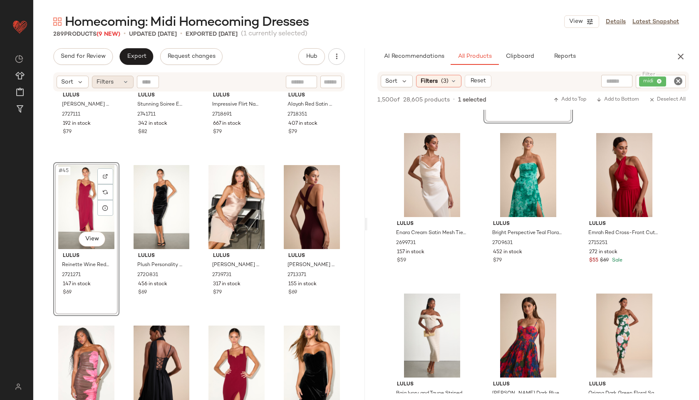
click at [114, 82] on div "Filters" at bounding box center [113, 82] width 42 height 12
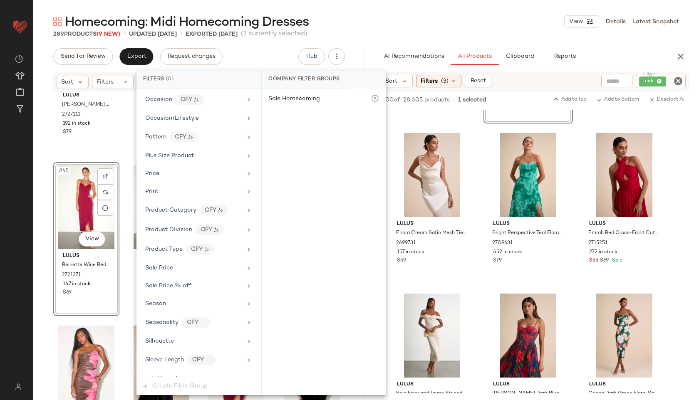
scroll to position [511, 0]
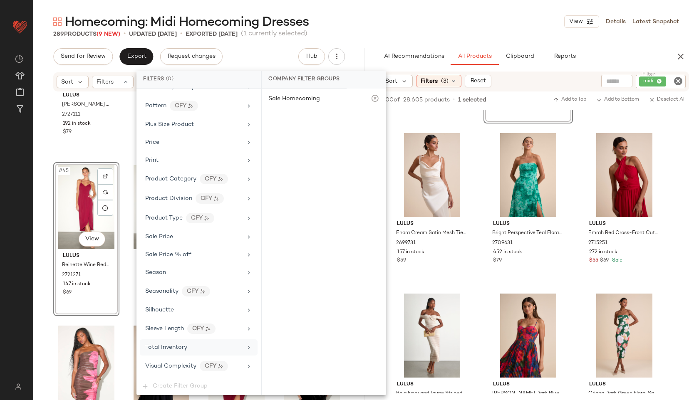
click at [167, 350] on span "Total Inventory" at bounding box center [166, 348] width 42 height 6
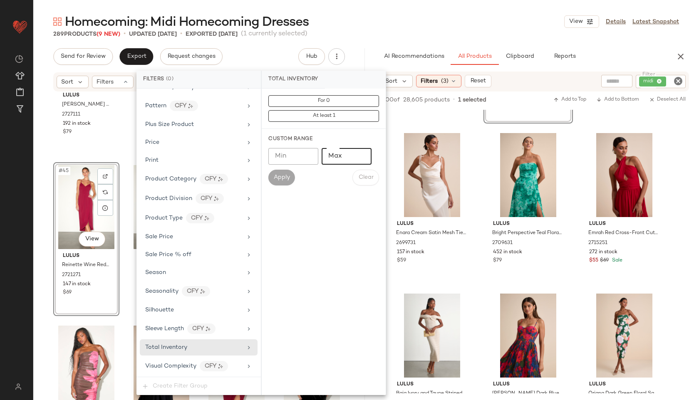
click at [347, 163] on input "Max" at bounding box center [347, 156] width 50 height 17
type input "**"
click at [270, 179] on button "Apply" at bounding box center [281, 178] width 27 height 16
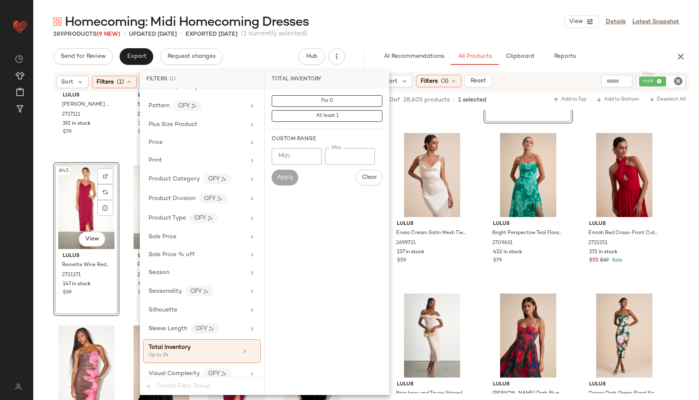
click at [384, 12] on main "Homecoming: Midi Homecoming Dresses View Details Latest Snapshot 289 Products (…" at bounding box center [349, 200] width 699 height 400
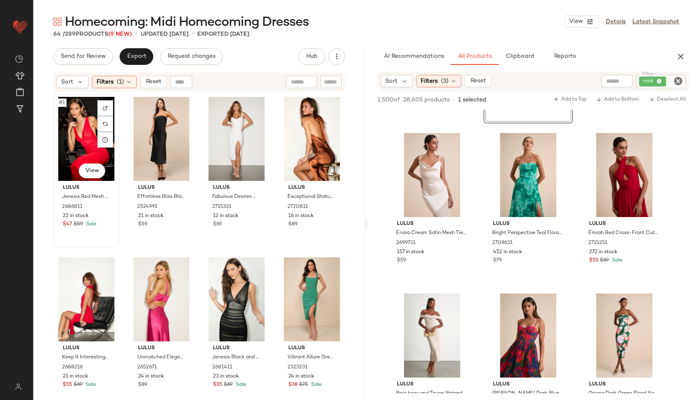
click at [80, 137] on div "#1 View" at bounding box center [86, 139] width 60 height 84
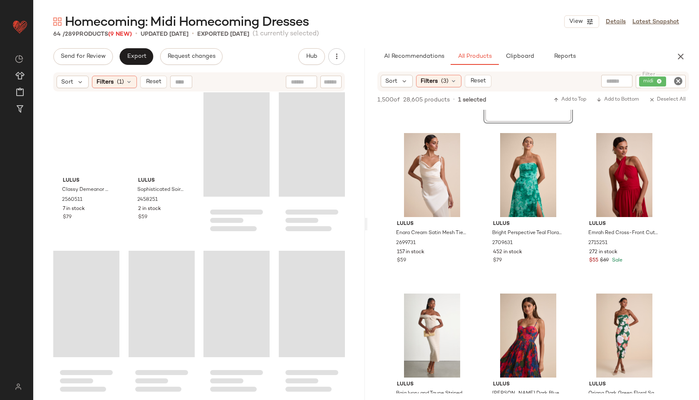
scroll to position [2243, 0]
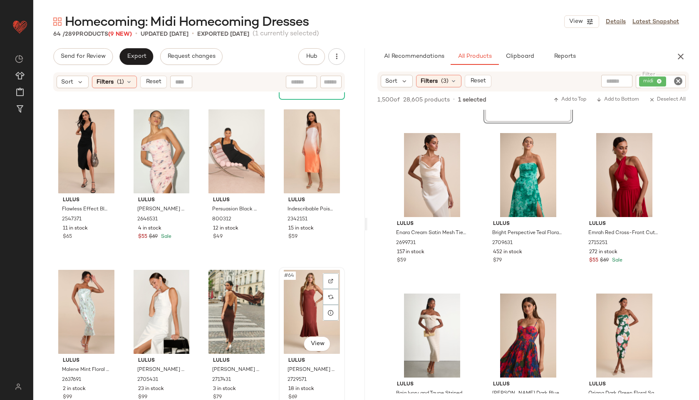
click at [306, 308] on div "#64 View" at bounding box center [312, 312] width 60 height 84
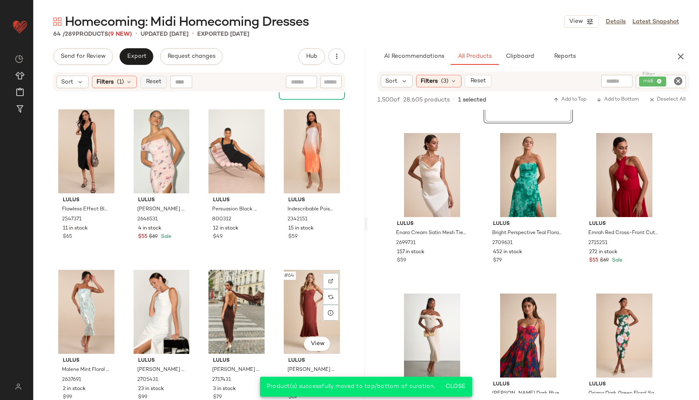
click at [154, 77] on button "Reset" at bounding box center [153, 82] width 27 height 12
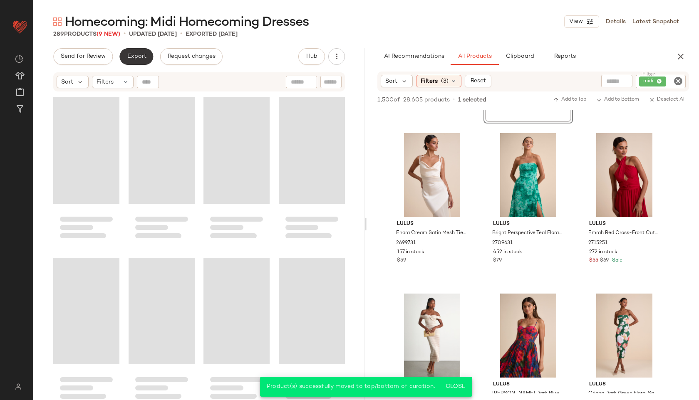
click at [137, 60] on span "Export" at bounding box center [137, 56] width 20 height 7
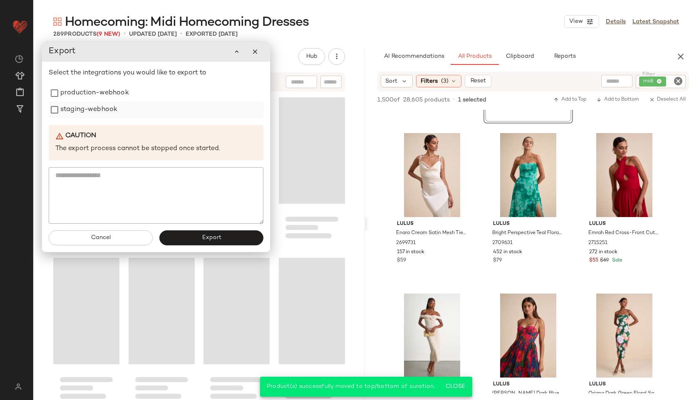
scroll to position [11399, 0]
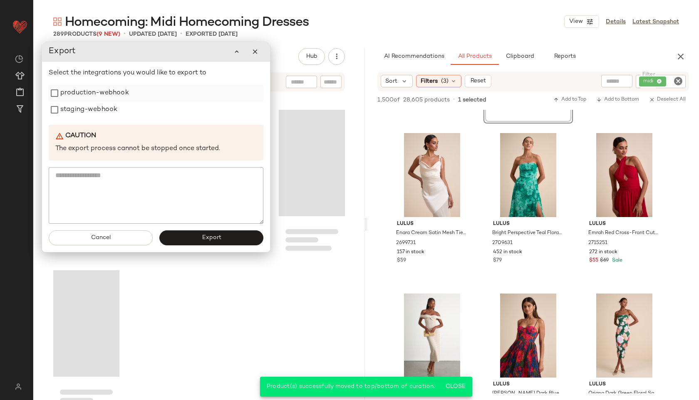
click at [109, 95] on label "production-webhook" at bounding box center [94, 93] width 69 height 17
click at [109, 104] on label "staging-webhook" at bounding box center [88, 110] width 57 height 17
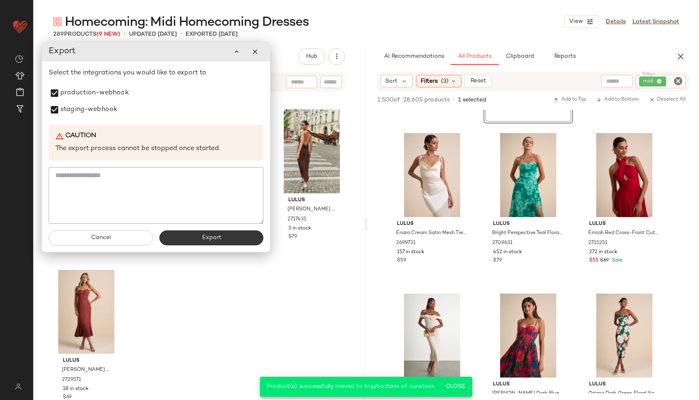
click at [182, 237] on button "Export" at bounding box center [211, 238] width 104 height 15
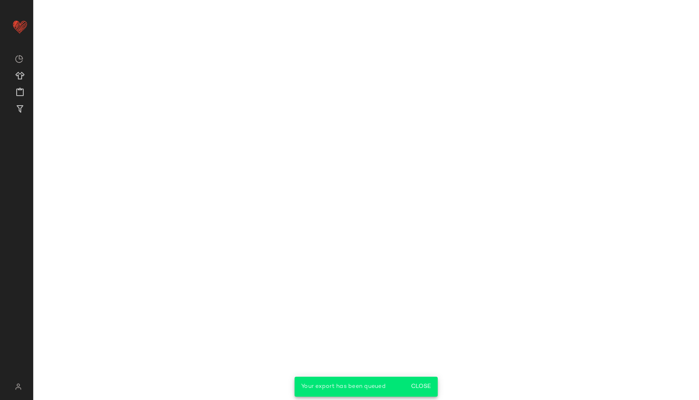
scroll to position [6565, 0]
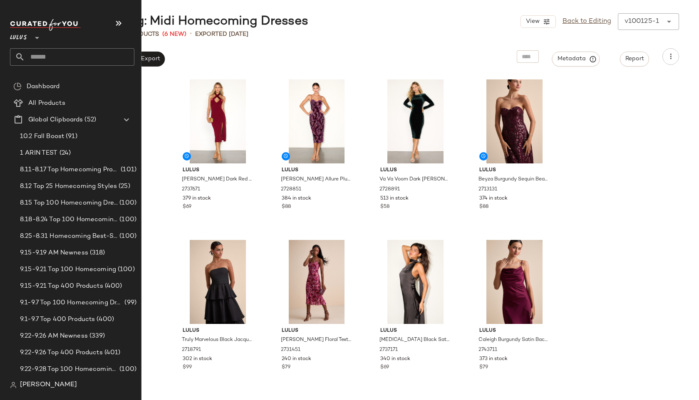
click at [36, 57] on input "text" at bounding box center [79, 56] width 109 height 17
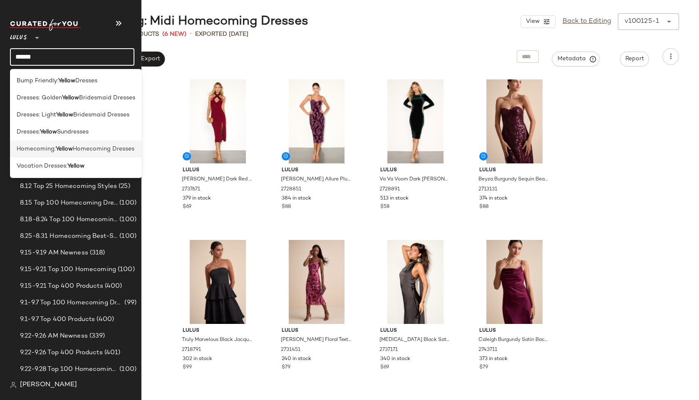
type input "******"
click at [34, 145] on span "Homecoming:" at bounding box center [36, 149] width 39 height 9
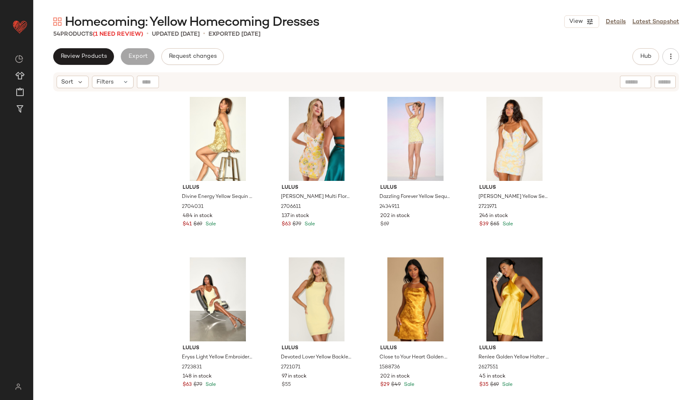
click at [128, 30] on span "Homecoming: Yellow Homecoming Dresses" at bounding box center [192, 22] width 254 height 17
click at [129, 33] on span "(1 Need Review)" at bounding box center [118, 34] width 50 height 6
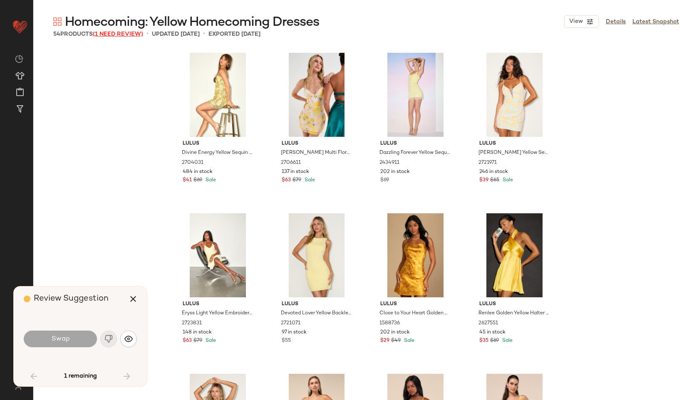
scroll to position [1898, 0]
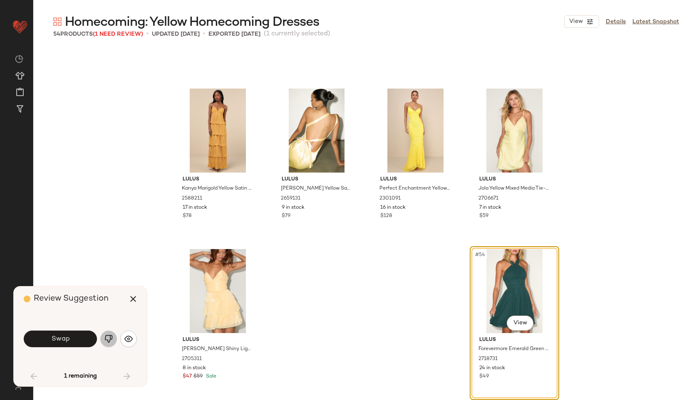
click at [104, 337] on button "button" at bounding box center [108, 339] width 17 height 17
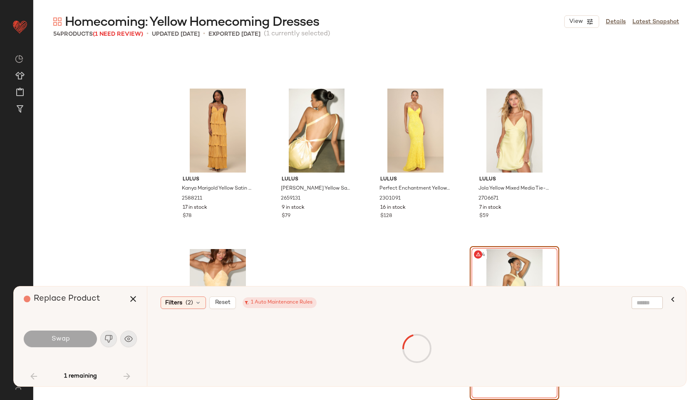
click at [139, 290] on div "Replace Product" at bounding box center [83, 299] width 119 height 25
click at [134, 301] on icon "button" at bounding box center [133, 299] width 10 height 10
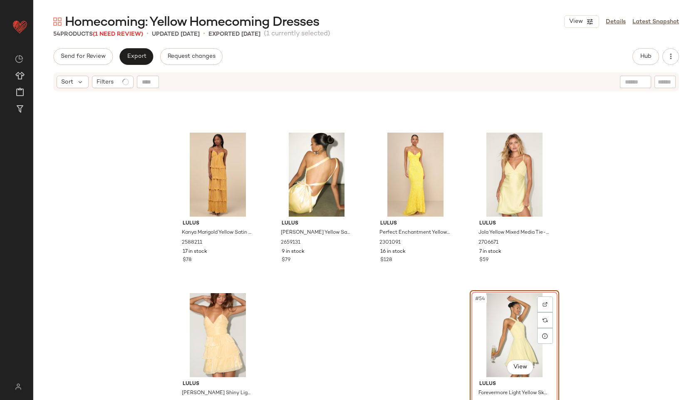
click at [392, 344] on div "Lulus Kanya Marigold Yellow Satin Plisse Tiered Maxi Dress 2588211 17 in stock …" at bounding box center [366, 256] width 666 height 329
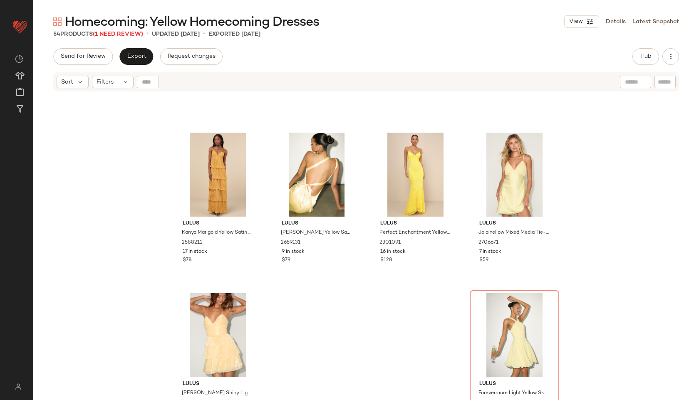
scroll to position [1922, 0]
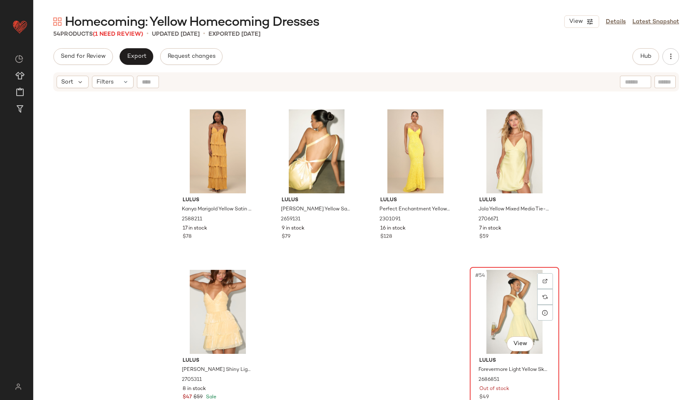
click at [499, 291] on div "#54 View" at bounding box center [515, 312] width 84 height 84
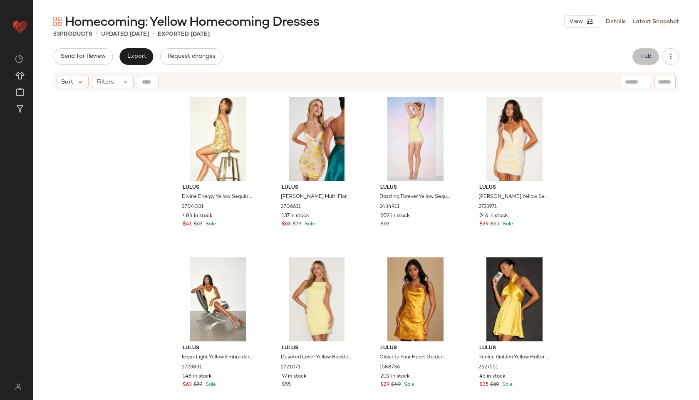
click at [636, 55] on button "Hub" at bounding box center [646, 56] width 27 height 17
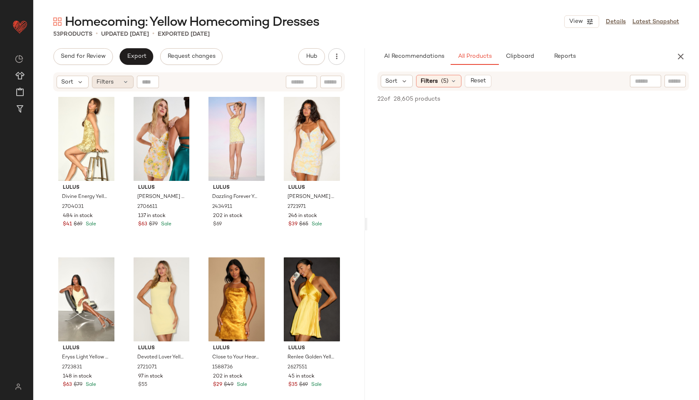
click at [119, 84] on div "Filters" at bounding box center [113, 82] width 42 height 12
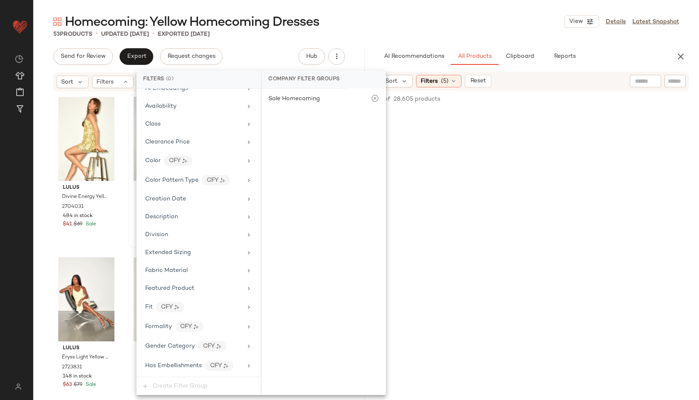
scroll to position [511, 0]
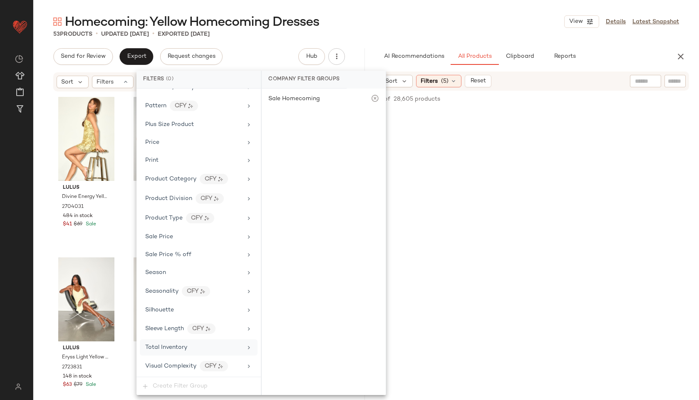
click at [189, 351] on div "Total Inventory" at bounding box center [193, 347] width 97 height 9
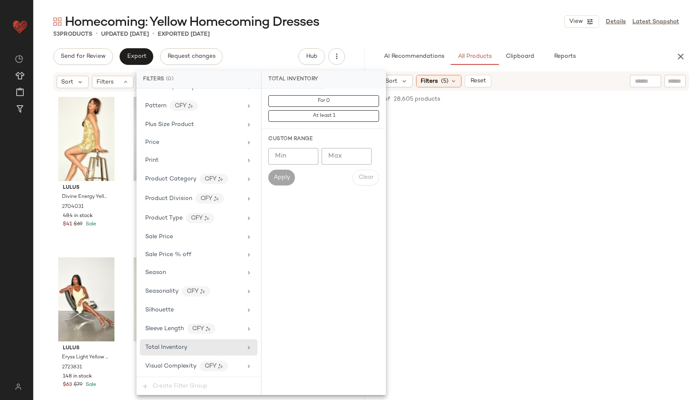
click at [344, 147] on div "Custom Range Min Min Max Max Apply Clear" at bounding box center [324, 160] width 124 height 63
click at [344, 155] on input "Max" at bounding box center [347, 156] width 50 height 17
type input "**"
click at [283, 176] on span "Apply" at bounding box center [281, 177] width 17 height 7
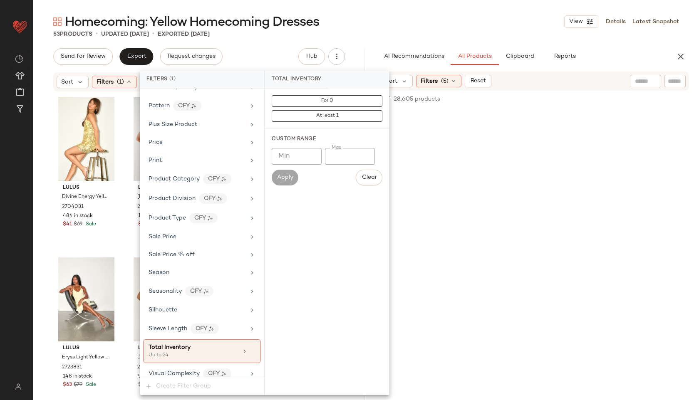
click at [378, 20] on div "Homecoming: Yellow Homecoming Dresses View Details Latest Snapshot" at bounding box center [366, 21] width 666 height 17
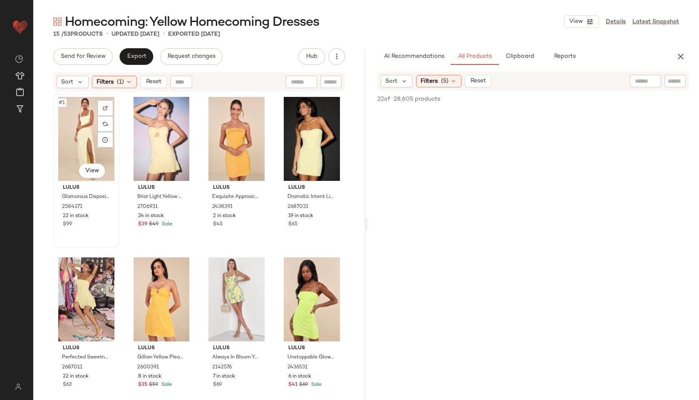
click at [70, 127] on div "#1 View" at bounding box center [86, 139] width 60 height 84
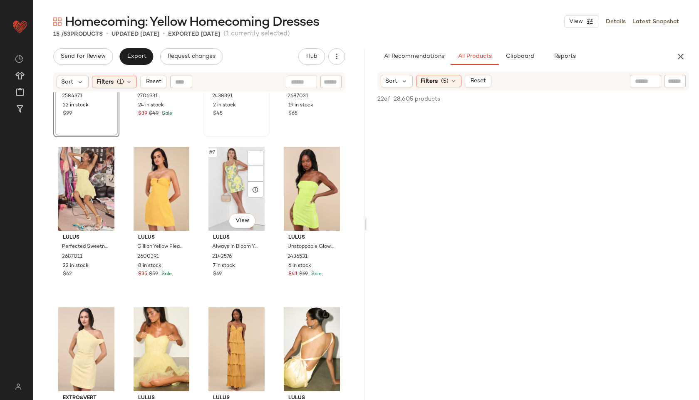
scroll to position [315, 0]
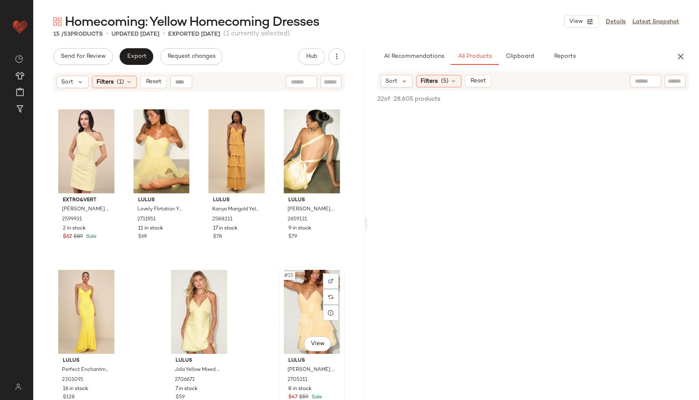
click at [300, 318] on div "#15 View" at bounding box center [312, 312] width 60 height 84
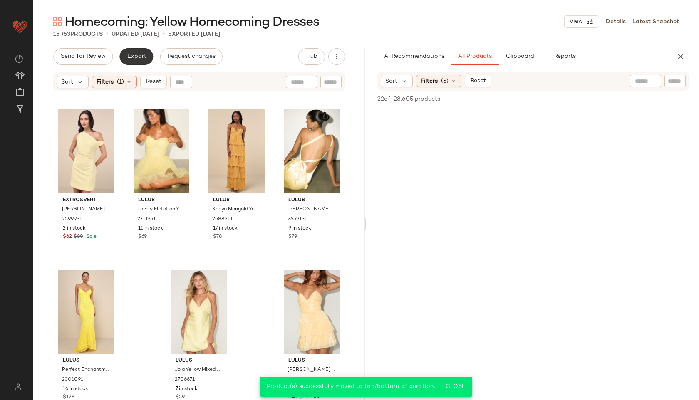
click at [141, 58] on span "Export" at bounding box center [137, 56] width 20 height 7
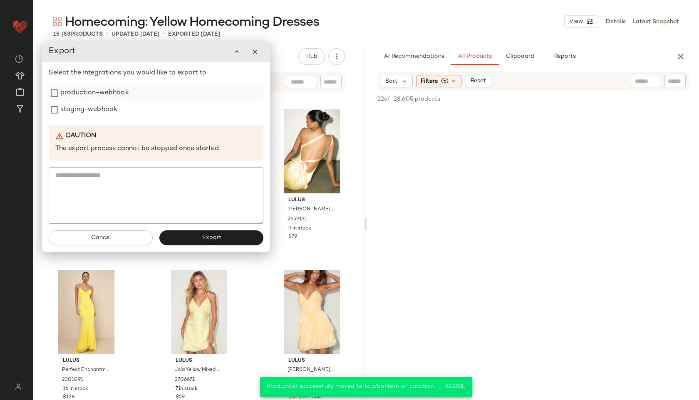
click at [102, 89] on label "production-webhook" at bounding box center [94, 93] width 69 height 17
click at [97, 112] on label "staging-webhook" at bounding box center [88, 110] width 57 height 17
click at [196, 236] on button "Export" at bounding box center [211, 238] width 104 height 15
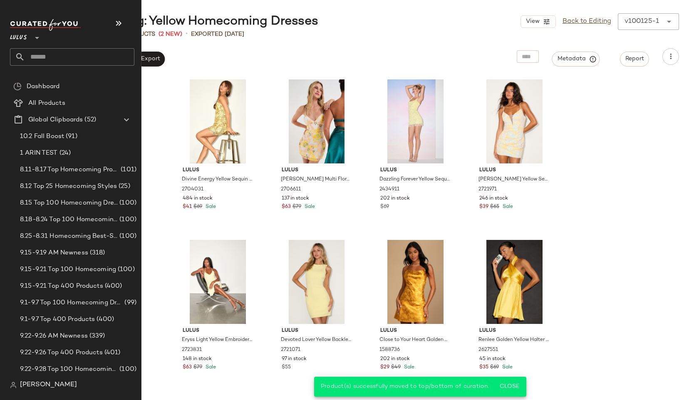
click at [44, 57] on input "text" at bounding box center [79, 56] width 109 height 17
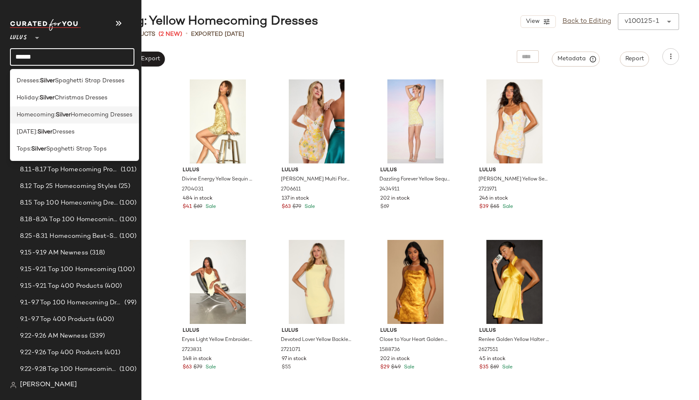
type input "******"
click at [29, 109] on div "Homecoming: Silver Homecoming Dresses" at bounding box center [74, 115] width 129 height 17
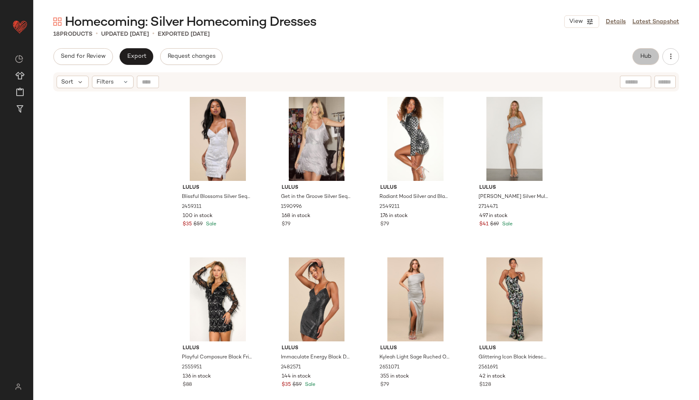
click at [643, 60] on span "Hub" at bounding box center [646, 56] width 12 height 7
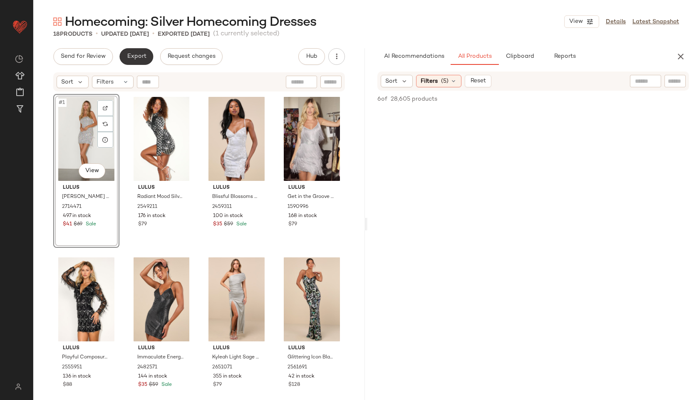
click at [137, 55] on span "Export" at bounding box center [137, 56] width 20 height 7
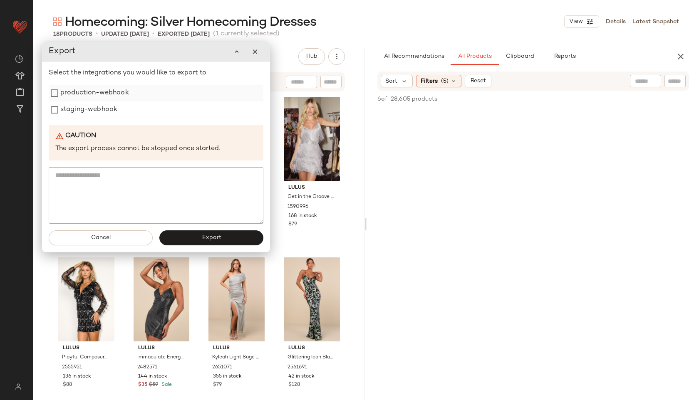
click at [106, 88] on label "production-webhook" at bounding box center [94, 93] width 69 height 17
click at [105, 107] on label "staging-webhook" at bounding box center [88, 110] width 57 height 17
click at [183, 234] on button "Export" at bounding box center [211, 238] width 104 height 15
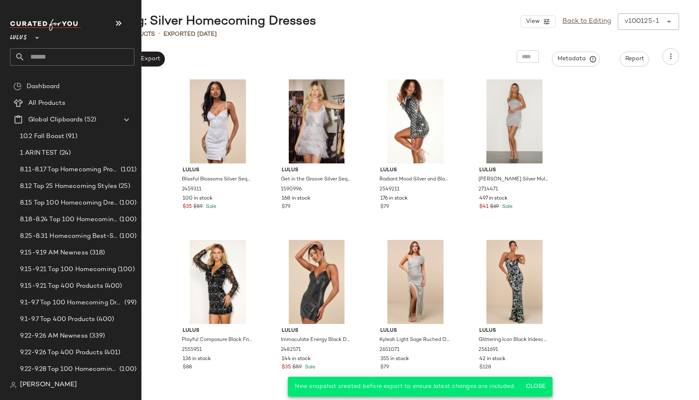
click at [58, 57] on input "text" at bounding box center [79, 56] width 109 height 17
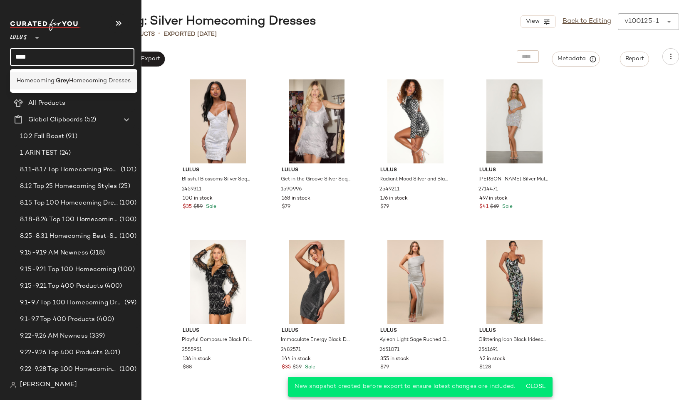
type input "****"
click at [31, 77] on span "Homecoming:" at bounding box center [36, 81] width 39 height 9
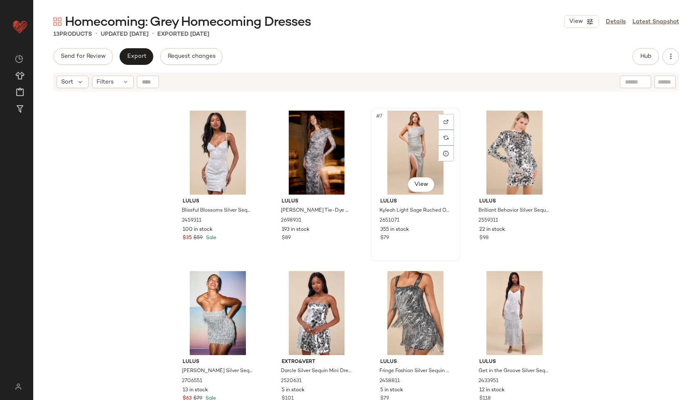
scroll to position [148, 0]
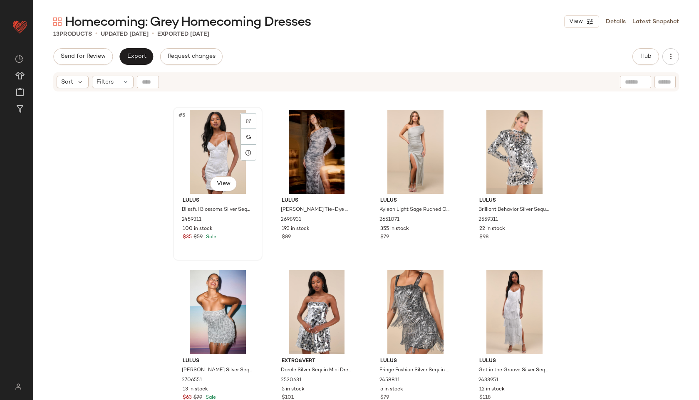
click at [211, 159] on div "#5 View" at bounding box center [218, 152] width 84 height 84
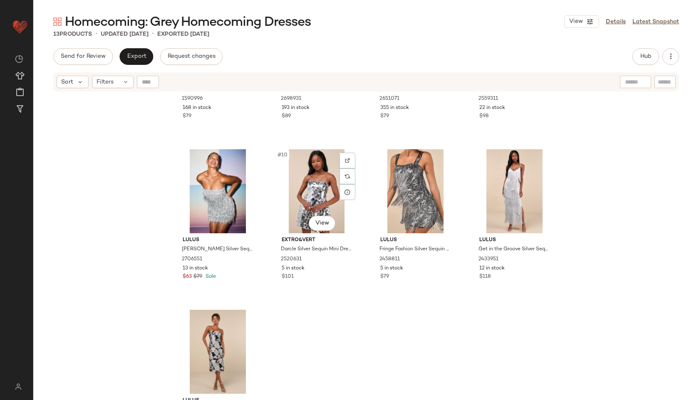
scroll to position [293, 0]
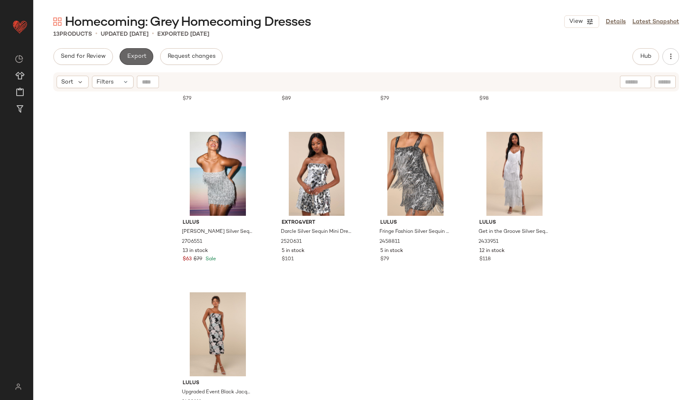
click at [138, 53] on button "Export" at bounding box center [136, 56] width 34 height 17
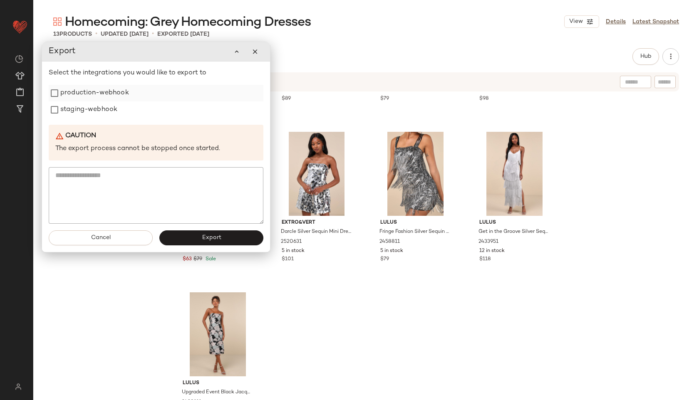
click at [110, 97] on label "production-webhook" at bounding box center [94, 93] width 69 height 17
click at [108, 110] on label "staging-webhook" at bounding box center [88, 110] width 57 height 17
click at [203, 235] on span "Export" at bounding box center [211, 238] width 20 height 7
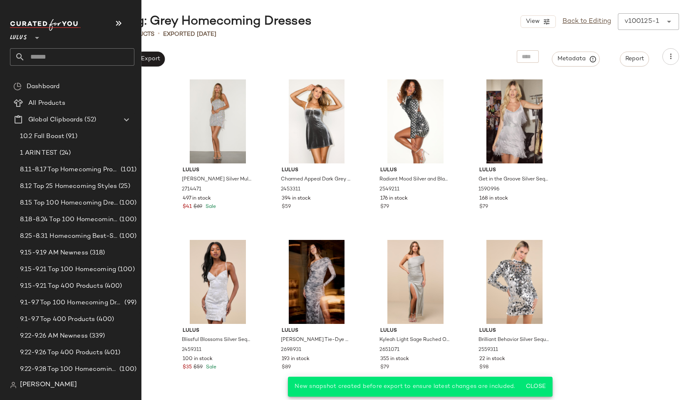
click at [38, 57] on input "text" at bounding box center [79, 56] width 109 height 17
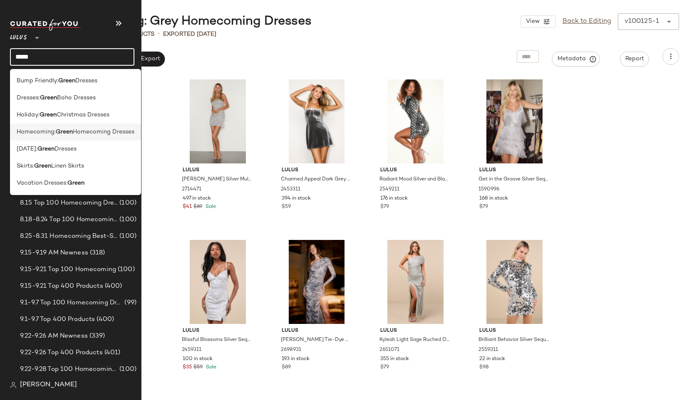
type input "*****"
click at [35, 132] on span "Homecoming:" at bounding box center [36, 132] width 39 height 9
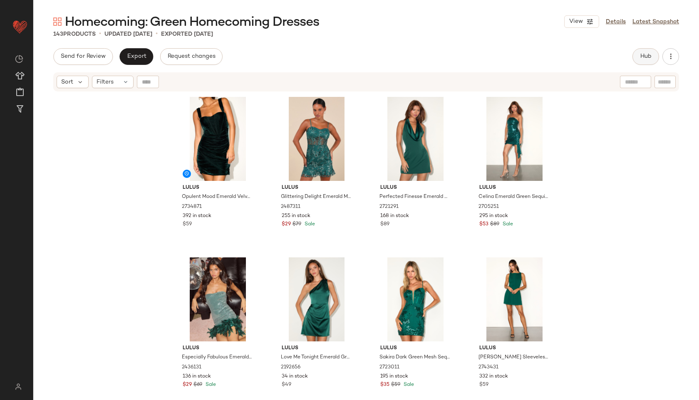
click at [639, 63] on button "Hub" at bounding box center [646, 56] width 27 height 17
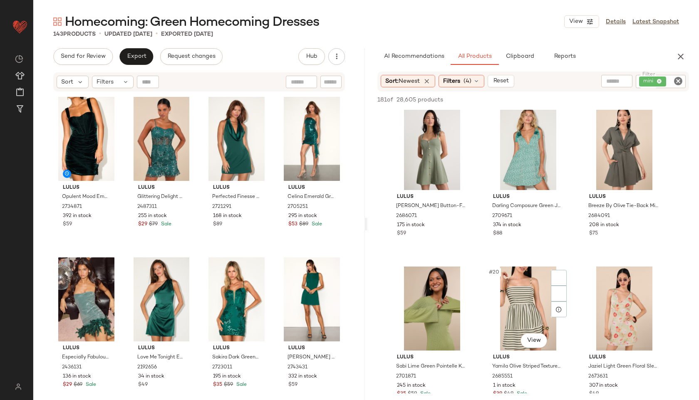
scroll to position [848, 0]
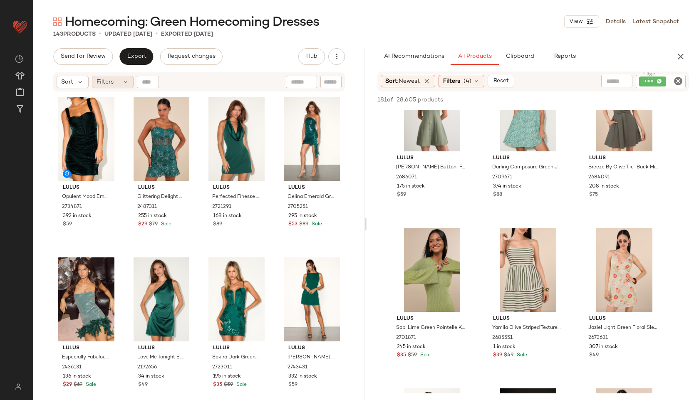
click at [110, 84] on span "Filters" at bounding box center [105, 82] width 17 height 9
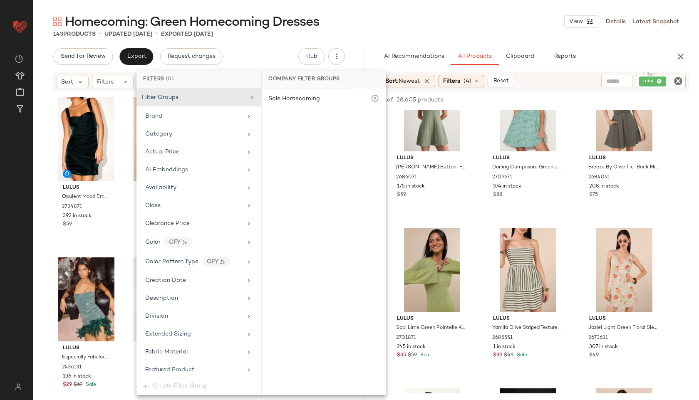
scroll to position [511, 0]
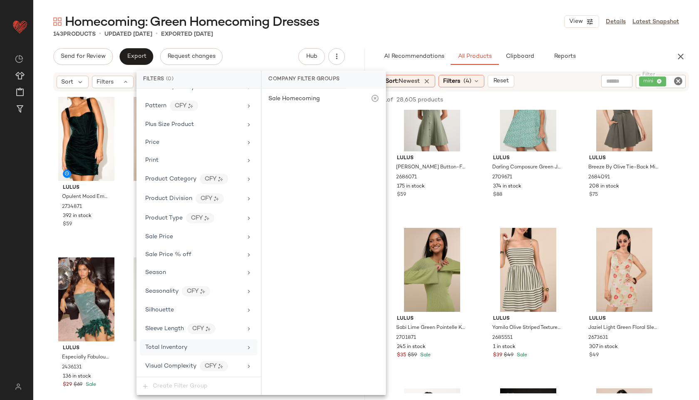
click at [176, 350] on span "Total Inventory" at bounding box center [166, 348] width 42 height 6
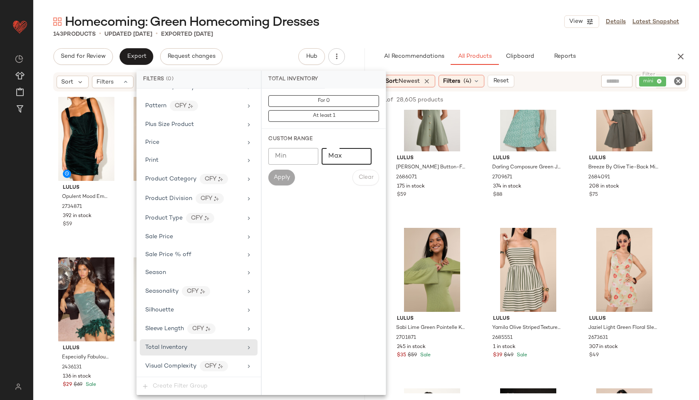
click at [337, 159] on input "Max" at bounding box center [347, 156] width 50 height 17
type input "**"
click at [285, 176] on span "Apply" at bounding box center [281, 177] width 17 height 7
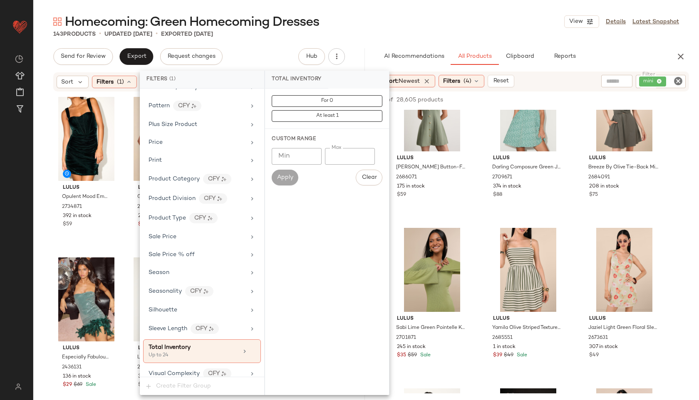
click at [361, 29] on div "Homecoming: Green Homecoming Dresses View Details Latest Snapshot" at bounding box center [366, 21] width 666 height 17
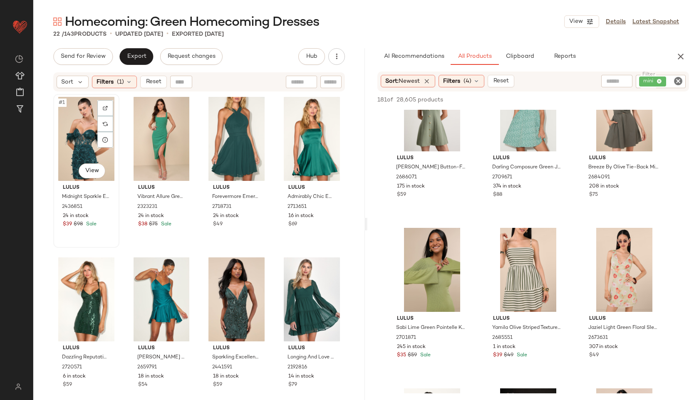
click at [77, 135] on div "#1 View" at bounding box center [86, 139] width 60 height 84
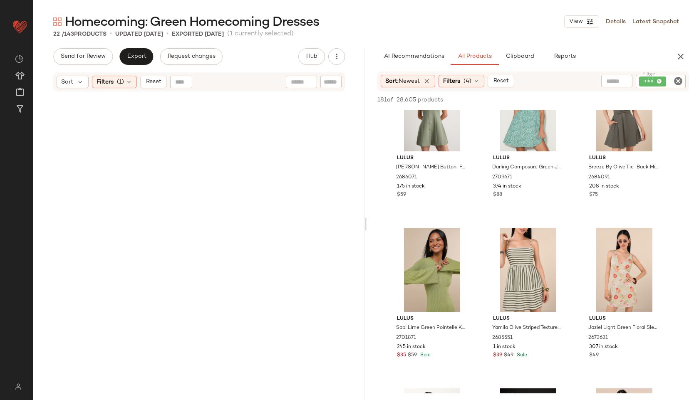
scroll to position [637, 0]
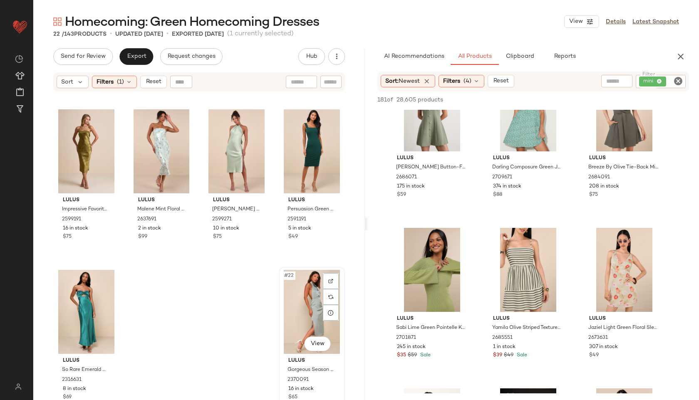
click at [308, 313] on div "#22 View" at bounding box center [312, 312] width 60 height 84
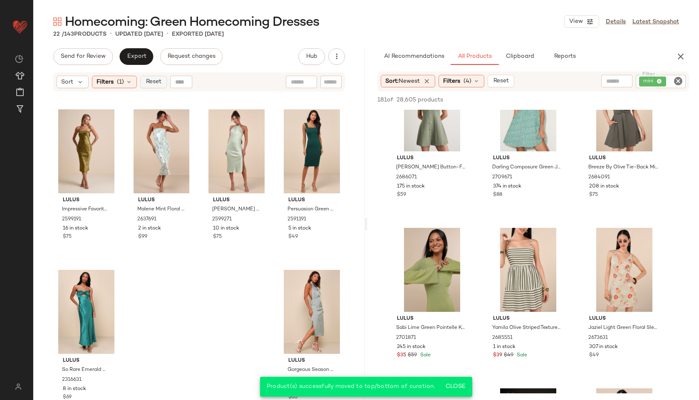
click at [159, 82] on span "Reset" at bounding box center [153, 82] width 16 height 7
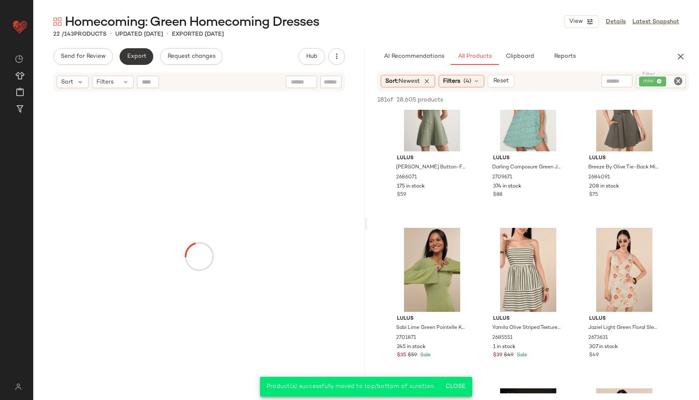
click at [136, 57] on span "Export" at bounding box center [137, 56] width 20 height 7
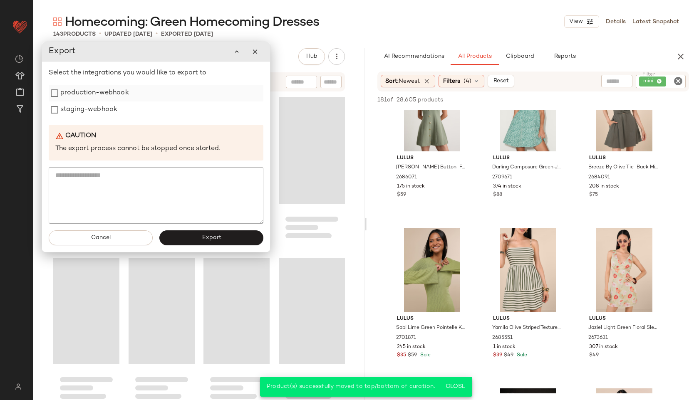
scroll to position [5456, 0]
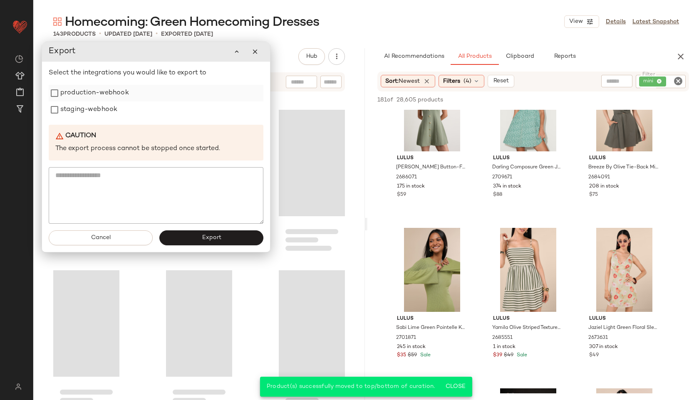
click at [94, 91] on label "production-webhook" at bounding box center [94, 93] width 69 height 17
click at [94, 113] on label "staging-webhook" at bounding box center [88, 110] width 57 height 17
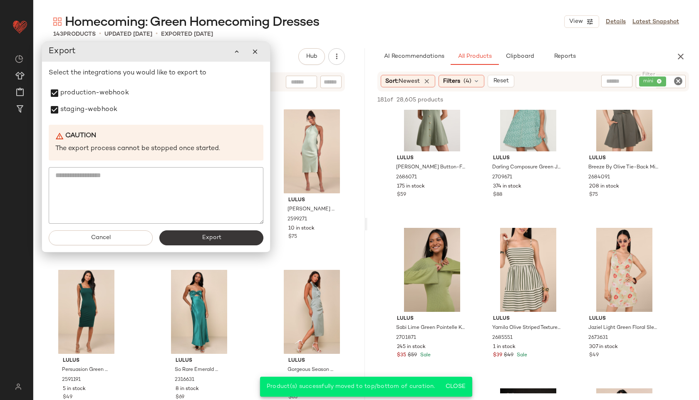
click at [208, 237] on span "Export" at bounding box center [211, 238] width 20 height 7
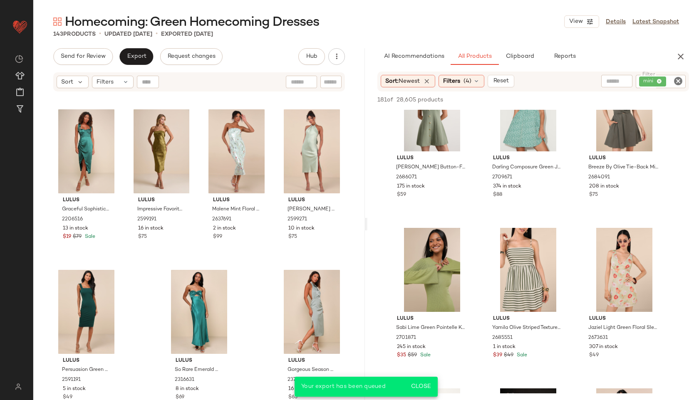
scroll to position [1170, 0]
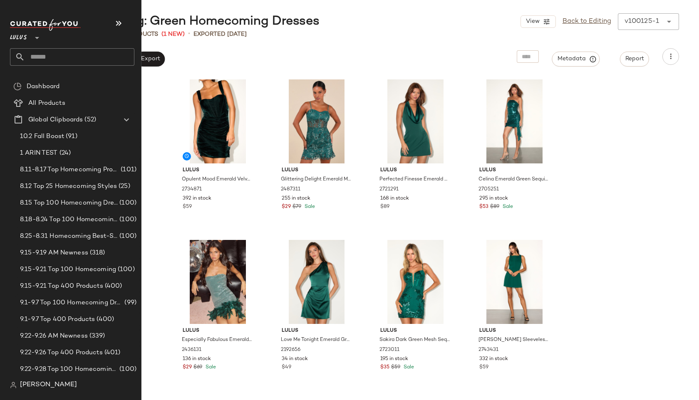
click at [37, 53] on input "text" at bounding box center [79, 56] width 109 height 17
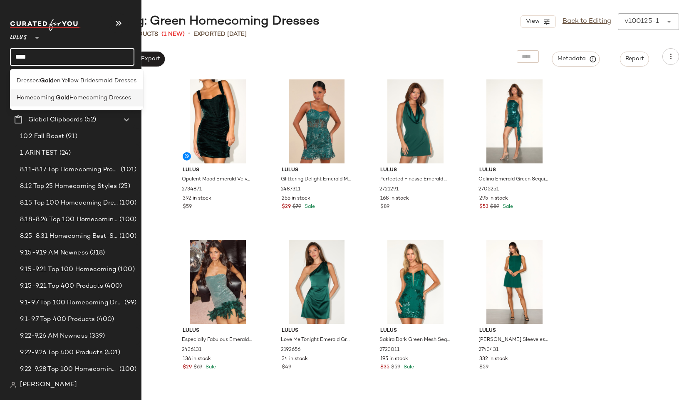
type input "****"
click at [26, 101] on span "Homecoming:" at bounding box center [36, 98] width 39 height 9
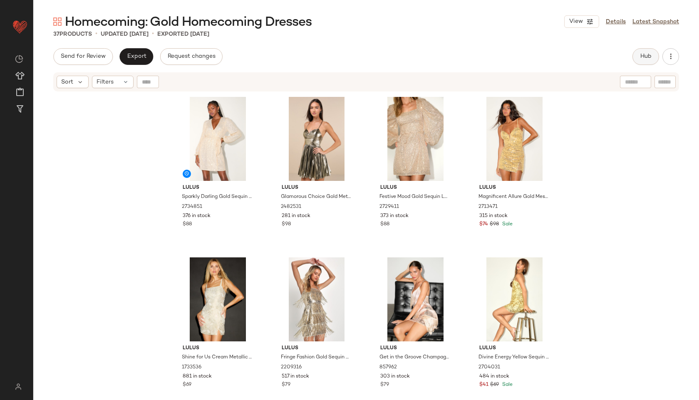
click at [639, 60] on button "Hub" at bounding box center [646, 56] width 27 height 17
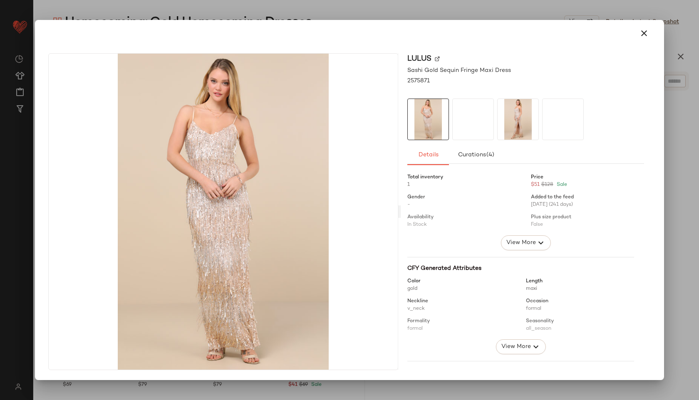
drag, startPoint x: 420, startPoint y: 185, endPoint x: 221, endPoint y: 303, distance: 230.8
click at [643, 35] on icon "button" at bounding box center [644, 33] width 10 height 10
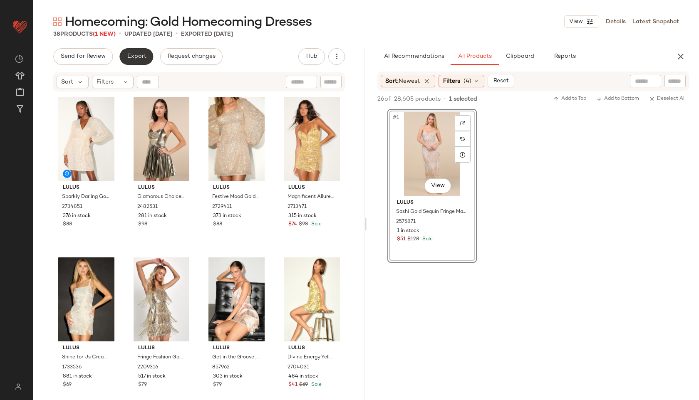
click at [125, 52] on button "Export" at bounding box center [136, 56] width 34 height 17
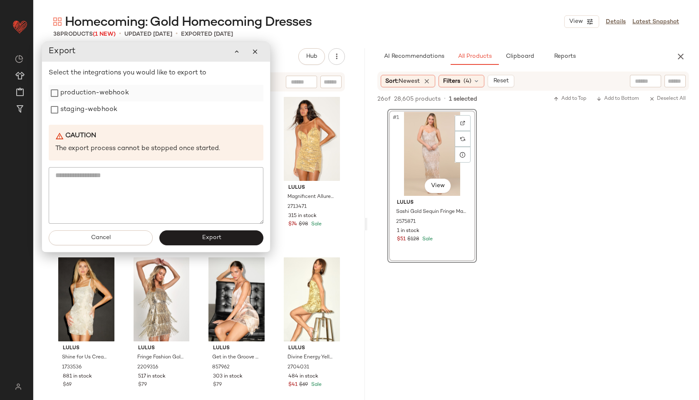
click at [121, 96] on label "production-webhook" at bounding box center [94, 93] width 69 height 17
click at [112, 109] on label "staging-webhook" at bounding box center [88, 110] width 57 height 17
click at [200, 233] on button "Export" at bounding box center [211, 238] width 104 height 15
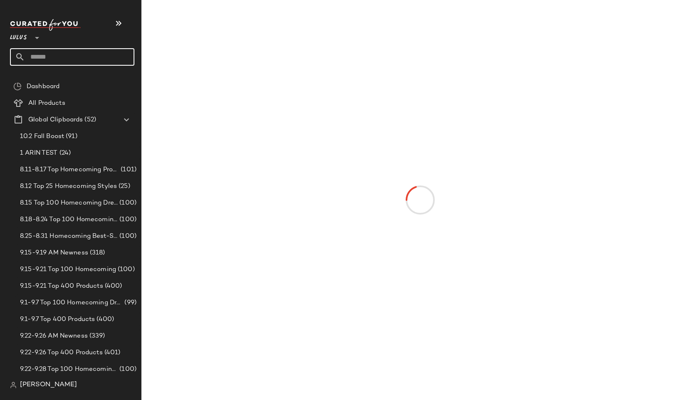
click at [37, 58] on input "text" at bounding box center [79, 56] width 109 height 17
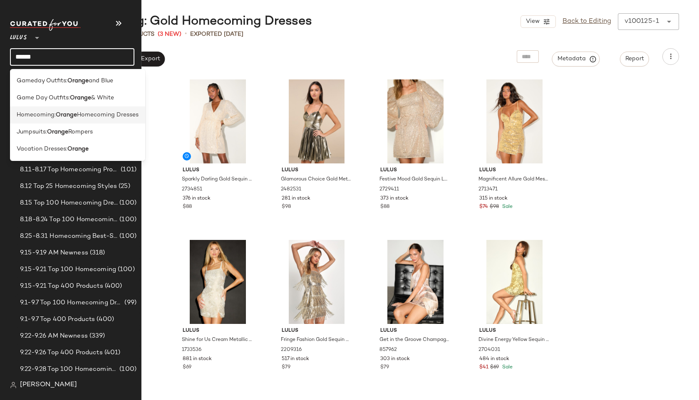
type input "******"
click at [28, 113] on span "Homecoming:" at bounding box center [36, 115] width 39 height 9
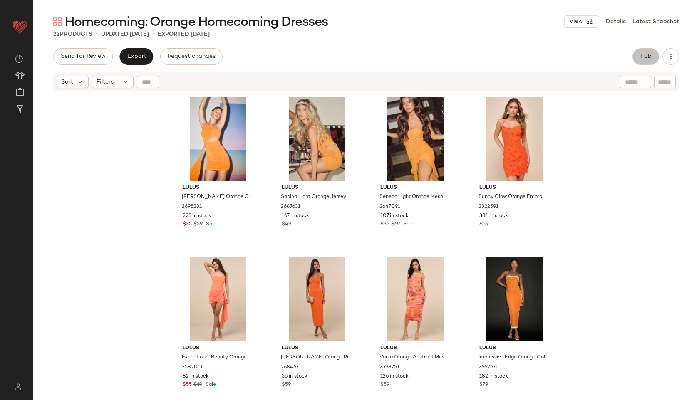
click at [648, 57] on span "Hub" at bounding box center [646, 56] width 12 height 7
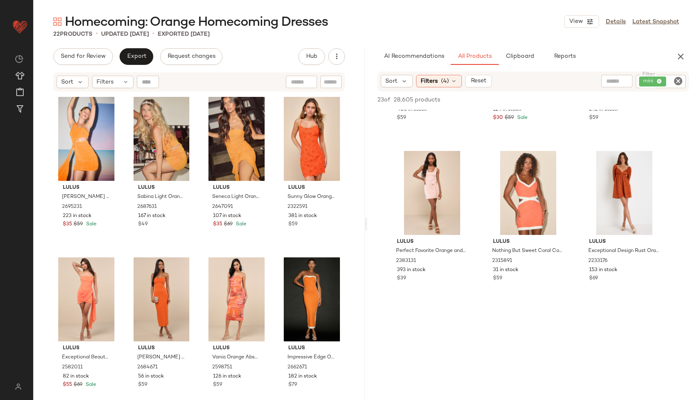
scroll to position [765, 0]
click at [87, 294] on div "#5 View" at bounding box center [86, 300] width 60 height 84
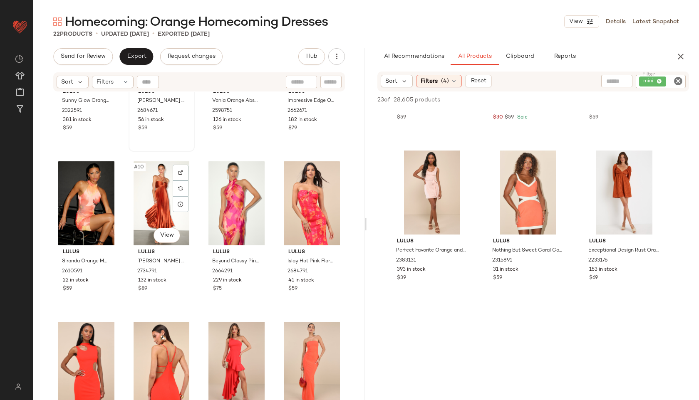
scroll to position [266, 0]
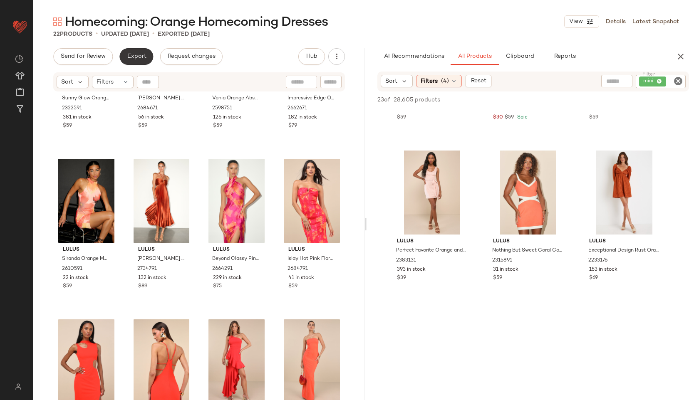
click at [131, 60] on span "Export" at bounding box center [137, 56] width 20 height 7
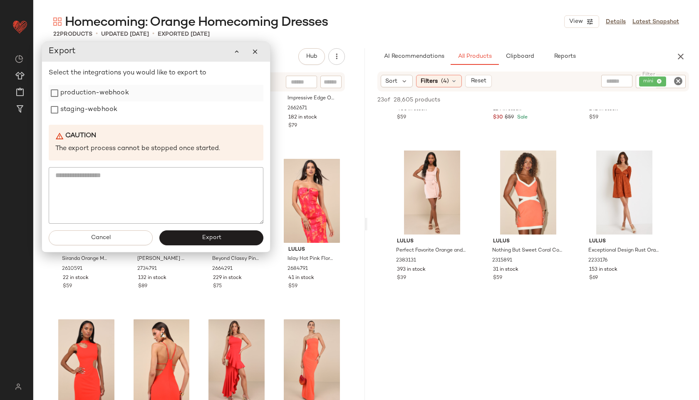
click at [86, 92] on label "production-webhook" at bounding box center [94, 93] width 69 height 17
click at [86, 112] on label "staging-webhook" at bounding box center [88, 110] width 57 height 17
click at [231, 232] on button "Export" at bounding box center [211, 238] width 104 height 15
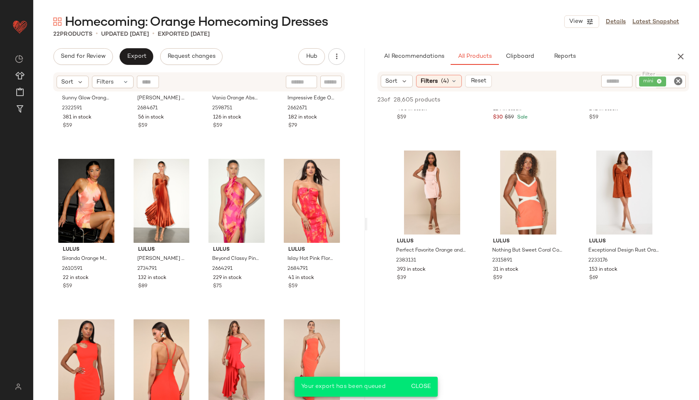
scroll to position [1087, 0]
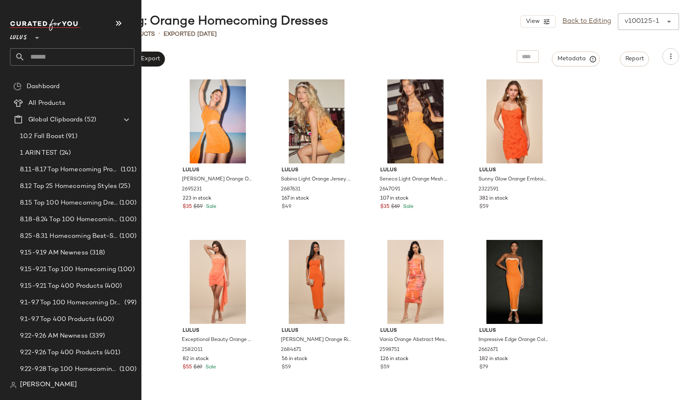
click at [40, 57] on input "text" at bounding box center [79, 56] width 109 height 17
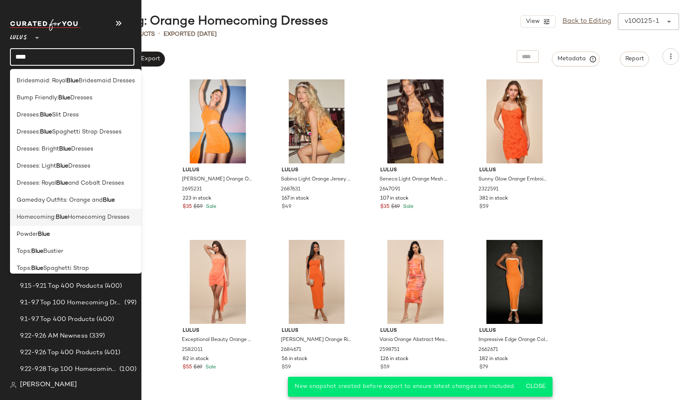
type input "****"
click at [40, 214] on span "Homecoming:" at bounding box center [36, 217] width 39 height 9
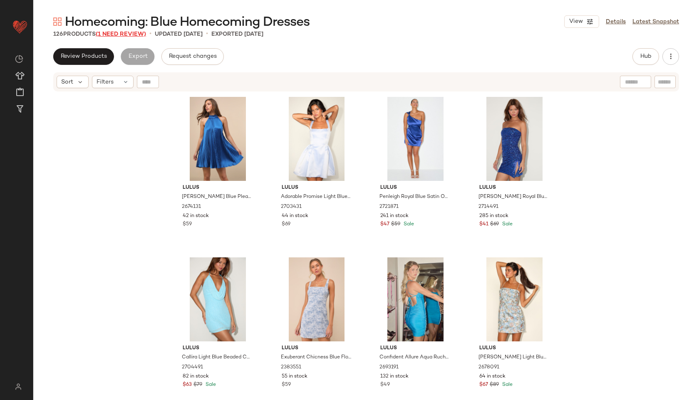
click at [124, 33] on span "(1 Need Review)" at bounding box center [121, 34] width 50 height 6
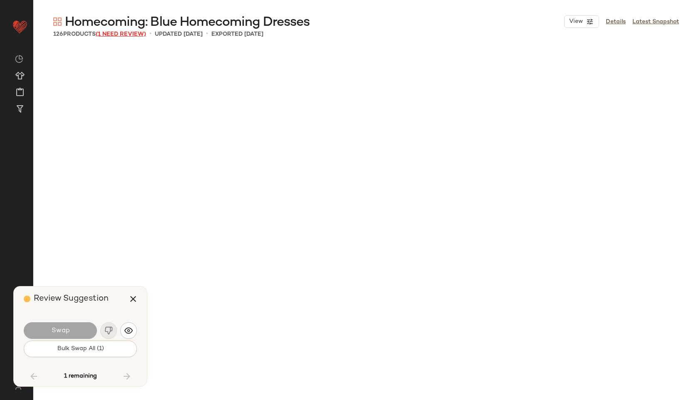
scroll to position [3855, 0]
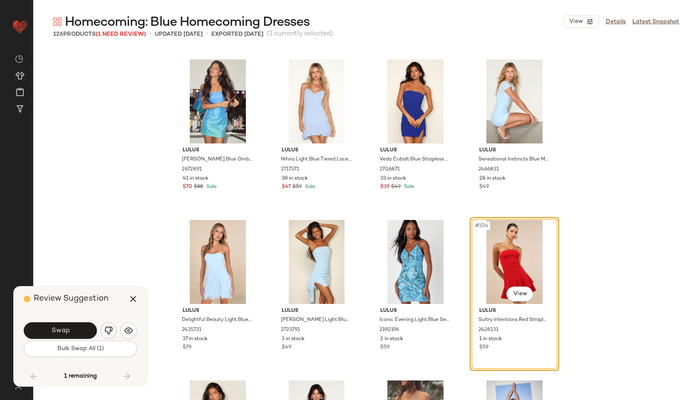
click at [109, 331] on img "button" at bounding box center [108, 331] width 8 height 8
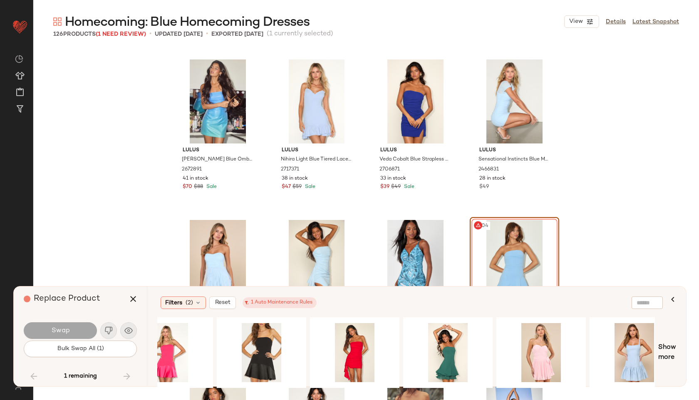
scroll to position [0, 803]
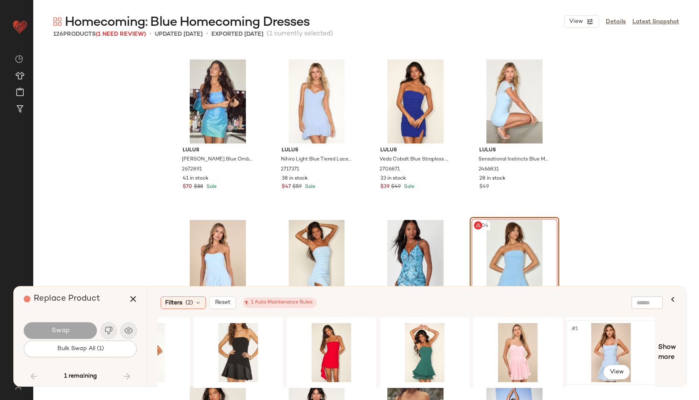
click at [607, 337] on div "#1 View" at bounding box center [611, 352] width 84 height 59
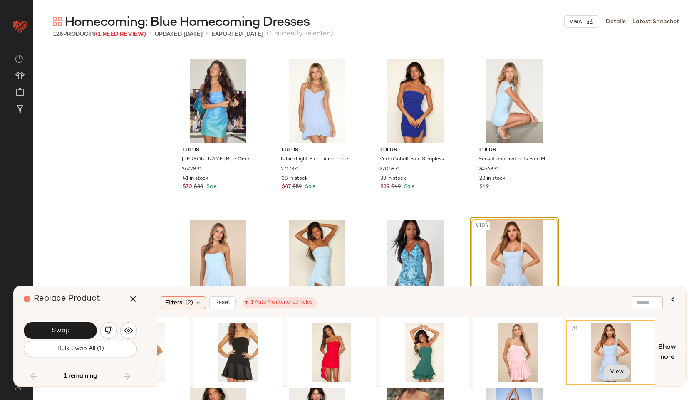
click at [612, 370] on body "Lulus ** Dashboard All Products Global Clipboards (52) Curations (815) [PERSON_…" at bounding box center [349, 200] width 699 height 400
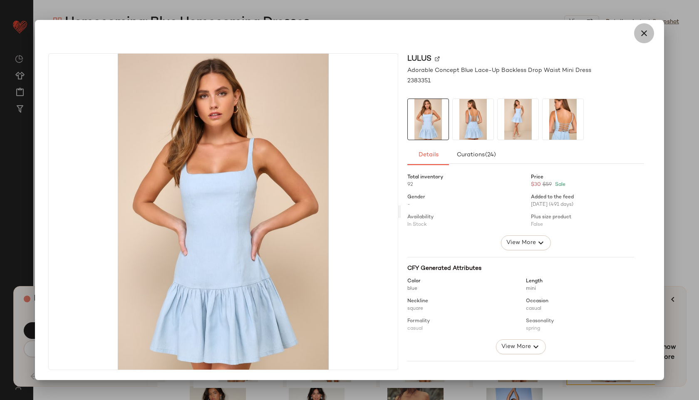
click at [644, 28] on icon "button" at bounding box center [644, 33] width 10 height 10
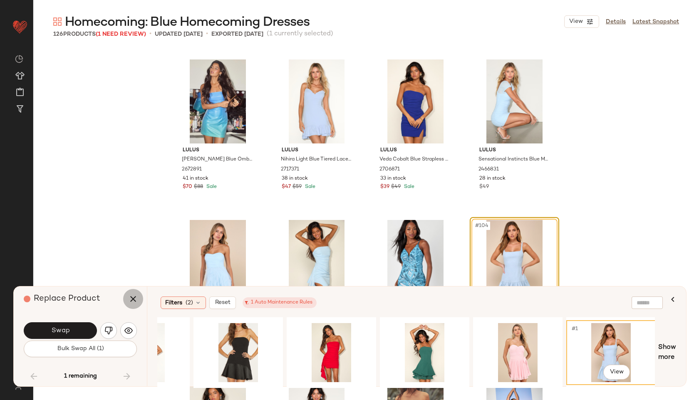
click at [137, 300] on icon "button" at bounding box center [133, 299] width 10 height 10
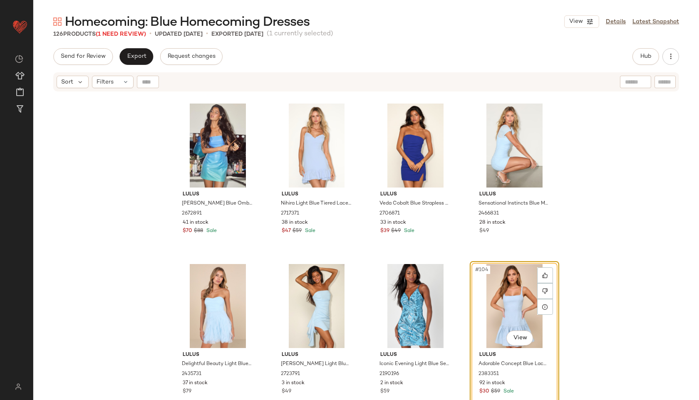
click at [497, 294] on div "#104 View" at bounding box center [515, 306] width 84 height 84
click at [514, 274] on div "#104 View" at bounding box center [515, 306] width 84 height 84
click at [542, 289] on icon at bounding box center [545, 291] width 6 height 6
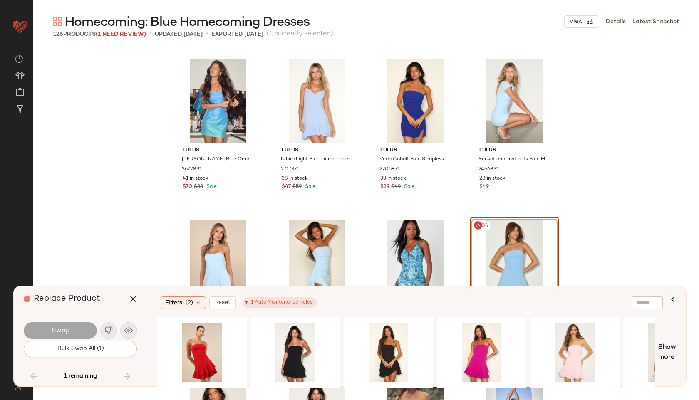
click at [504, 254] on div "#104 View" at bounding box center [515, 262] width 84 height 84
click at [134, 308] on button "button" at bounding box center [133, 299] width 20 height 20
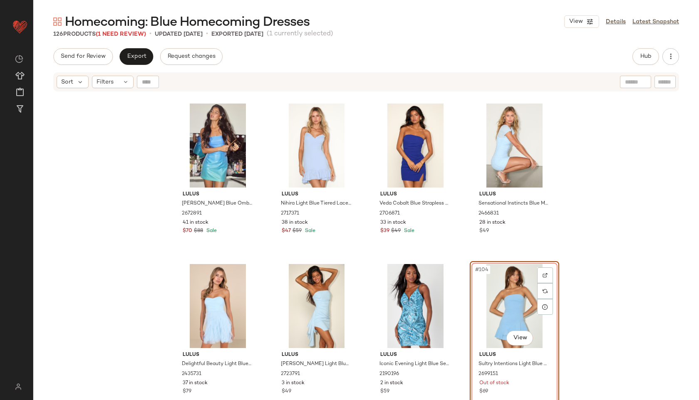
click at [479, 302] on div "#104 View" at bounding box center [515, 306] width 84 height 84
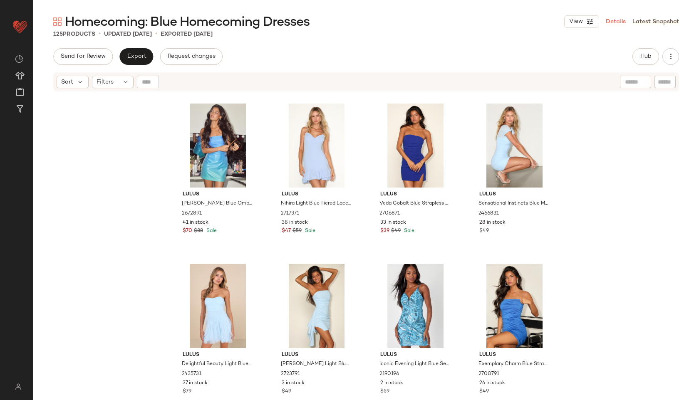
click at [615, 22] on link "Details" at bounding box center [616, 21] width 20 height 9
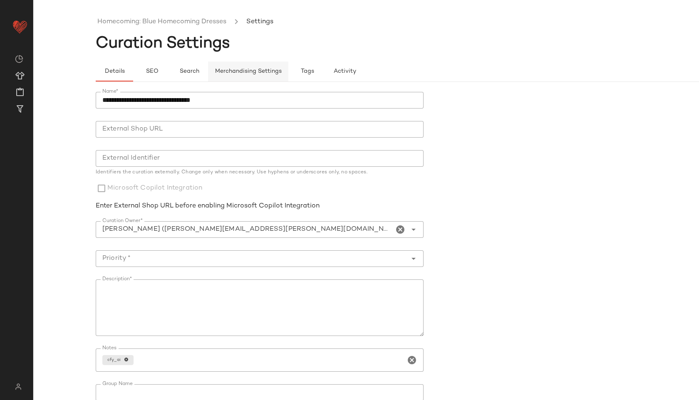
click at [252, 65] on button "Merchandising Settings" at bounding box center [248, 72] width 80 height 20
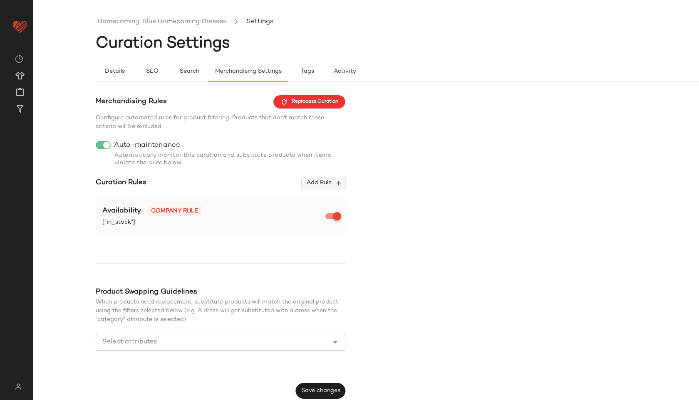
click at [317, 186] on span "Add Rule" at bounding box center [323, 182] width 35 height 7
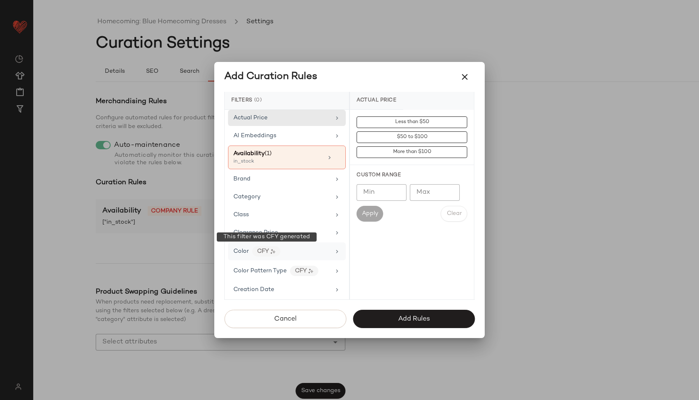
click at [263, 253] on div "CFY" at bounding box center [266, 251] width 28 height 10
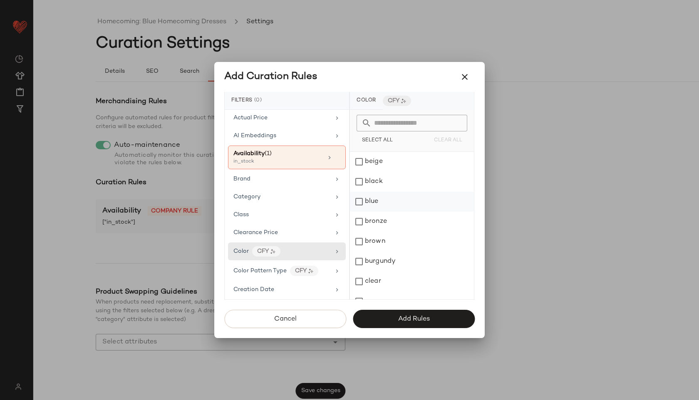
click at [383, 202] on div "blue" at bounding box center [412, 202] width 124 height 20
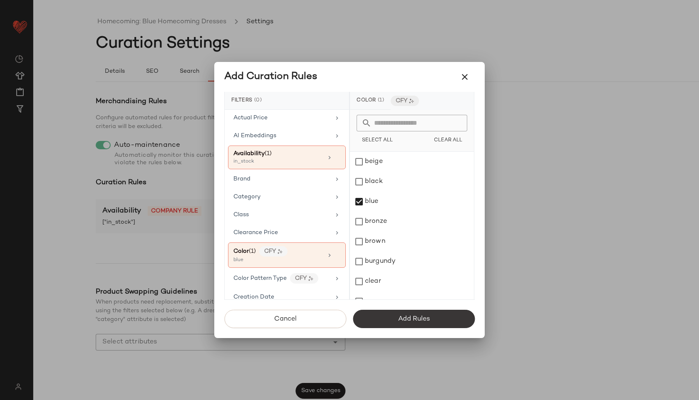
click at [401, 318] on span "Add Rules" at bounding box center [414, 319] width 32 height 8
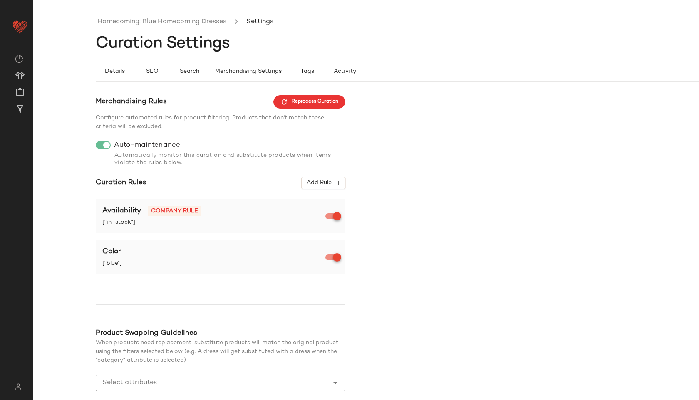
scroll to position [45, 0]
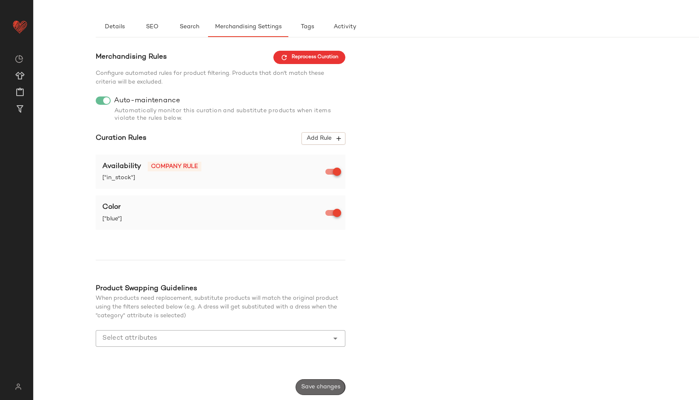
click at [308, 386] on span "Save changes" at bounding box center [321, 387] width 40 height 7
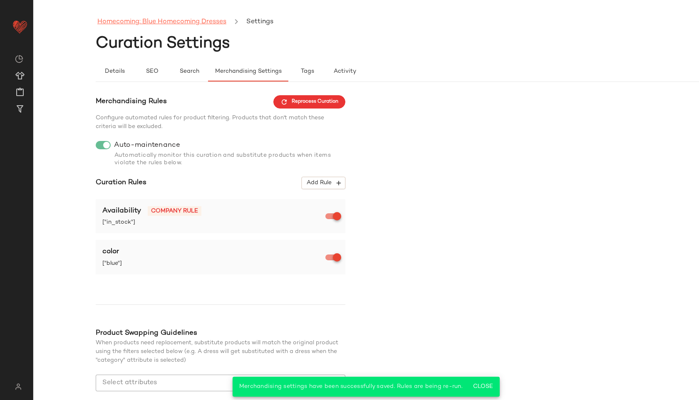
click at [179, 25] on link "Homecoming: Blue Homecoming Dresses" at bounding box center [161, 22] width 129 height 11
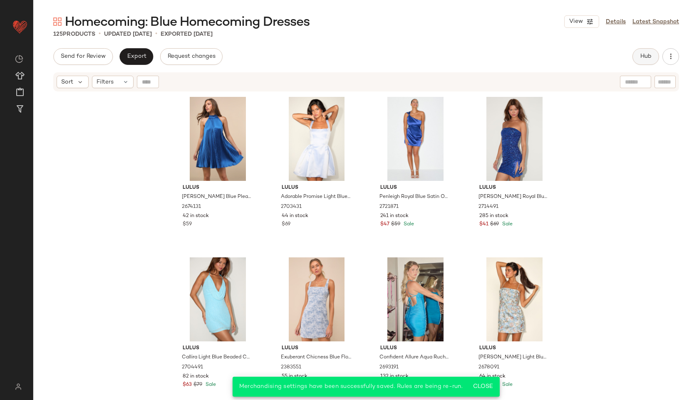
click at [646, 63] on button "Hub" at bounding box center [646, 56] width 27 height 17
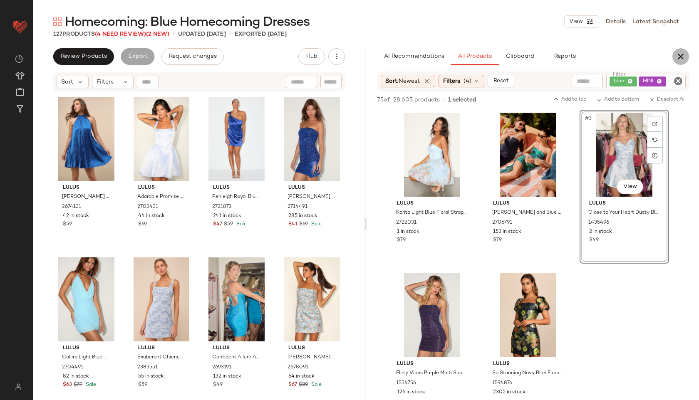
click at [678, 55] on icon "button" at bounding box center [681, 57] width 10 height 10
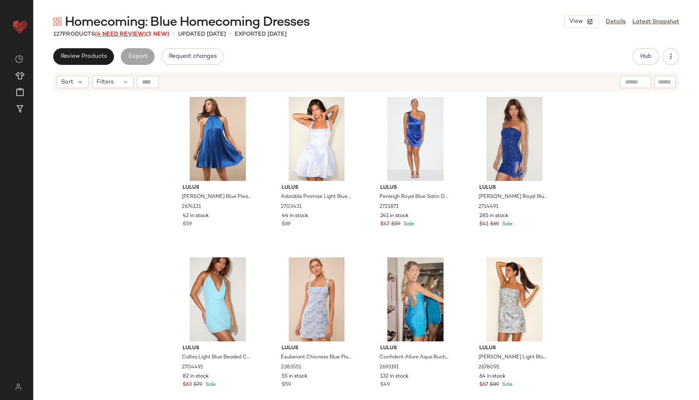
click at [123, 31] on span "(4 Need Review)" at bounding box center [120, 34] width 51 height 6
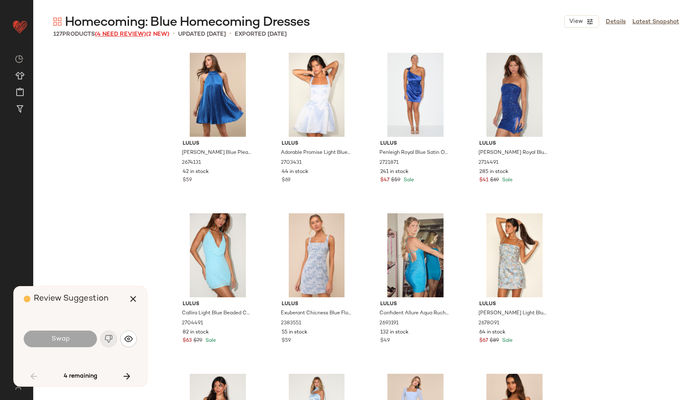
scroll to position [1446, 0]
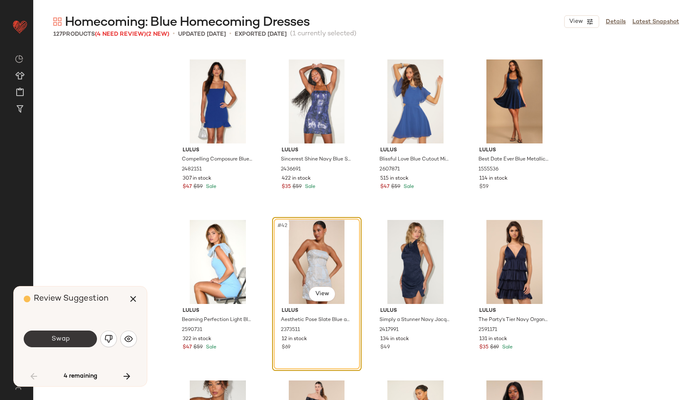
click at [42, 341] on button "Swap" at bounding box center [60, 339] width 73 height 17
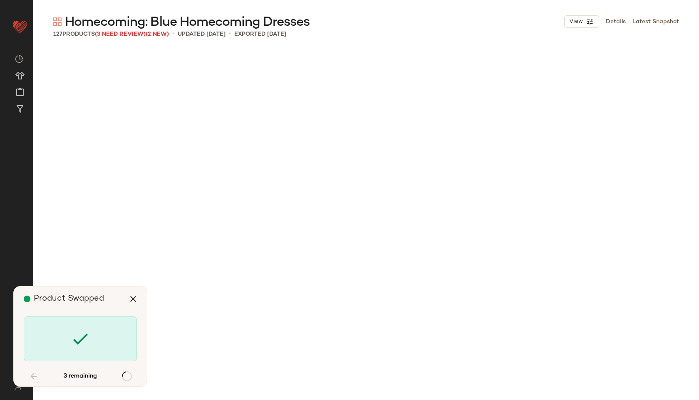
scroll to position [3052, 0]
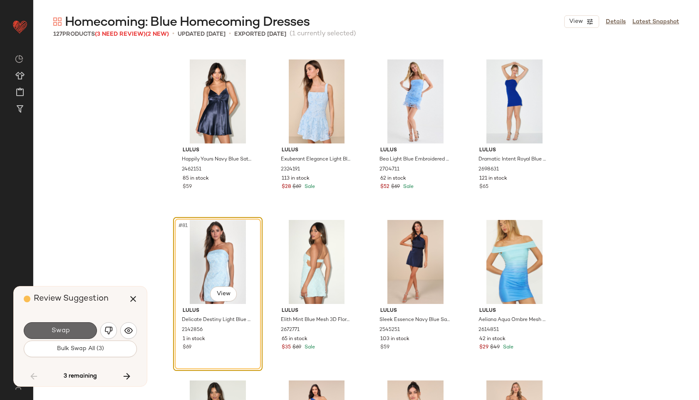
click at [62, 335] on button "Swap" at bounding box center [60, 331] width 73 height 17
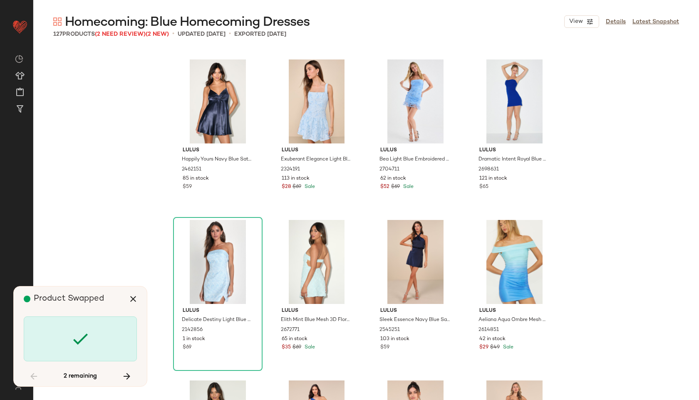
scroll to position [3373, 0]
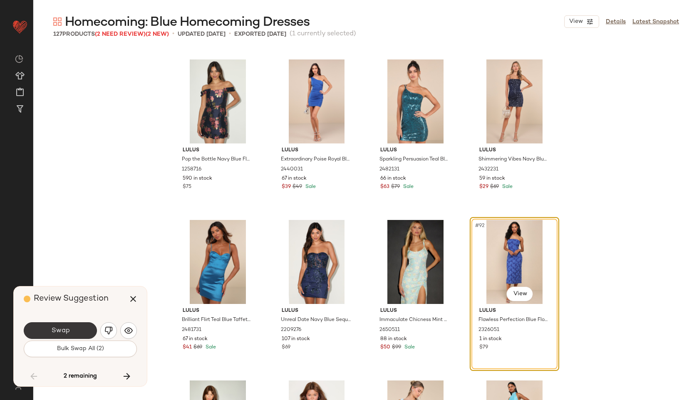
click at [74, 328] on button "Swap" at bounding box center [60, 331] width 73 height 17
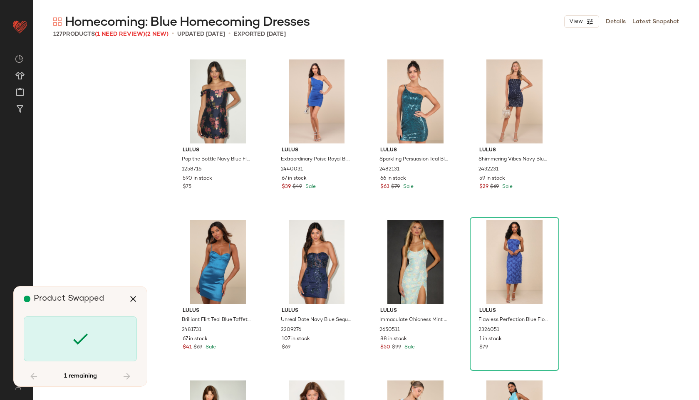
scroll to position [4498, 0]
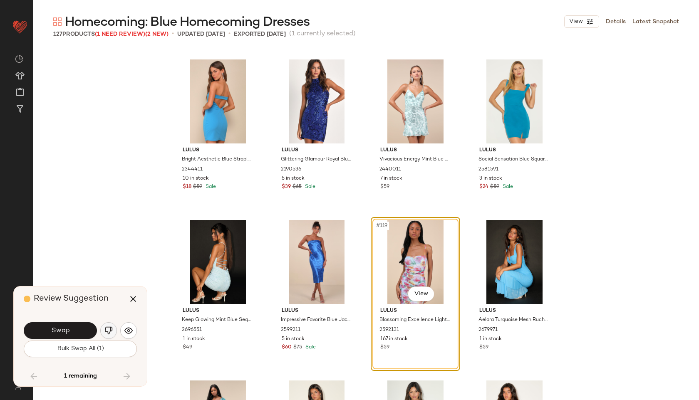
click at [109, 330] on img "button" at bounding box center [108, 331] width 8 height 8
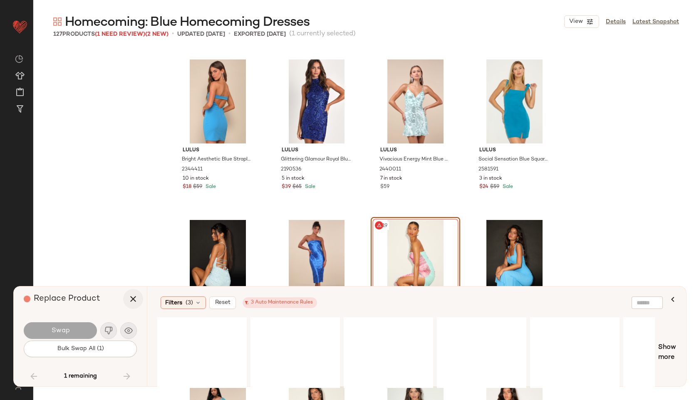
click at [135, 306] on button "button" at bounding box center [133, 299] width 20 height 20
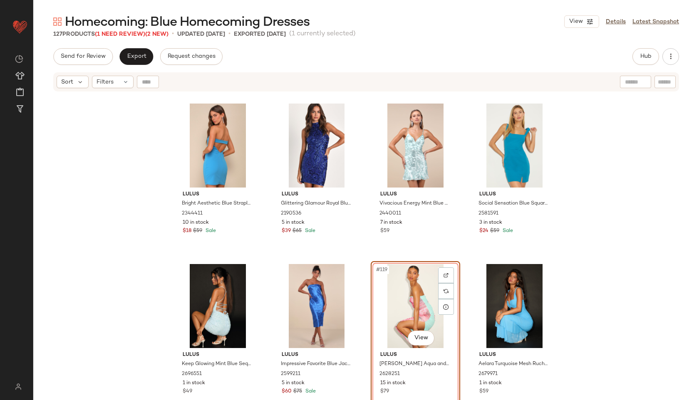
click at [434, 287] on div "#119 View" at bounding box center [416, 306] width 84 height 84
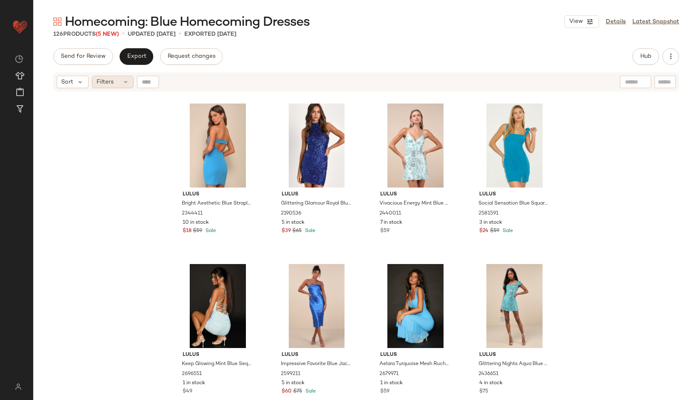
click at [112, 82] on span "Filters" at bounding box center [105, 82] width 17 height 9
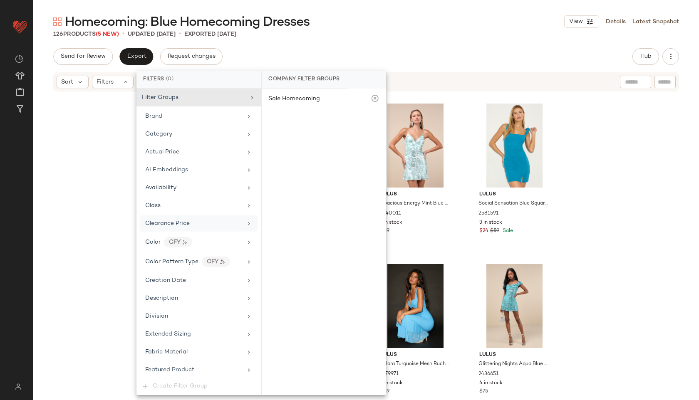
scroll to position [511, 0]
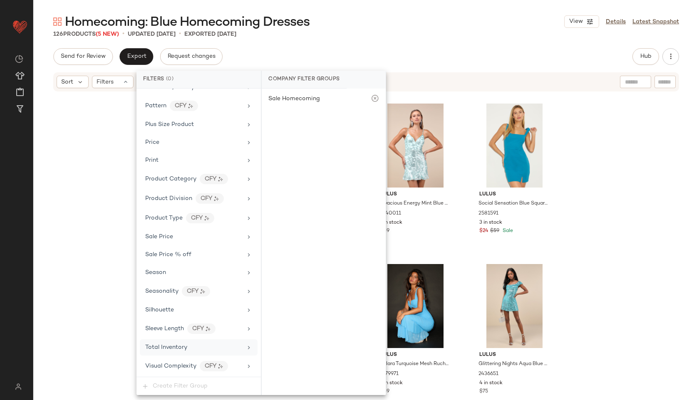
click at [183, 345] on span "Total Inventory" at bounding box center [166, 348] width 42 height 6
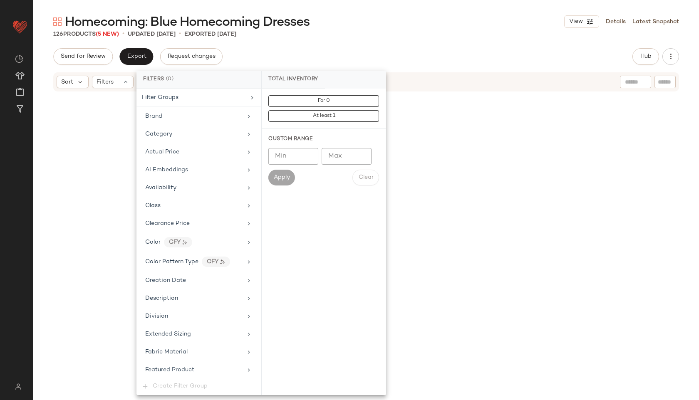
scroll to position [511, 0]
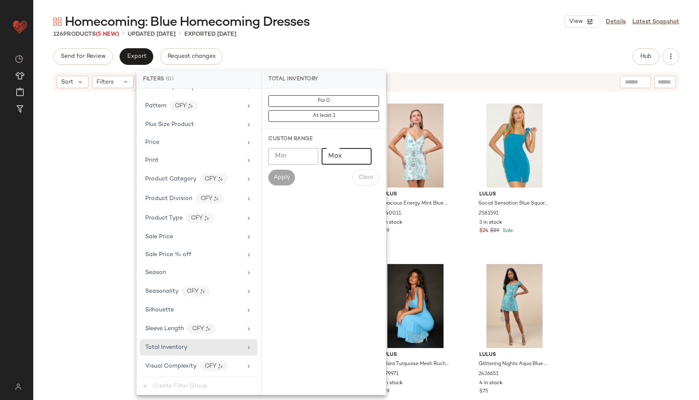
click at [342, 153] on input "Max" at bounding box center [347, 156] width 50 height 17
type input "**"
click at [285, 181] on span "Apply" at bounding box center [281, 177] width 17 height 7
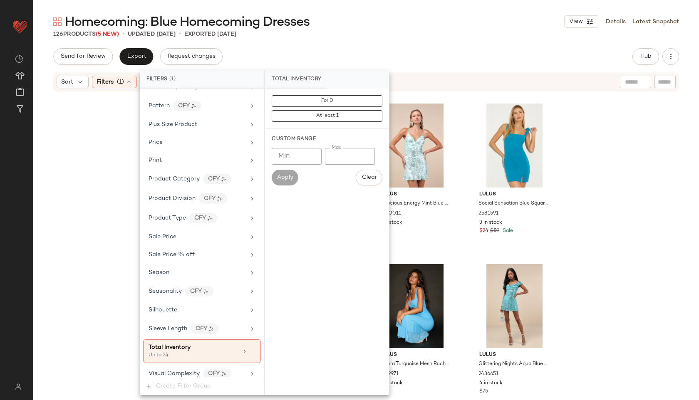
click at [399, 37] on div "126 Products (5 New) • updated Oct 3rd • Exported Oct 1st" at bounding box center [366, 34] width 666 height 8
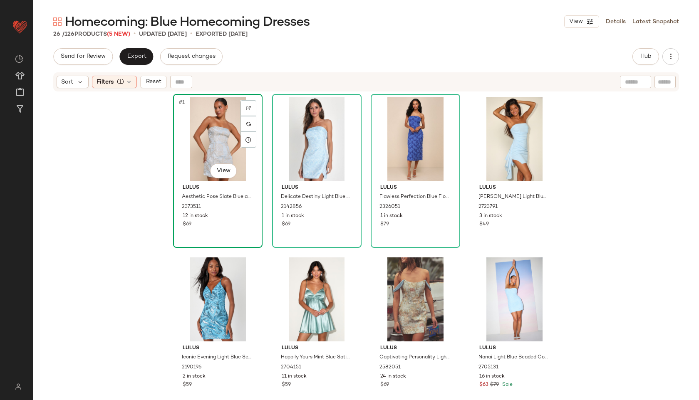
click at [189, 127] on div "#1 View" at bounding box center [218, 139] width 84 height 84
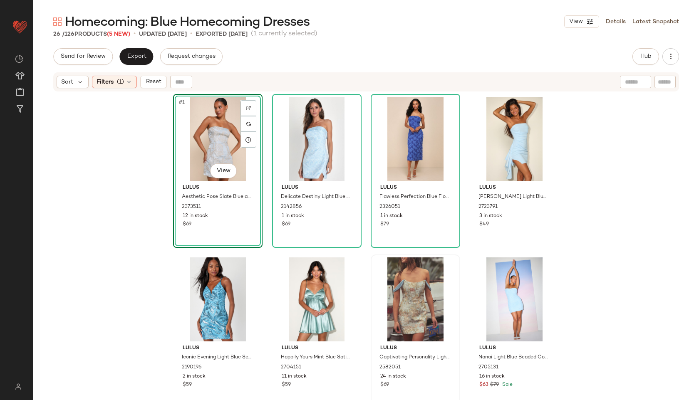
scroll to position [797, 0]
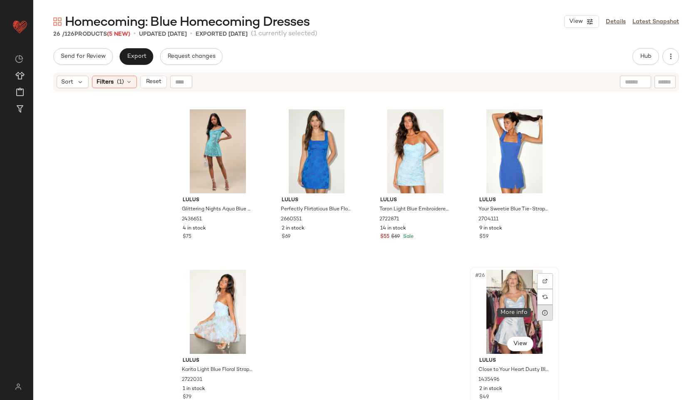
click at [538, 308] on div at bounding box center [545, 313] width 16 height 16
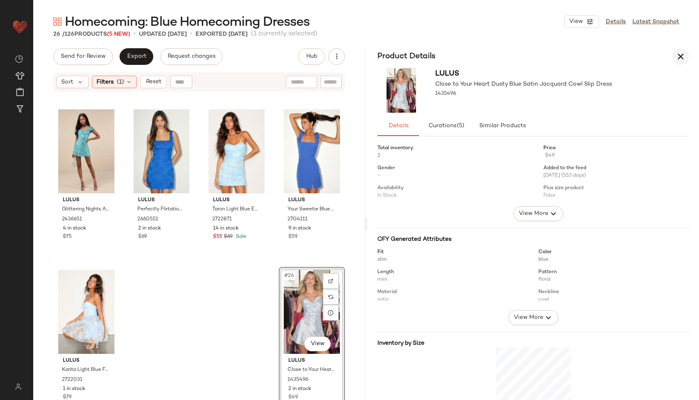
click at [675, 55] on button "button" at bounding box center [680, 56] width 17 height 17
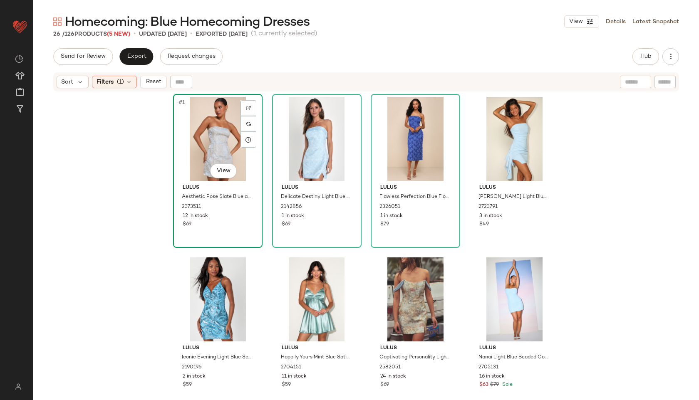
click at [210, 128] on div "#1 View" at bounding box center [218, 139] width 84 height 84
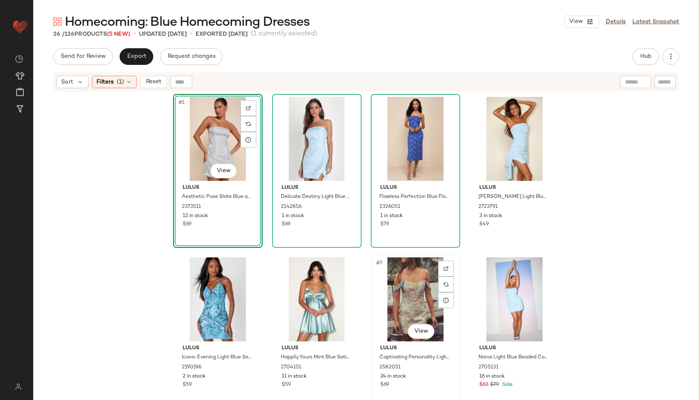
scroll to position [797, 0]
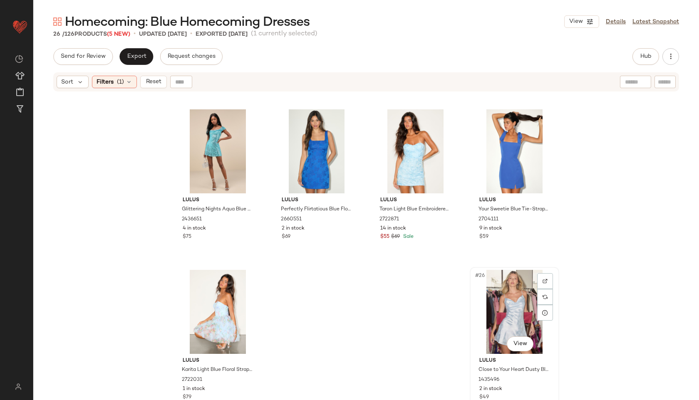
click at [505, 301] on div "#26 View" at bounding box center [515, 312] width 84 height 84
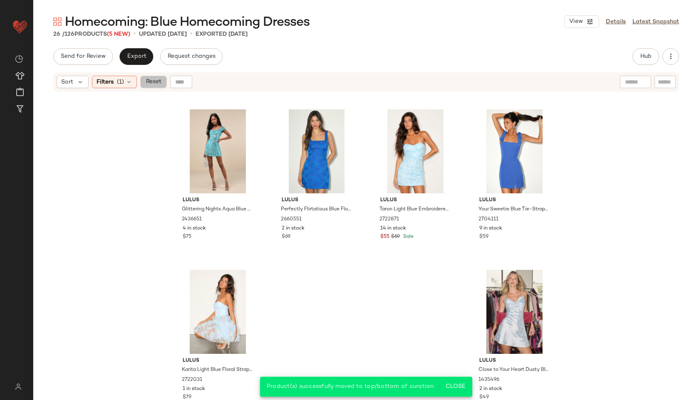
click at [156, 87] on button "Reset" at bounding box center [153, 82] width 27 height 12
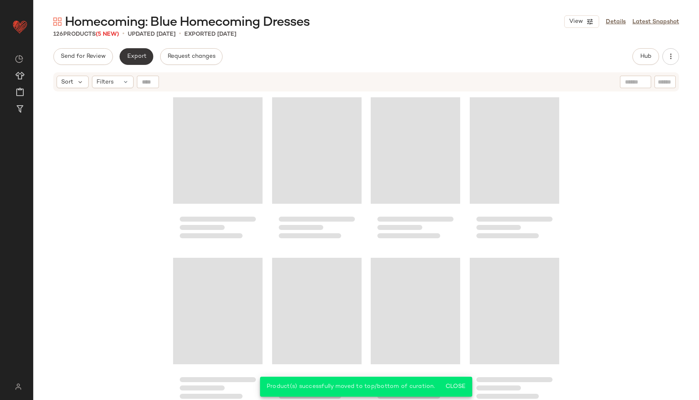
click at [129, 57] on span "Export" at bounding box center [137, 56] width 20 height 7
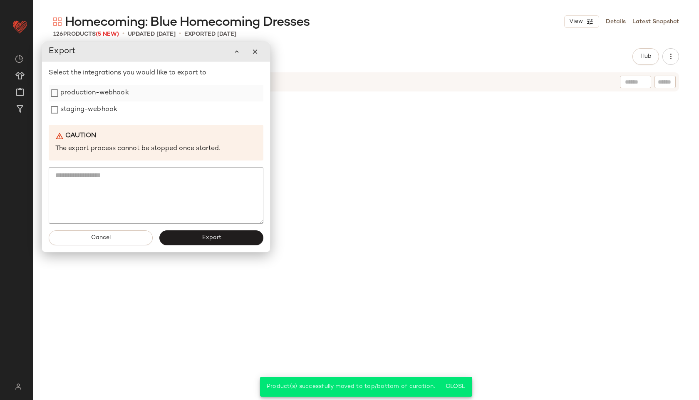
scroll to position [4813, 0]
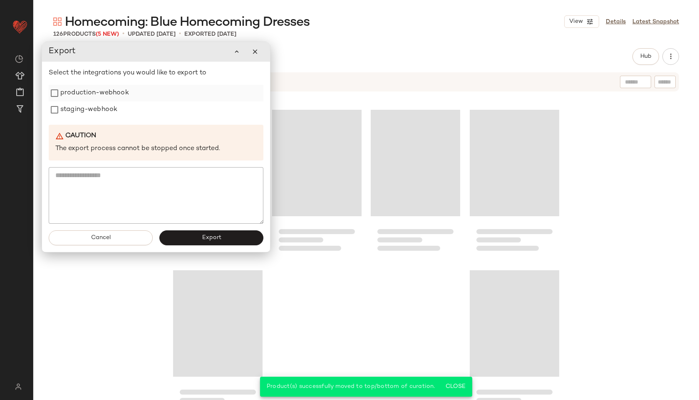
click at [87, 93] on label "production-webhook" at bounding box center [94, 93] width 69 height 17
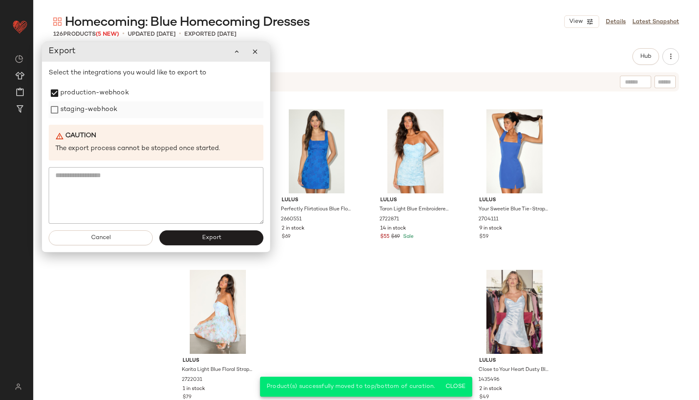
click at [89, 114] on label "staging-webhook" at bounding box center [88, 110] width 57 height 17
click at [191, 239] on button "Export" at bounding box center [211, 238] width 104 height 15
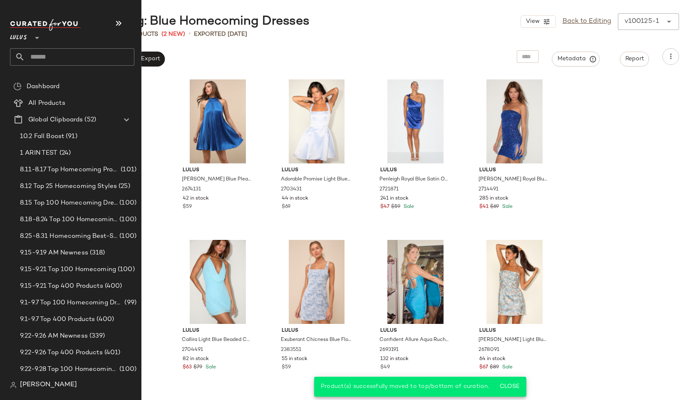
click at [57, 58] on input "text" at bounding box center [79, 56] width 109 height 17
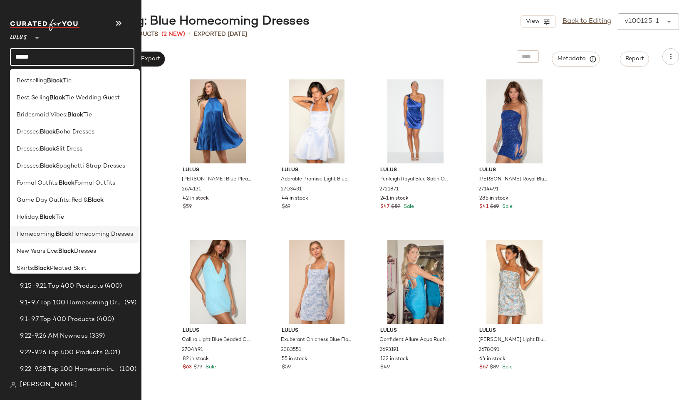
type input "*****"
click at [38, 234] on span "Homecoming:" at bounding box center [36, 234] width 39 height 9
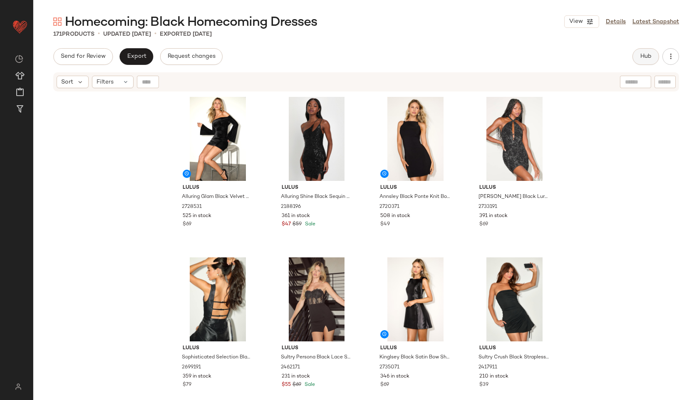
click at [650, 53] on span "Hub" at bounding box center [646, 56] width 12 height 7
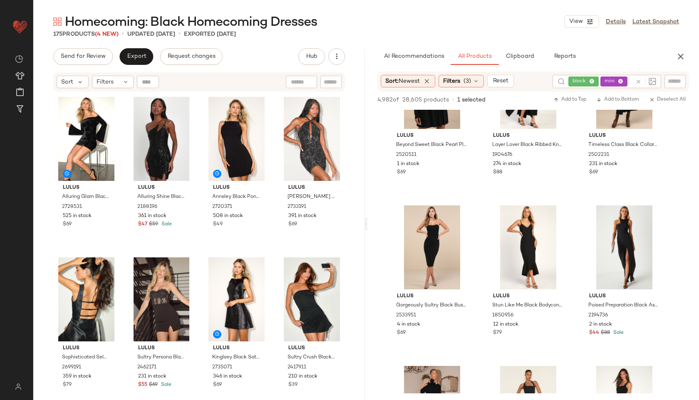
scroll to position [4617, 0]
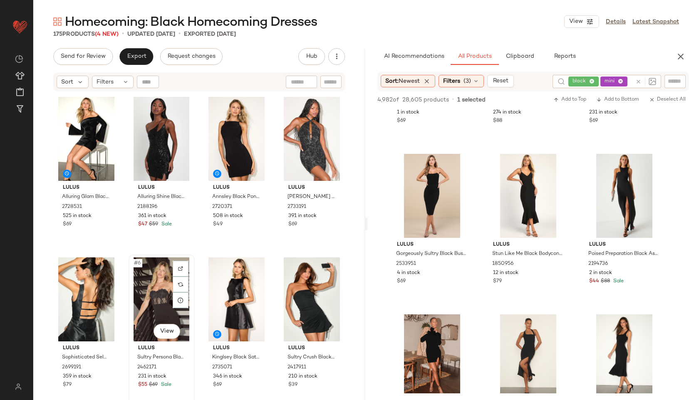
click at [156, 295] on div "#6 View" at bounding box center [161, 300] width 60 height 84
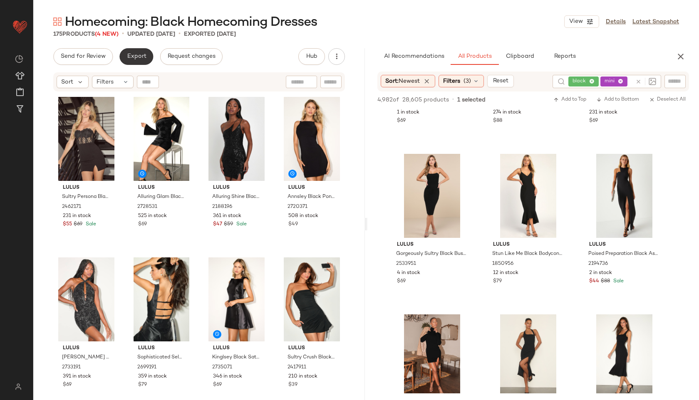
click at [135, 57] on span "Export" at bounding box center [137, 56] width 20 height 7
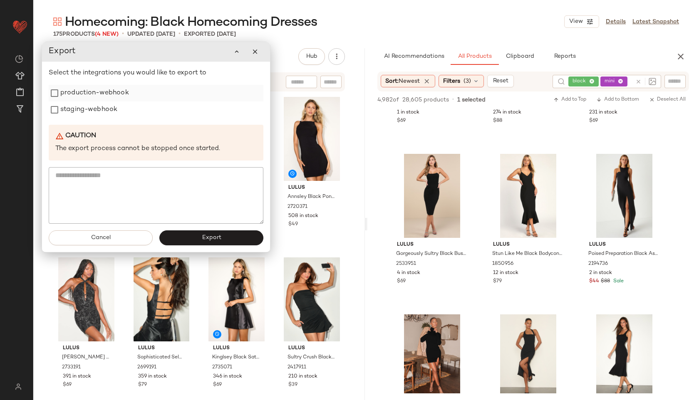
click at [106, 97] on label "production-webhook" at bounding box center [94, 93] width 69 height 17
click at [102, 115] on label "staging-webhook" at bounding box center [88, 110] width 57 height 17
click at [196, 238] on button "Export" at bounding box center [211, 238] width 104 height 15
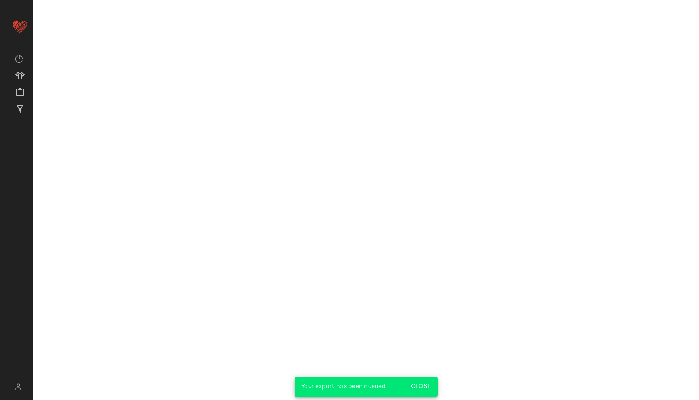
scroll to position [6866, 0]
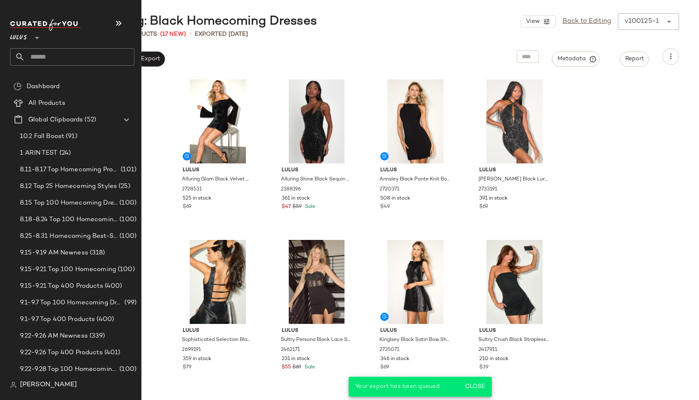
click at [36, 56] on input "text" at bounding box center [79, 56] width 109 height 17
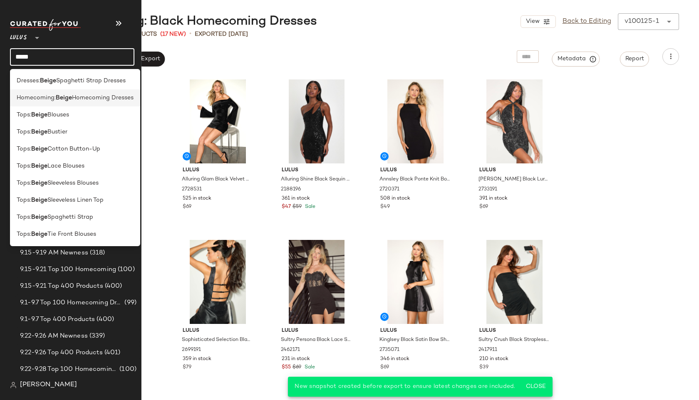
type input "*****"
click at [27, 92] on div "Homecoming: Beige Homecoming Dresses" at bounding box center [75, 97] width 130 height 17
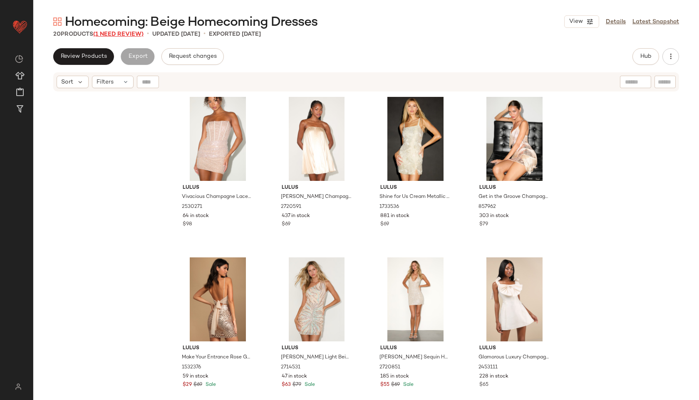
click at [131, 34] on span "(1 Need Review)" at bounding box center [118, 34] width 50 height 6
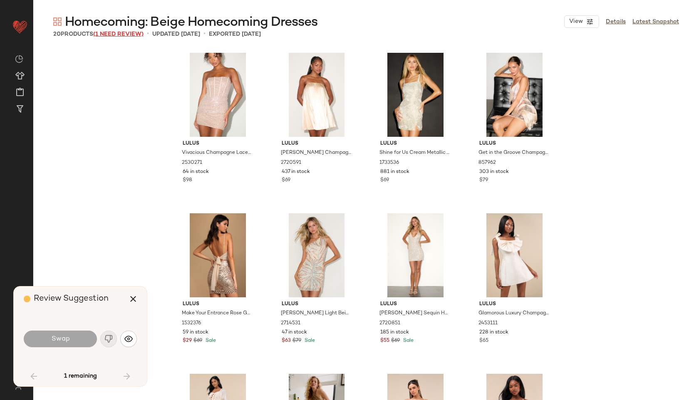
scroll to position [453, 0]
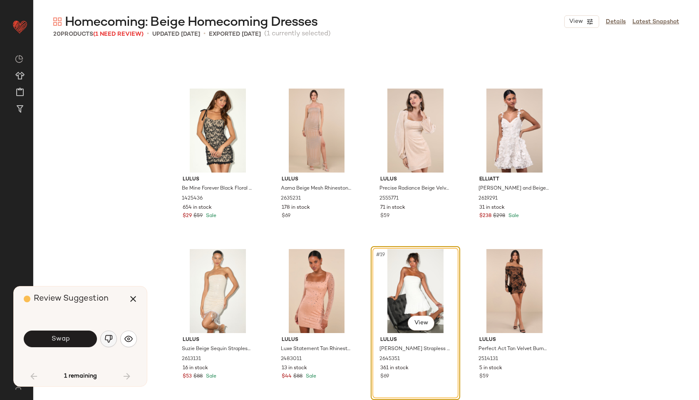
click at [114, 333] on button "button" at bounding box center [108, 339] width 17 height 17
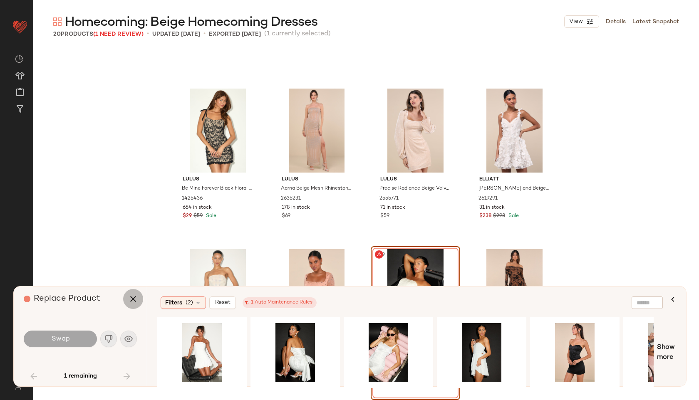
click at [134, 293] on button "button" at bounding box center [133, 299] width 20 height 20
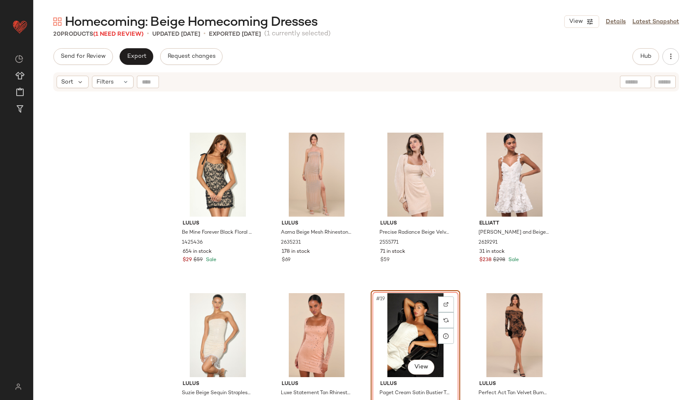
click at [390, 318] on div "#19 View" at bounding box center [416, 335] width 84 height 84
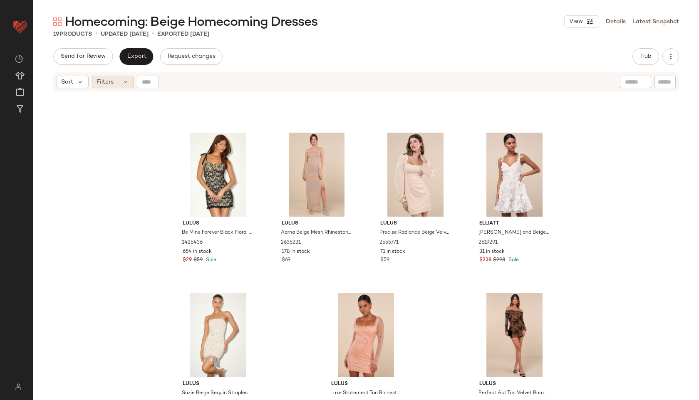
click at [117, 83] on div "Filters" at bounding box center [113, 82] width 42 height 12
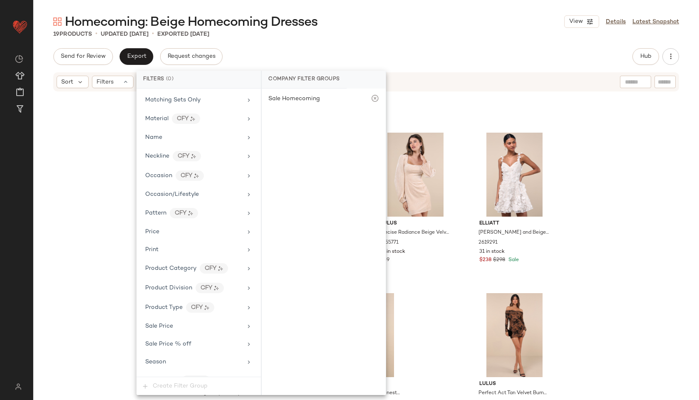
scroll to position [493, 0]
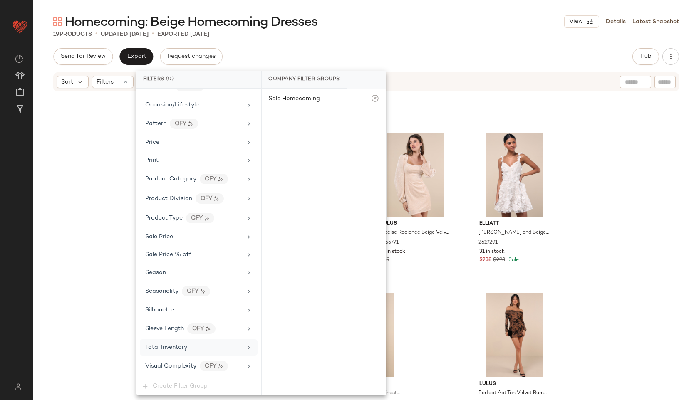
click at [171, 345] on span "Total Inventory" at bounding box center [166, 348] width 42 height 6
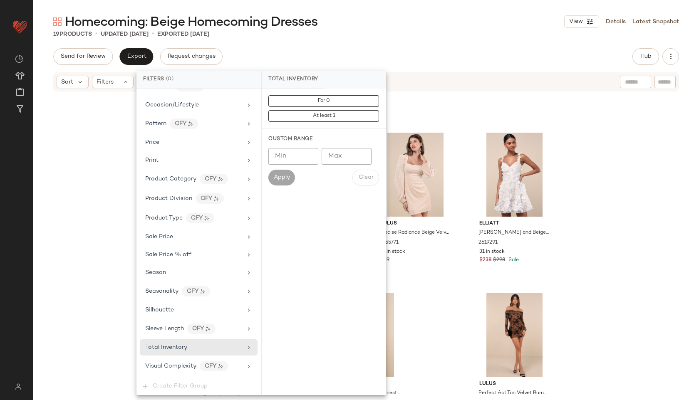
click at [404, 35] on div "19 Products • updated Oct 3rd • Exported Oct 1st" at bounding box center [366, 34] width 666 height 8
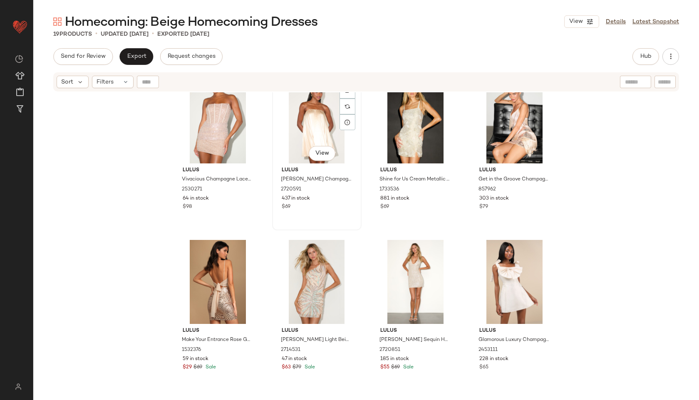
scroll to position [0, 0]
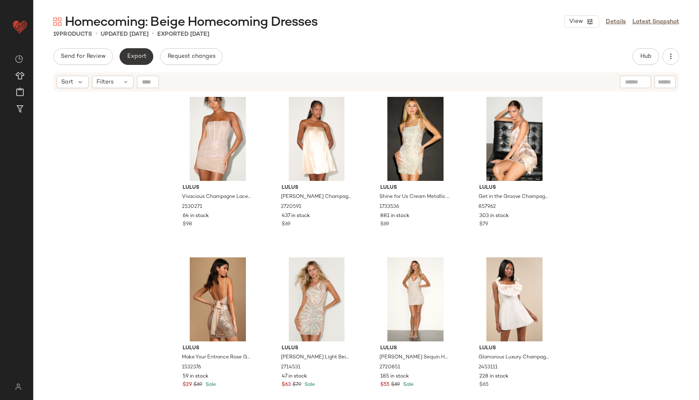
click at [140, 60] on span "Export" at bounding box center [137, 56] width 20 height 7
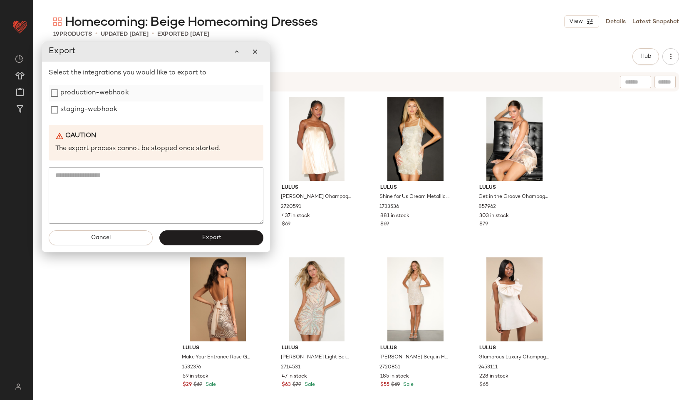
click at [112, 92] on label "production-webhook" at bounding box center [94, 93] width 69 height 17
click at [106, 111] on label "staging-webhook" at bounding box center [88, 110] width 57 height 17
click at [200, 239] on button "Export" at bounding box center [211, 238] width 104 height 15
